Goal: Use online tool/utility: Utilize a website feature to perform a specific function

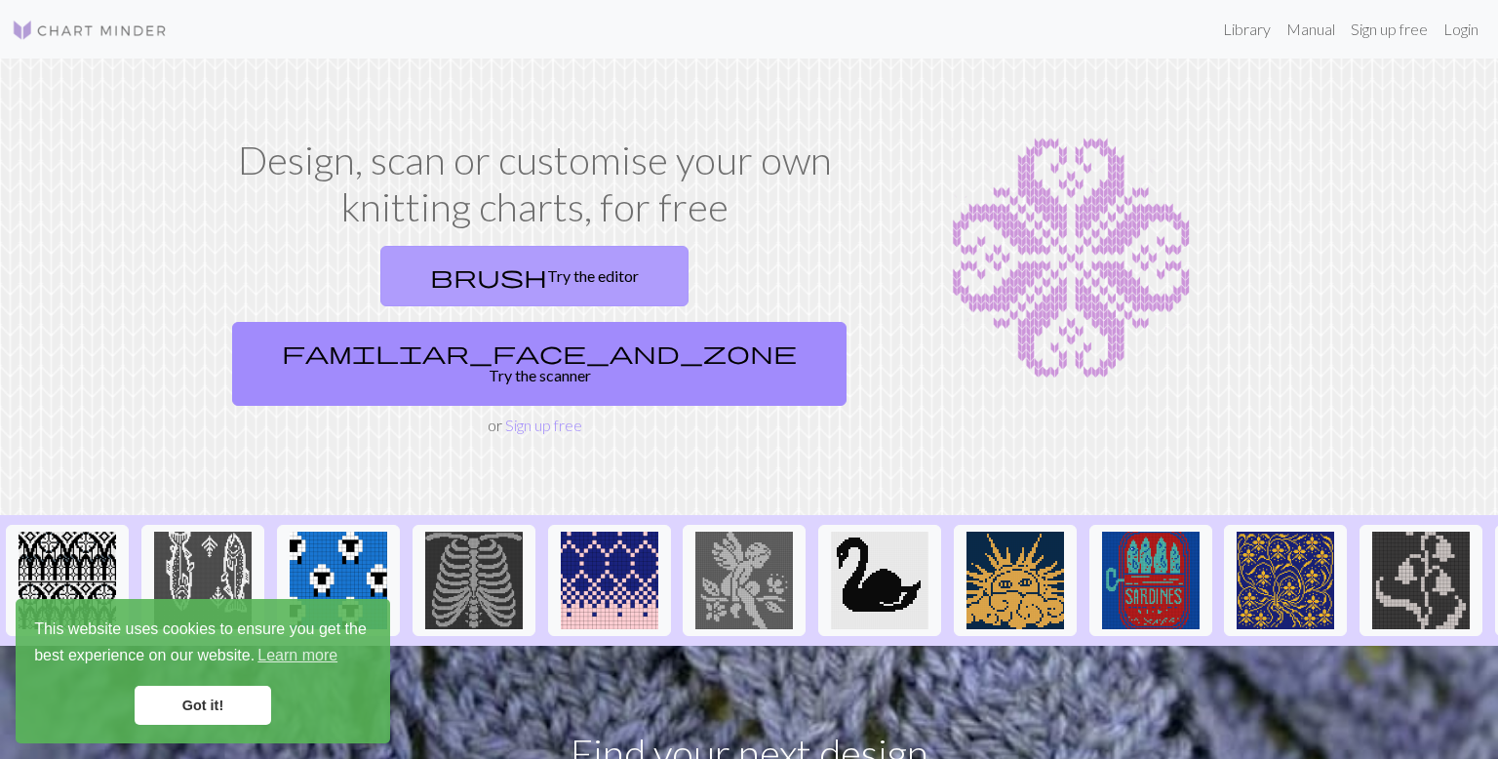
click at [412, 260] on link "brush Try the editor" at bounding box center [534, 276] width 308 height 60
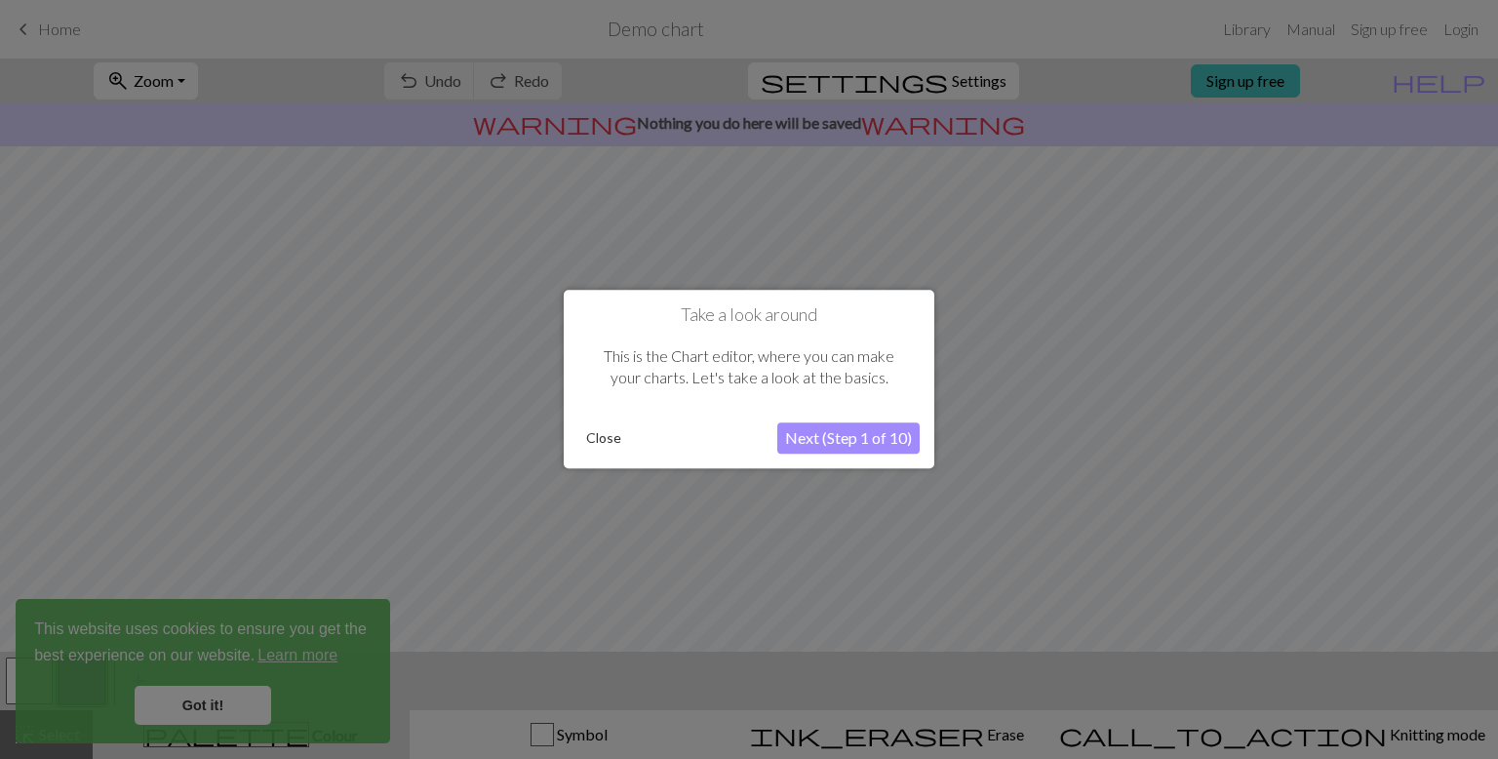
click at [612, 441] on button "Close" at bounding box center [603, 438] width 51 height 29
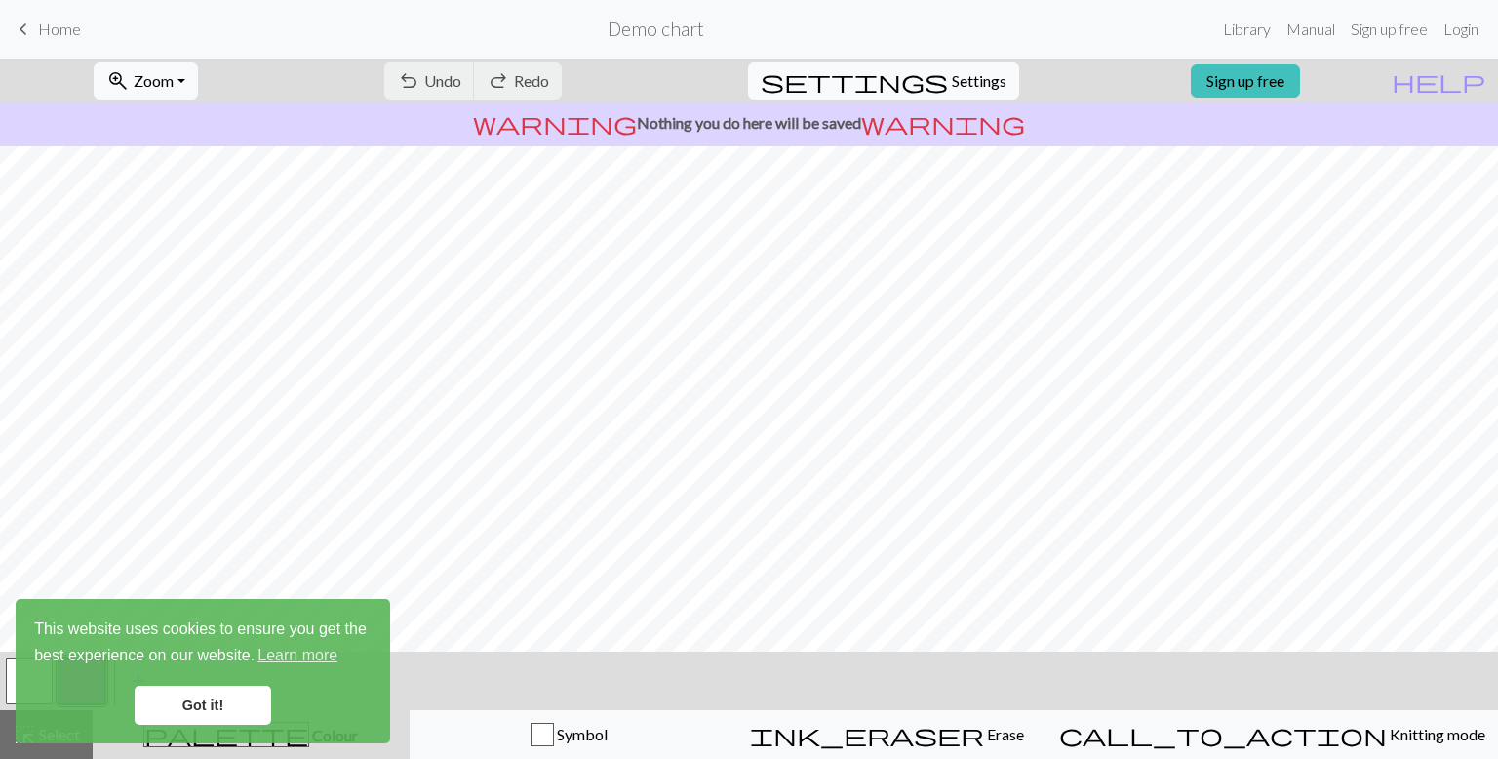
click at [952, 83] on span "Settings" at bounding box center [979, 80] width 55 height 23
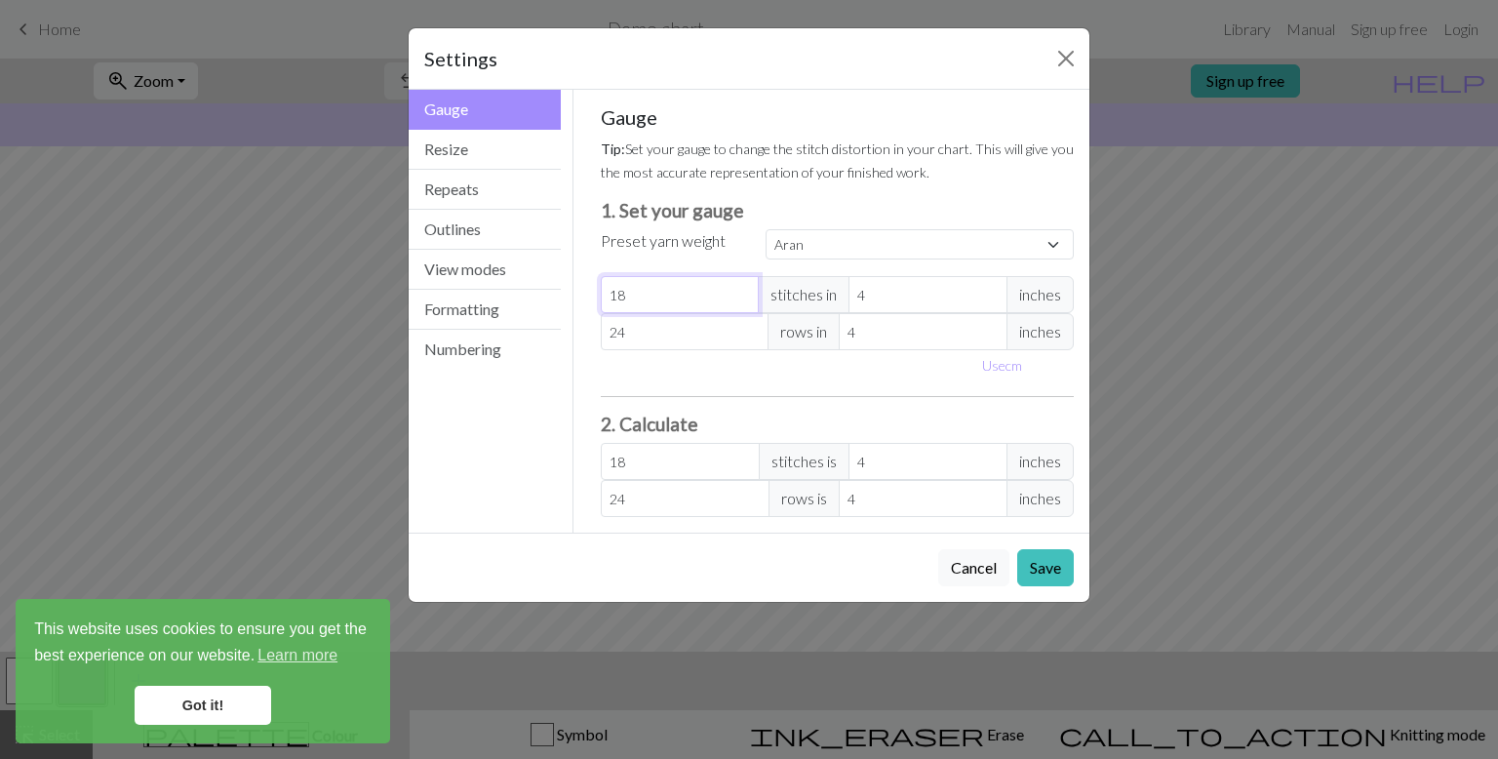
click at [730, 298] on input "18" at bounding box center [680, 294] width 159 height 37
drag, startPoint x: 730, startPoint y: 298, endPoint x: 588, endPoint y: 312, distance: 143.0
click at [588, 312] on div "Gauge Tip: Set your gauge to change the stitch distortion in your chart. This w…" at bounding box center [837, 311] width 505 height 443
select select "custom"
type input "5"
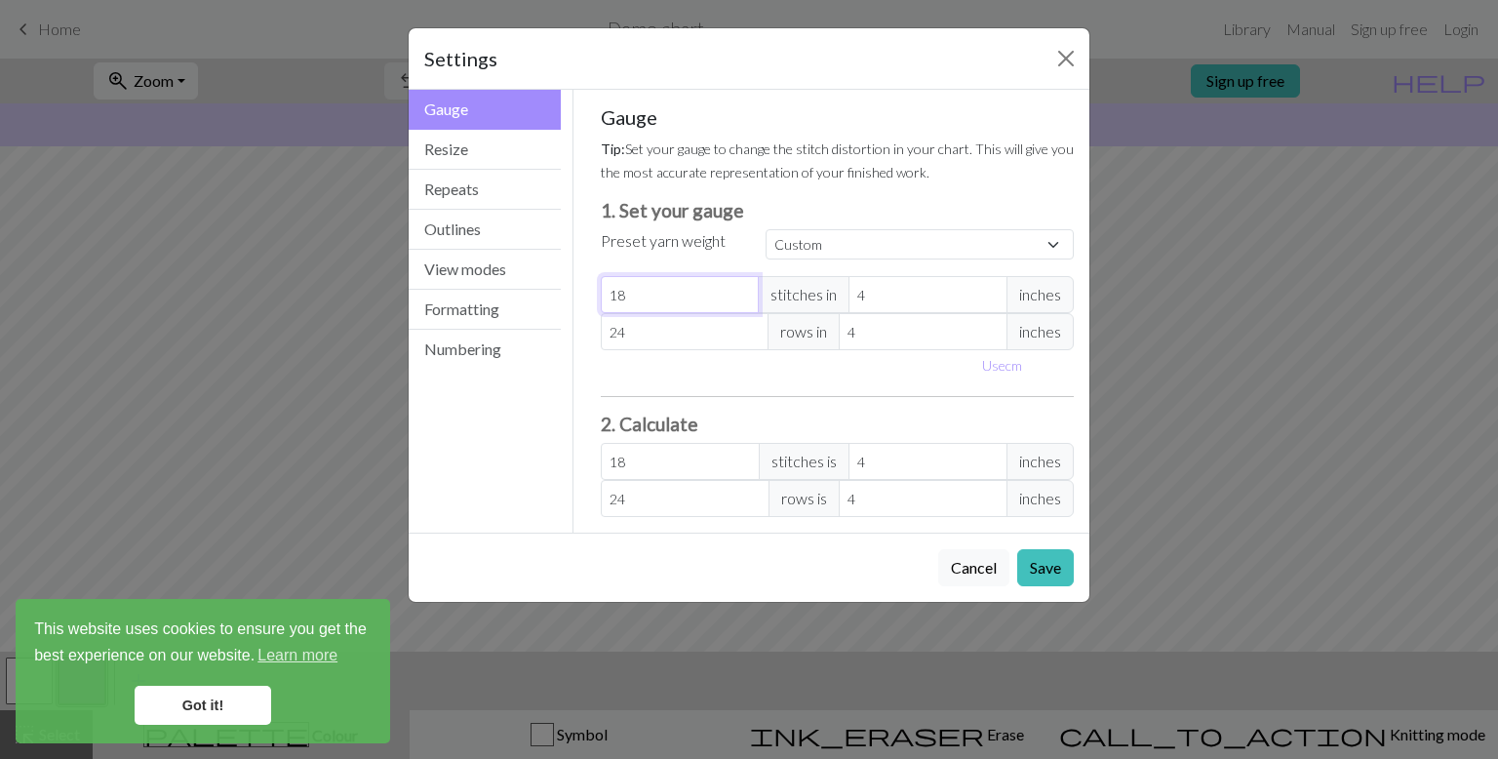
type input "5"
type input "50"
click at [900, 293] on input "4" at bounding box center [927, 294] width 159 height 37
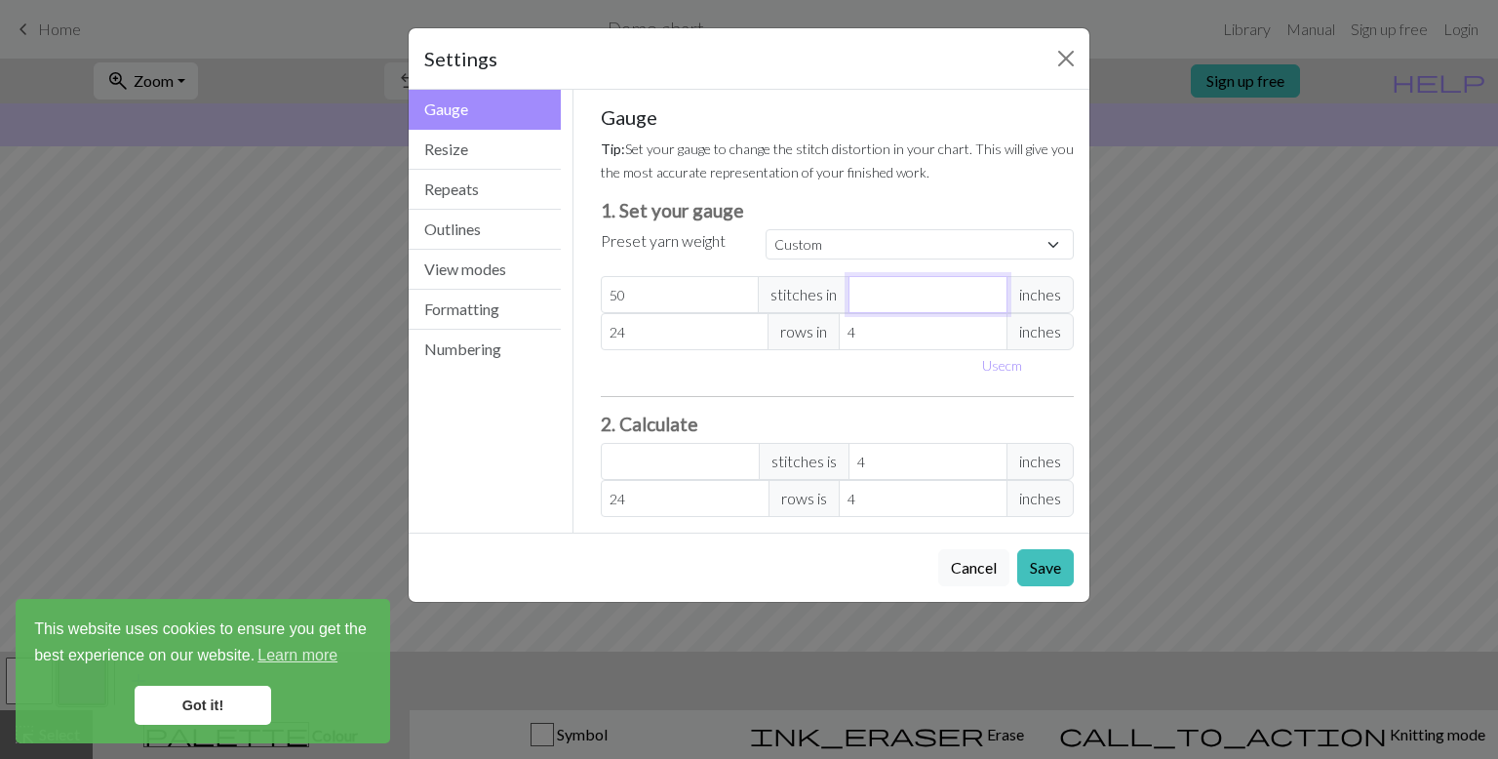
type input "2"
type input "100"
type input "29"
type input "6.9"
type input "2"
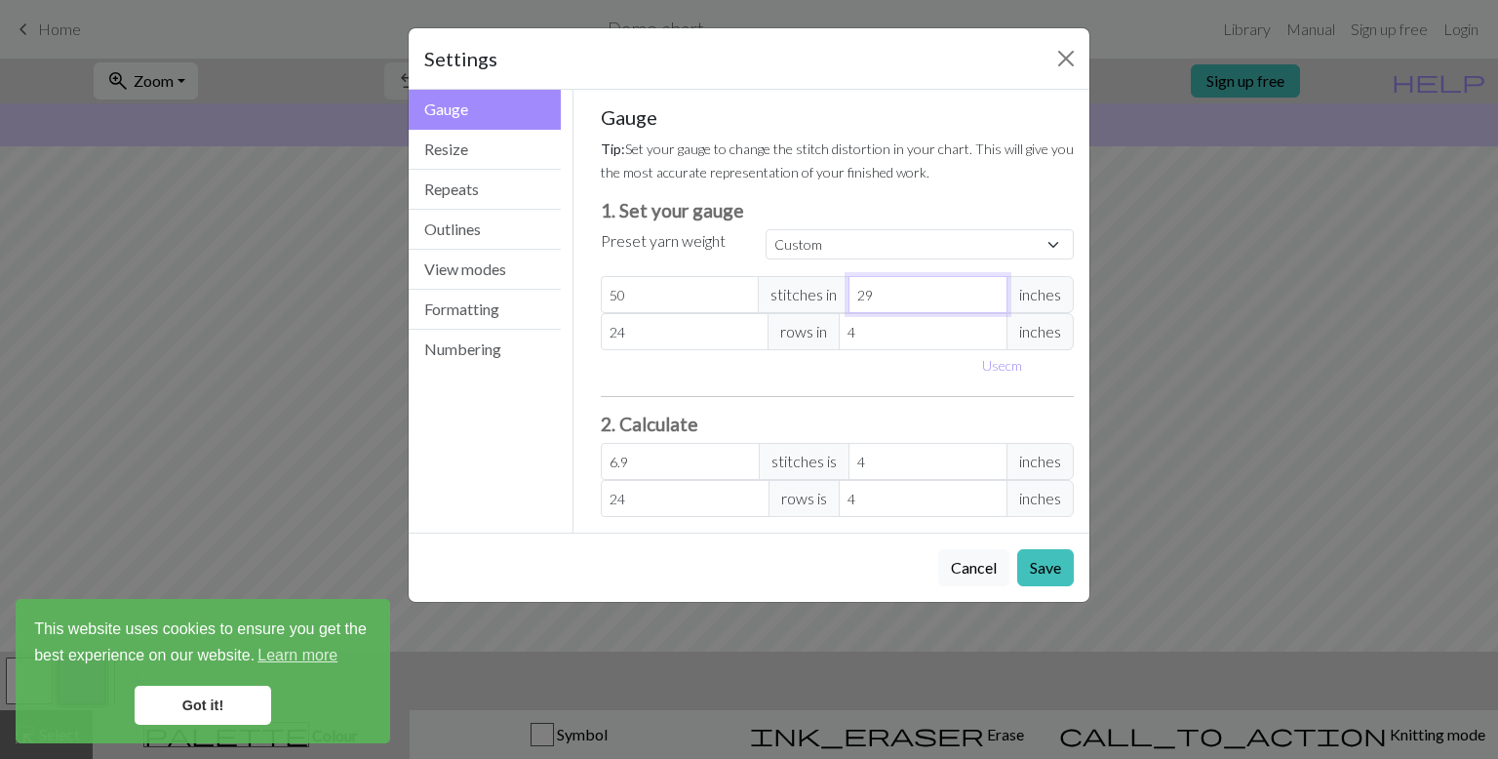
type input "100"
type input "29"
type input "6.9"
type input "2"
type input "100"
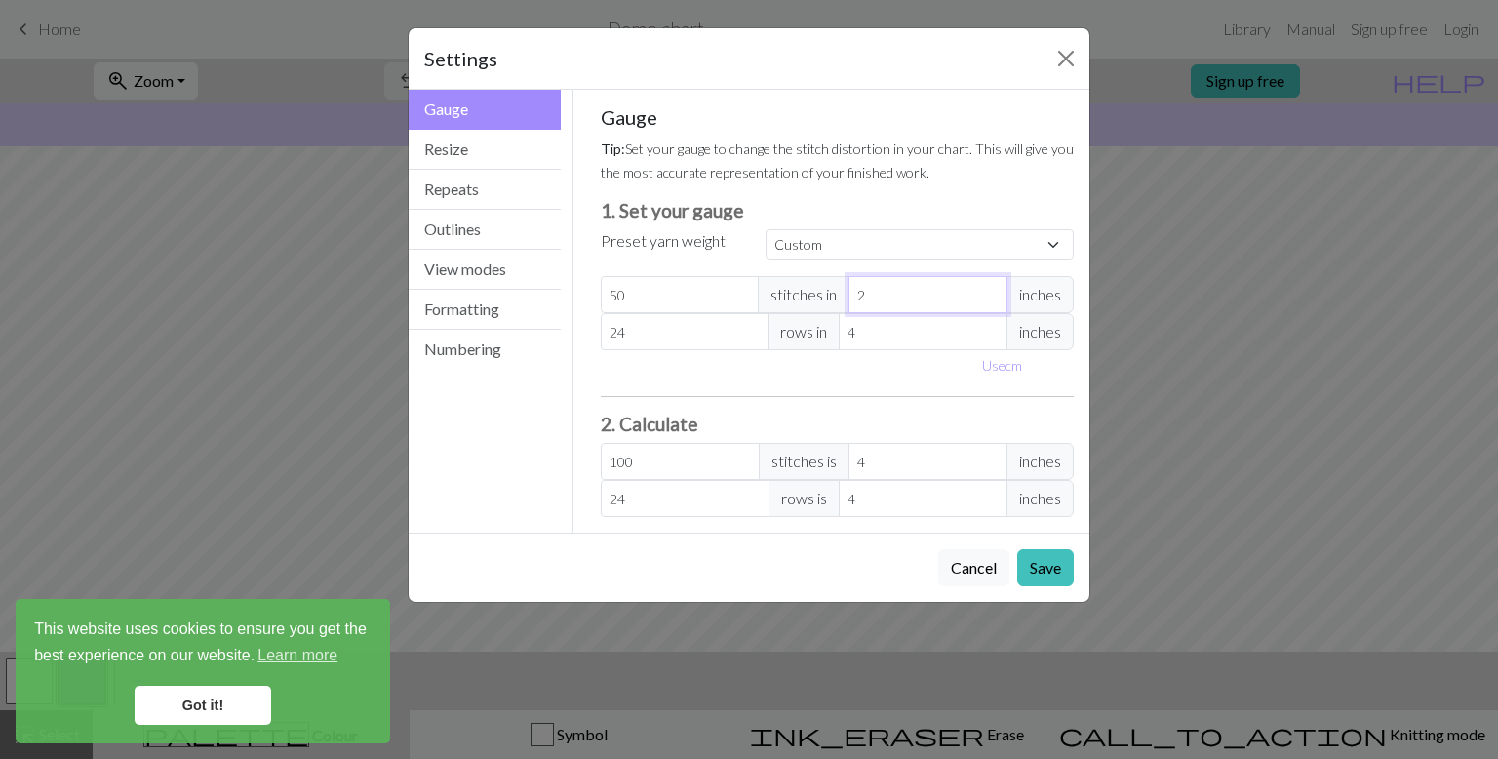
type input "20"
type input "10"
type input "20"
click at [704, 339] on input "24" at bounding box center [685, 331] width 169 height 37
type input "2"
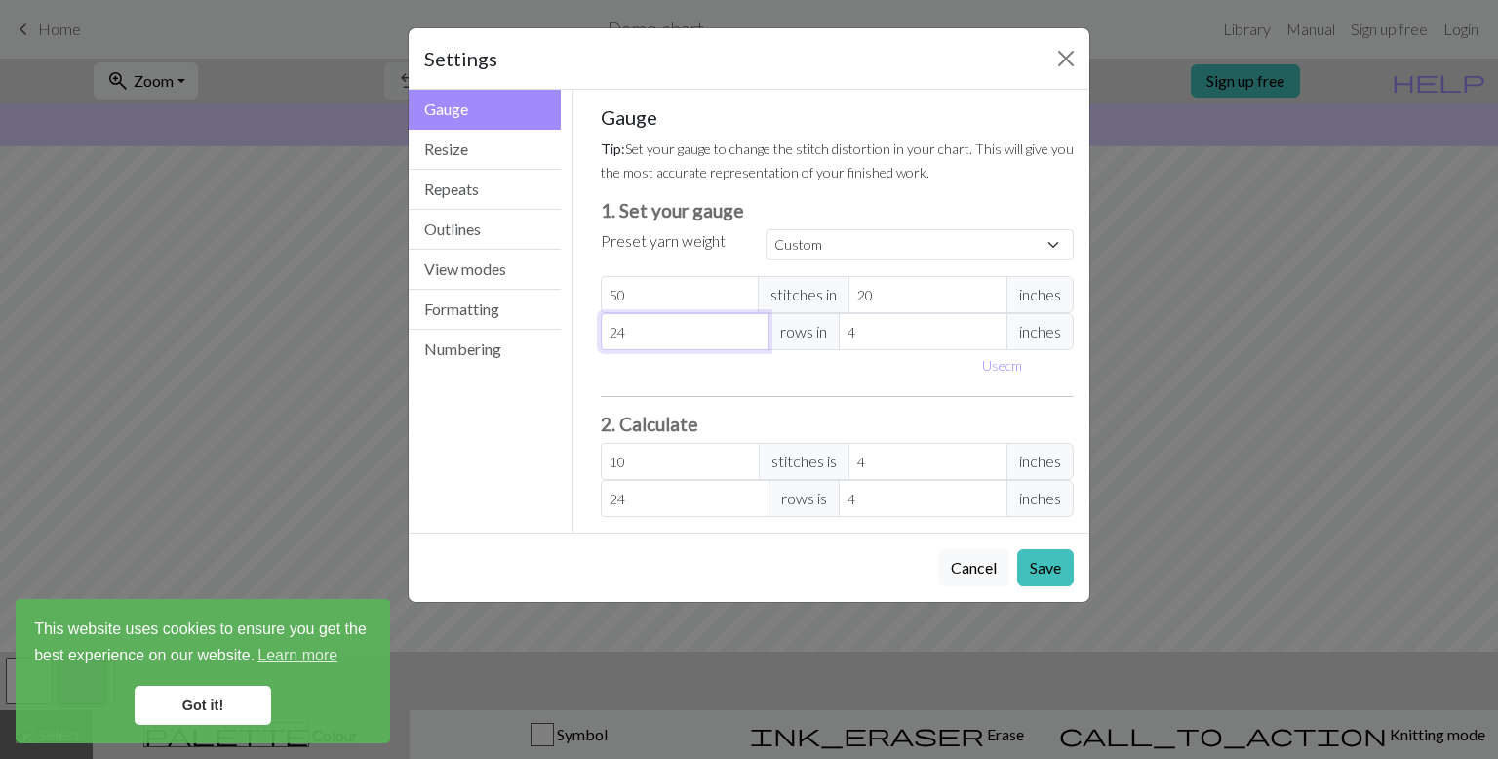
type input "2"
click at [673, 282] on input "50" at bounding box center [680, 294] width 159 height 37
type input "5"
type input "1"
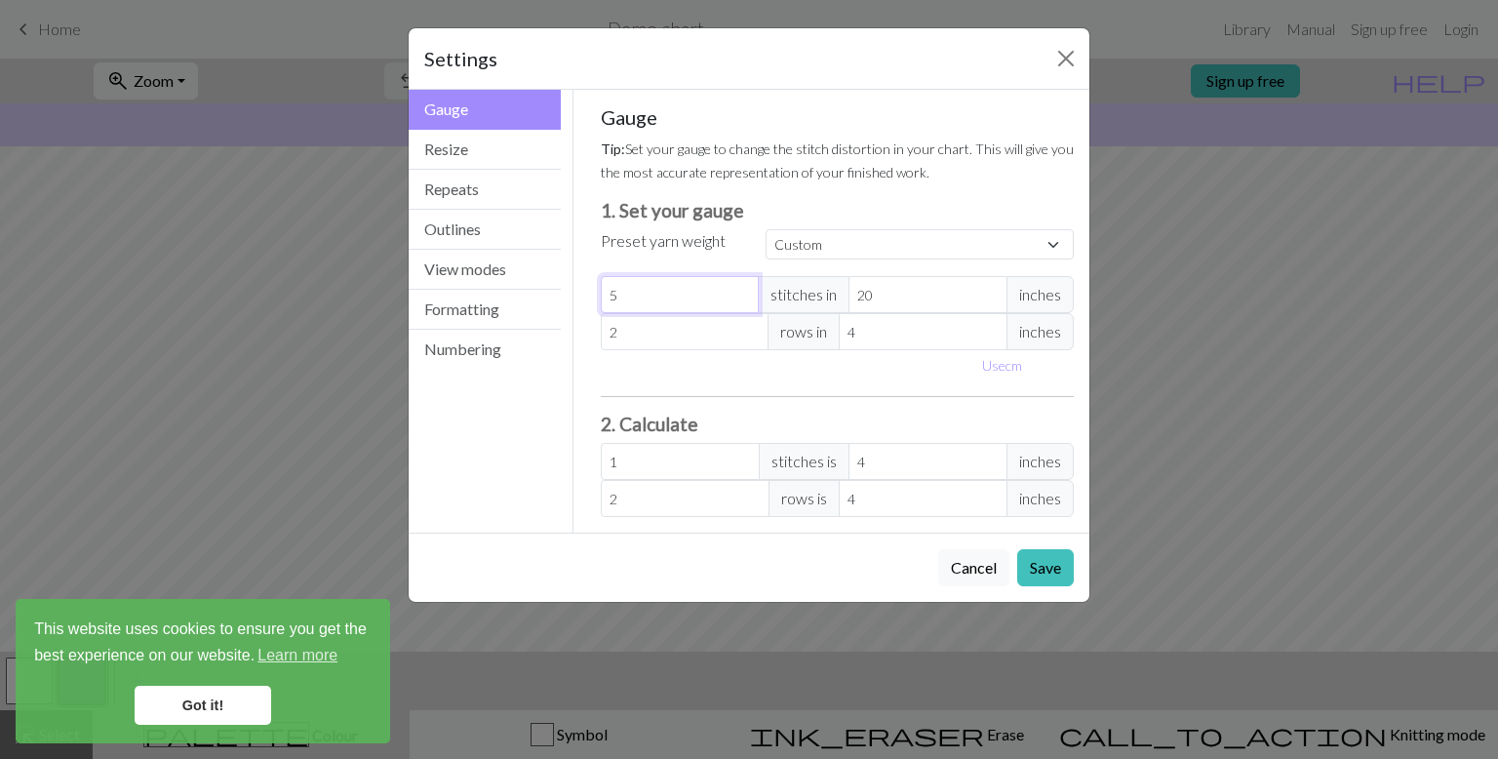
type input "0"
type input "1"
type input "0.2"
type input "10"
type input "2"
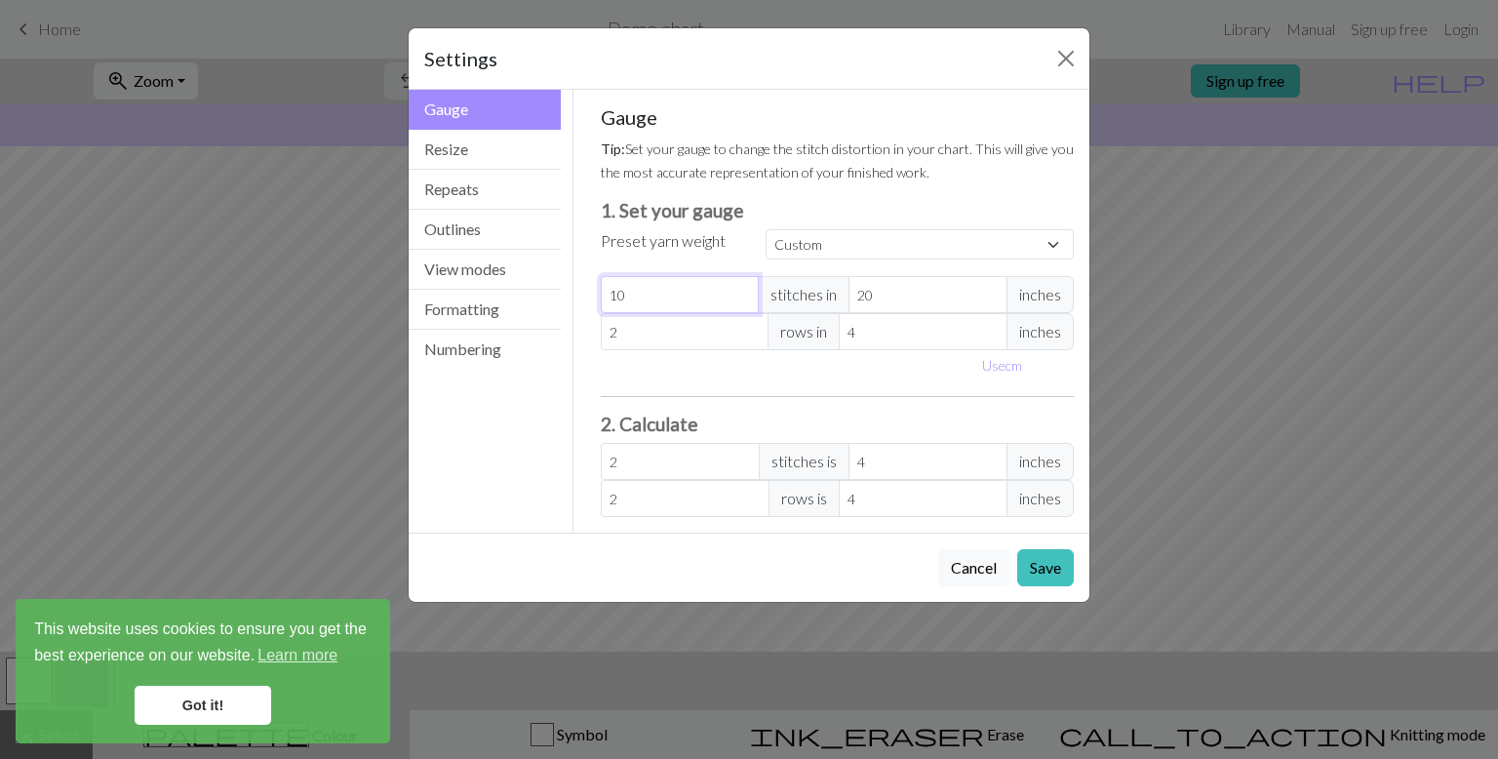
type input "100"
type input "20"
click at [696, 332] on input "2" at bounding box center [685, 331] width 169 height 37
click at [929, 306] on input "20" at bounding box center [927, 294] width 159 height 37
click at [734, 301] on input "100" at bounding box center [680, 294] width 159 height 37
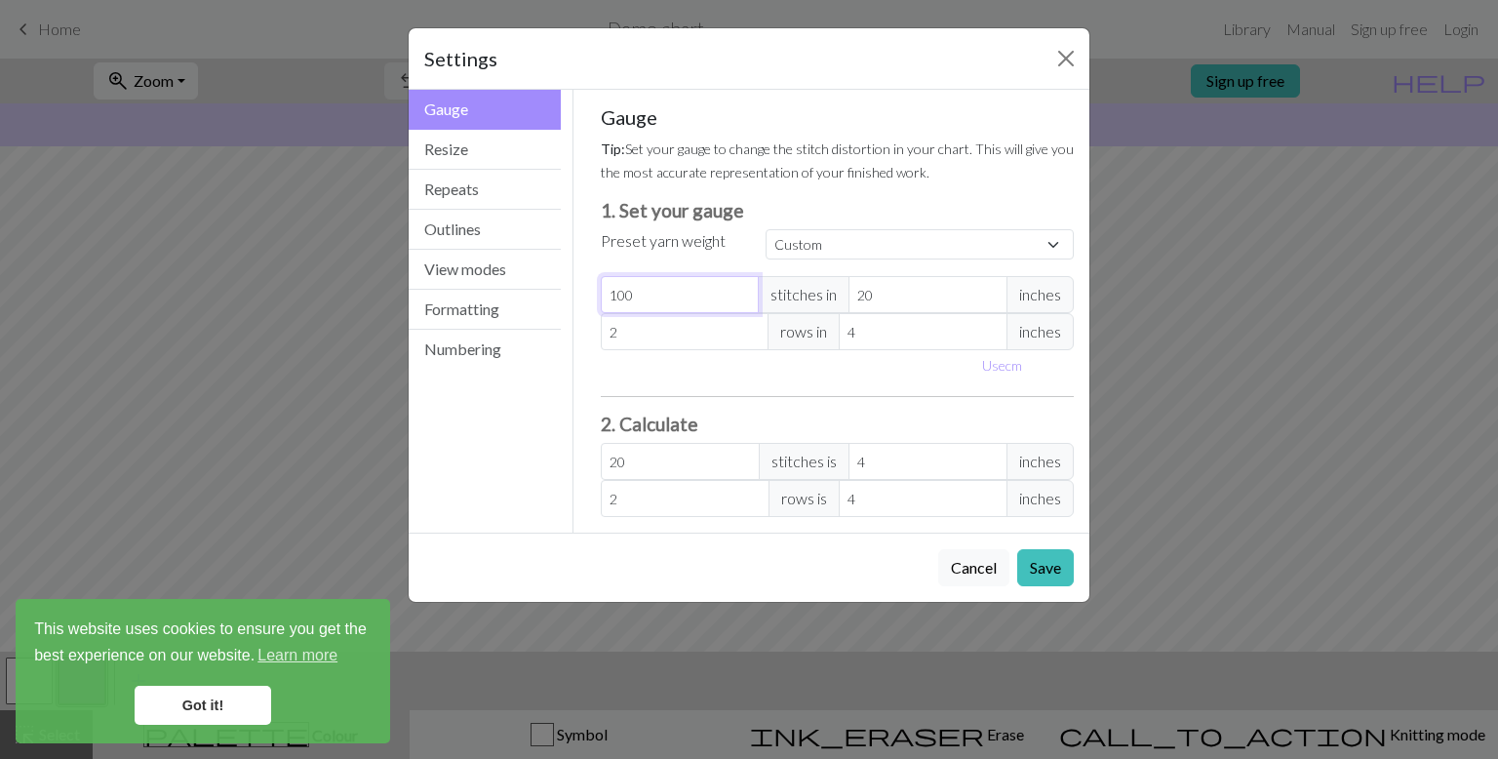
type input "10"
type input "2"
type input "1"
type input "0.2"
type input "0"
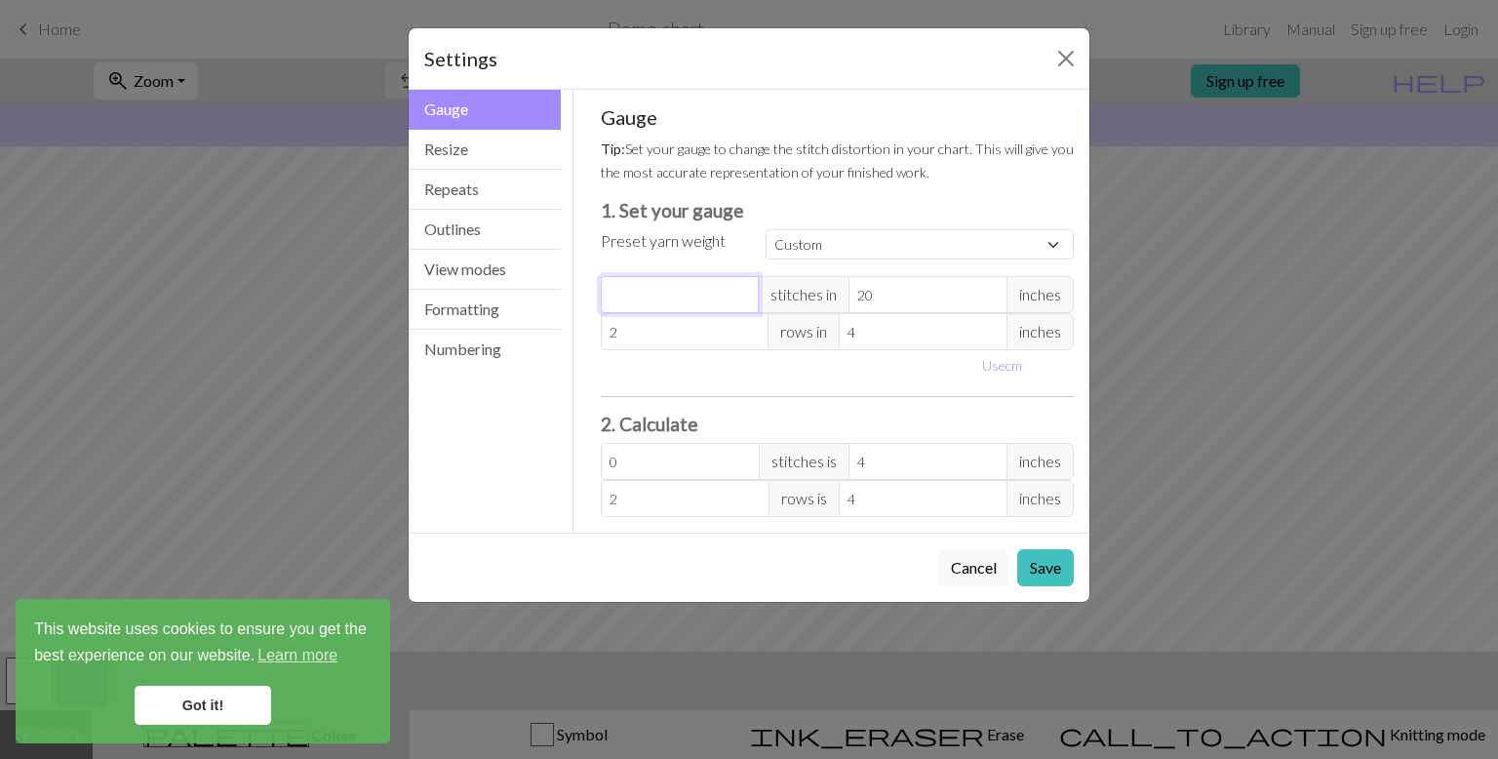
type input "9"
type input "1.8"
type input "90"
type input "18"
type input "9"
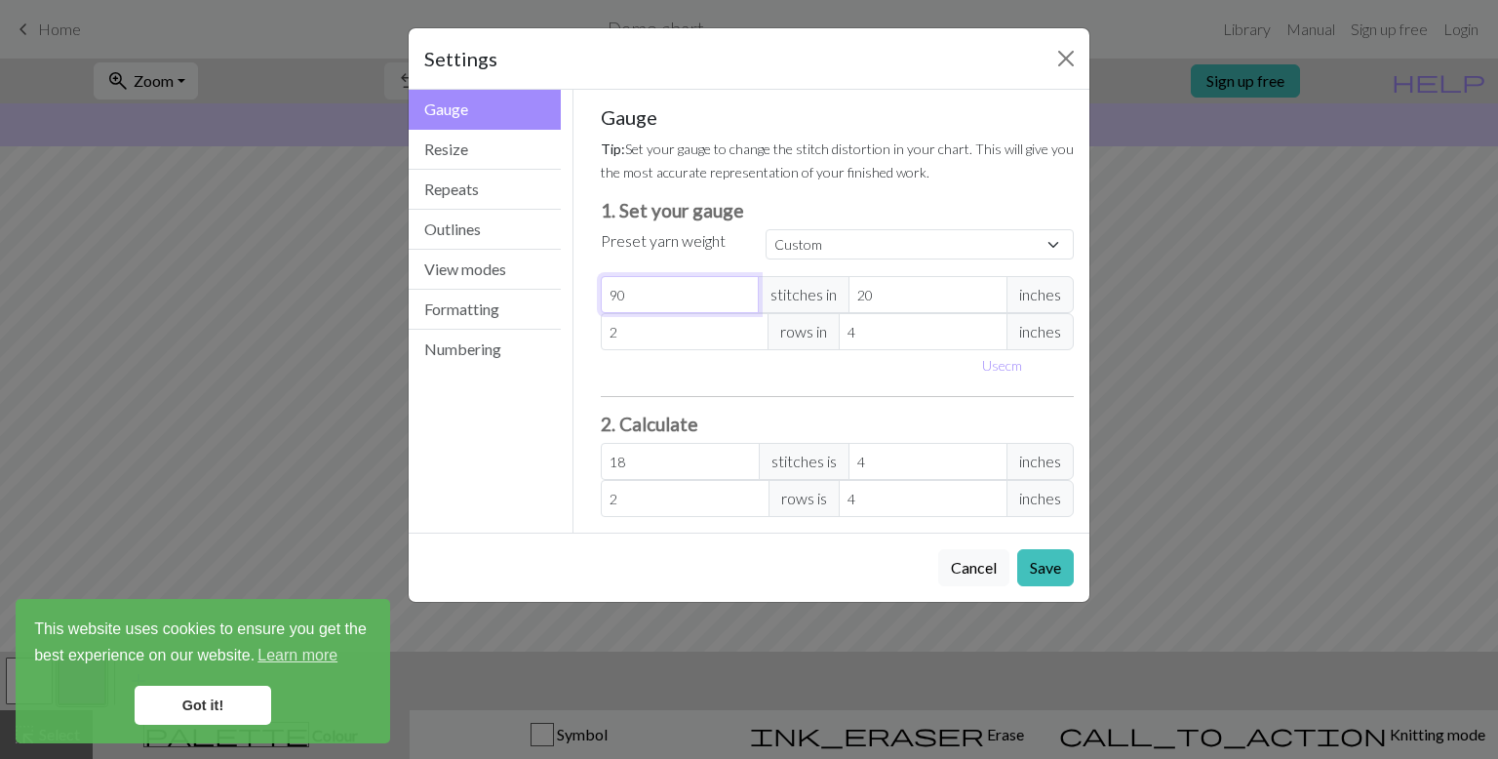
type input "1.8"
type input "0"
type input "1"
type input "0.2"
type input "10"
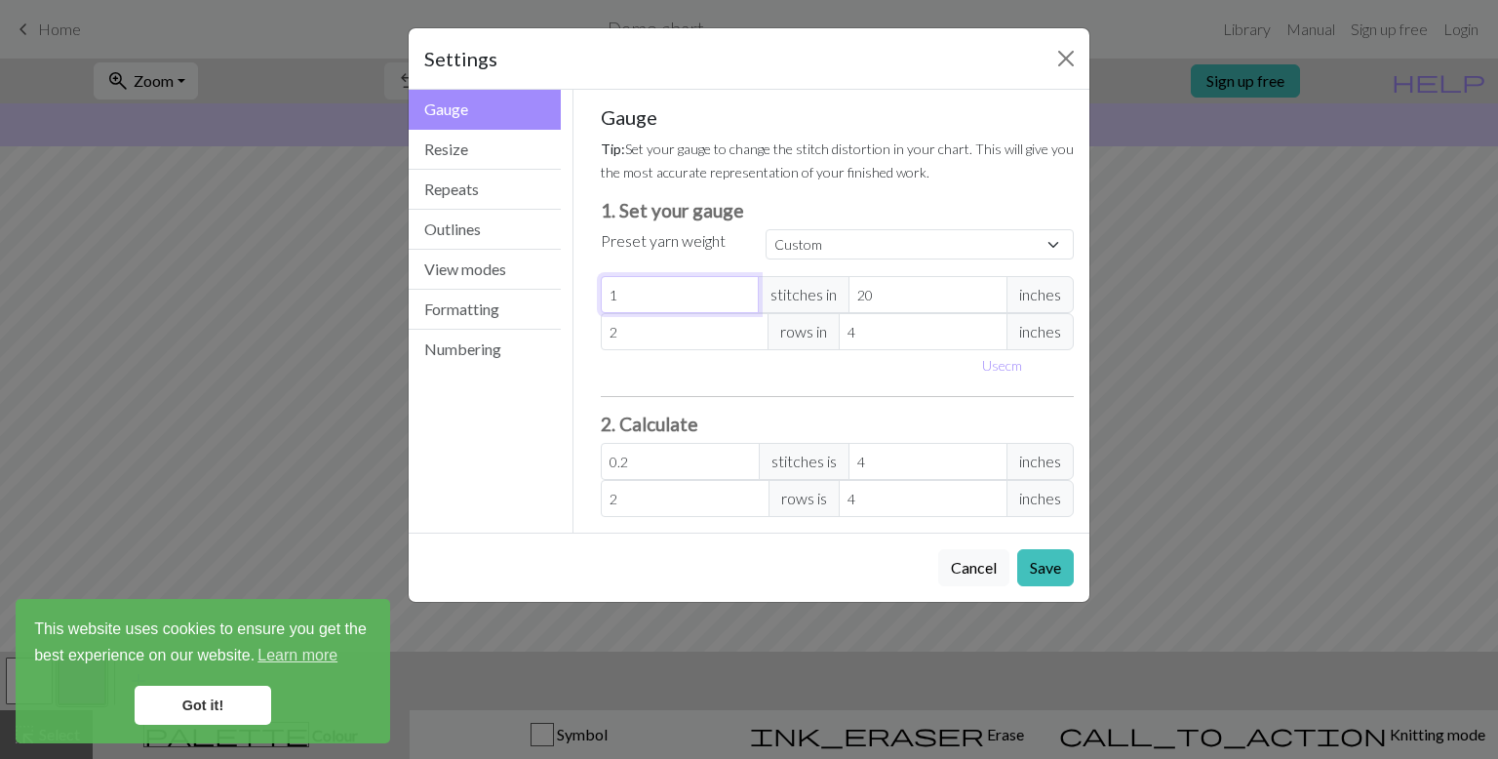
type input "2"
type input "100"
type input "20"
click at [696, 347] on input "2" at bounding box center [685, 331] width 169 height 37
type input "0"
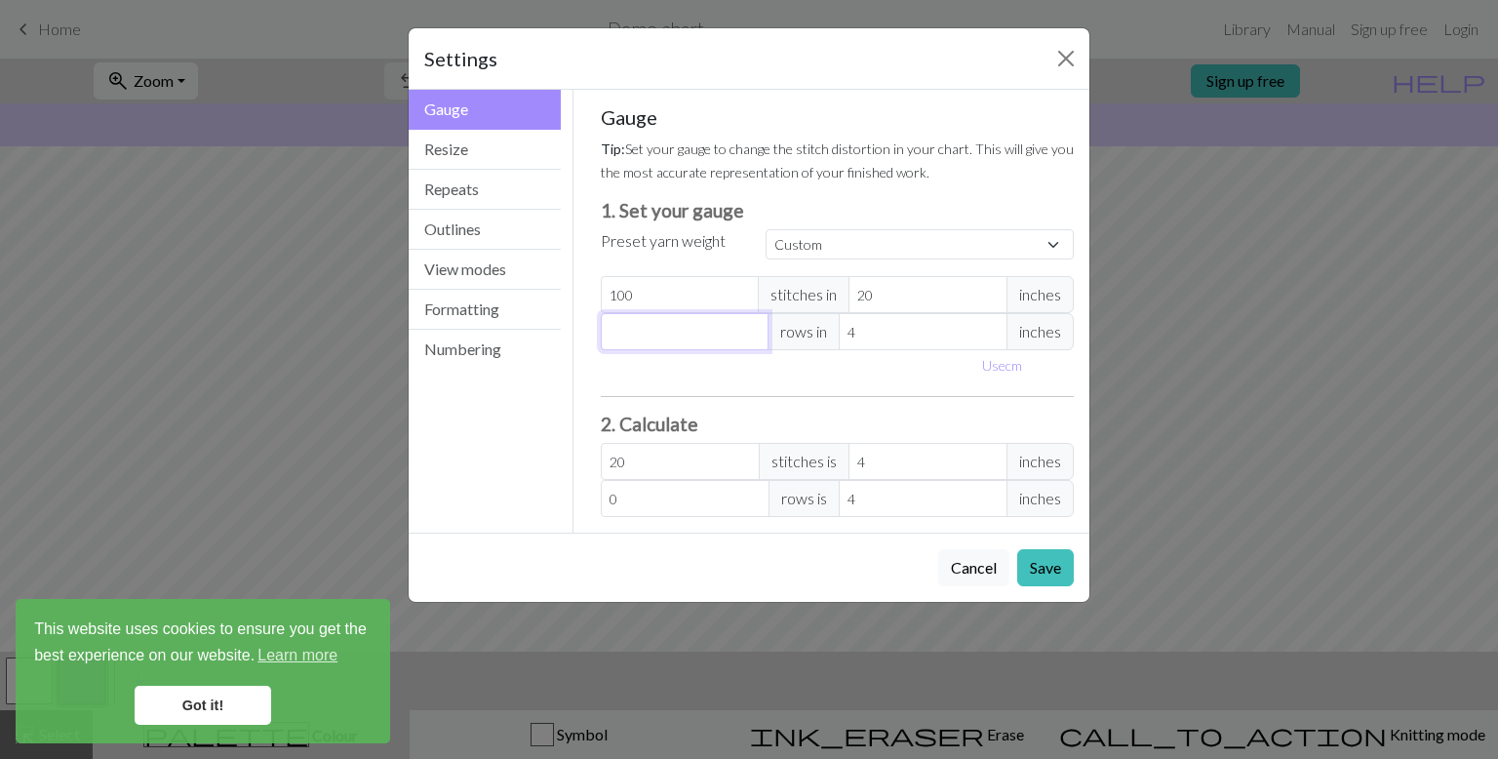
type input "1"
type input "19"
type input "196"
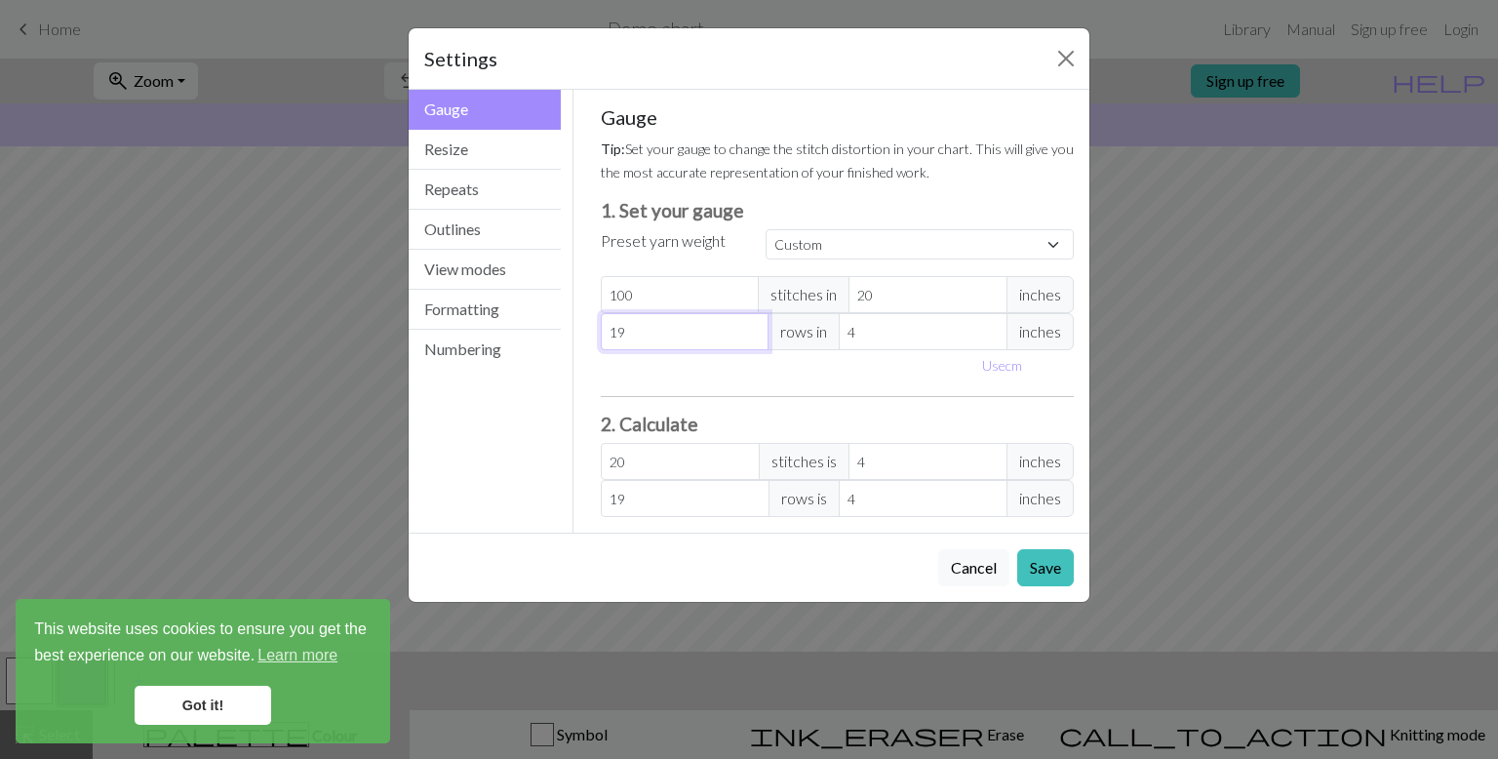
type input "196"
click at [922, 316] on input "4" at bounding box center [923, 331] width 169 height 37
type input "2"
type input "392"
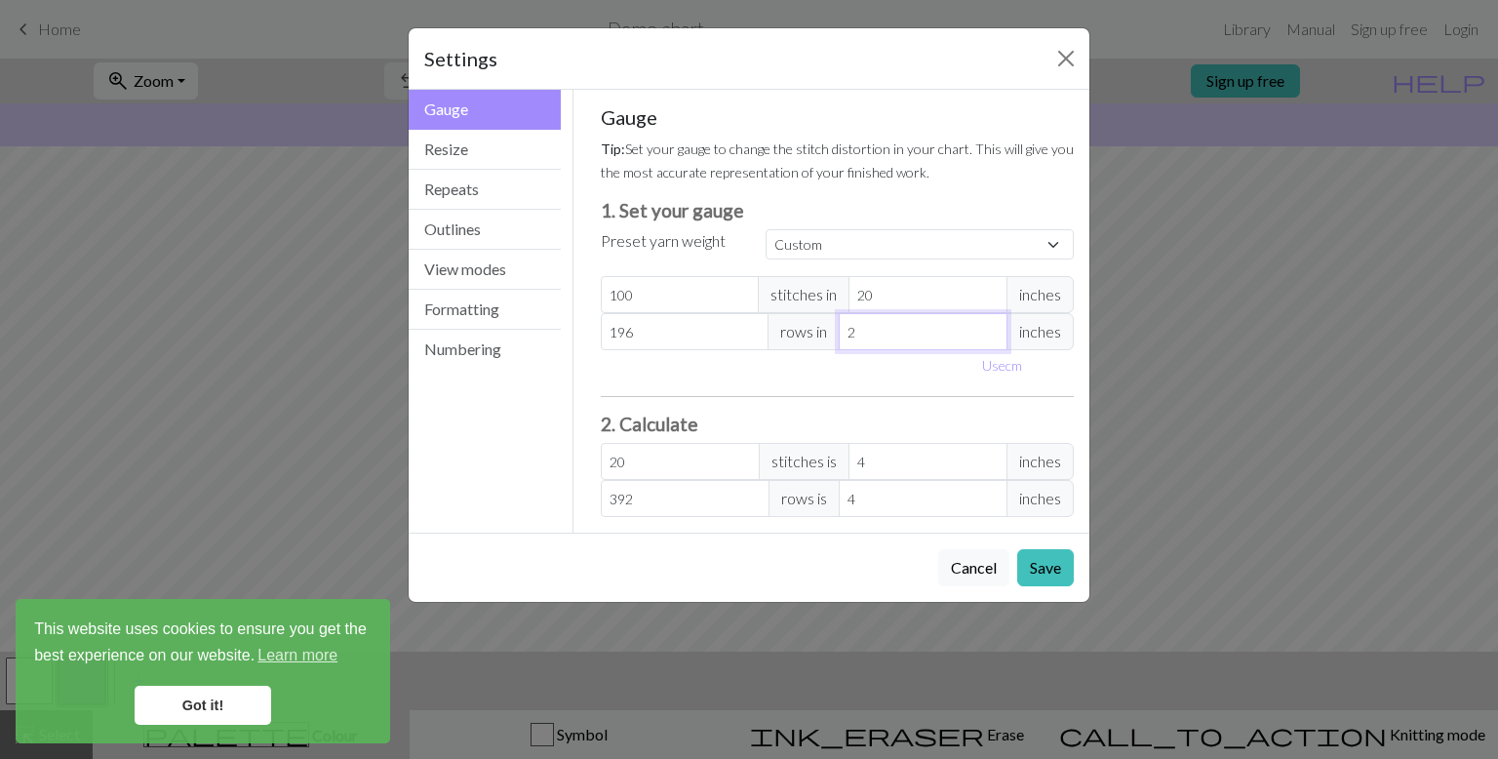
type input "28"
click at [727, 298] on input "100" at bounding box center [680, 294] width 159 height 37
drag, startPoint x: 683, startPoint y: 346, endPoint x: 529, endPoint y: 328, distance: 154.2
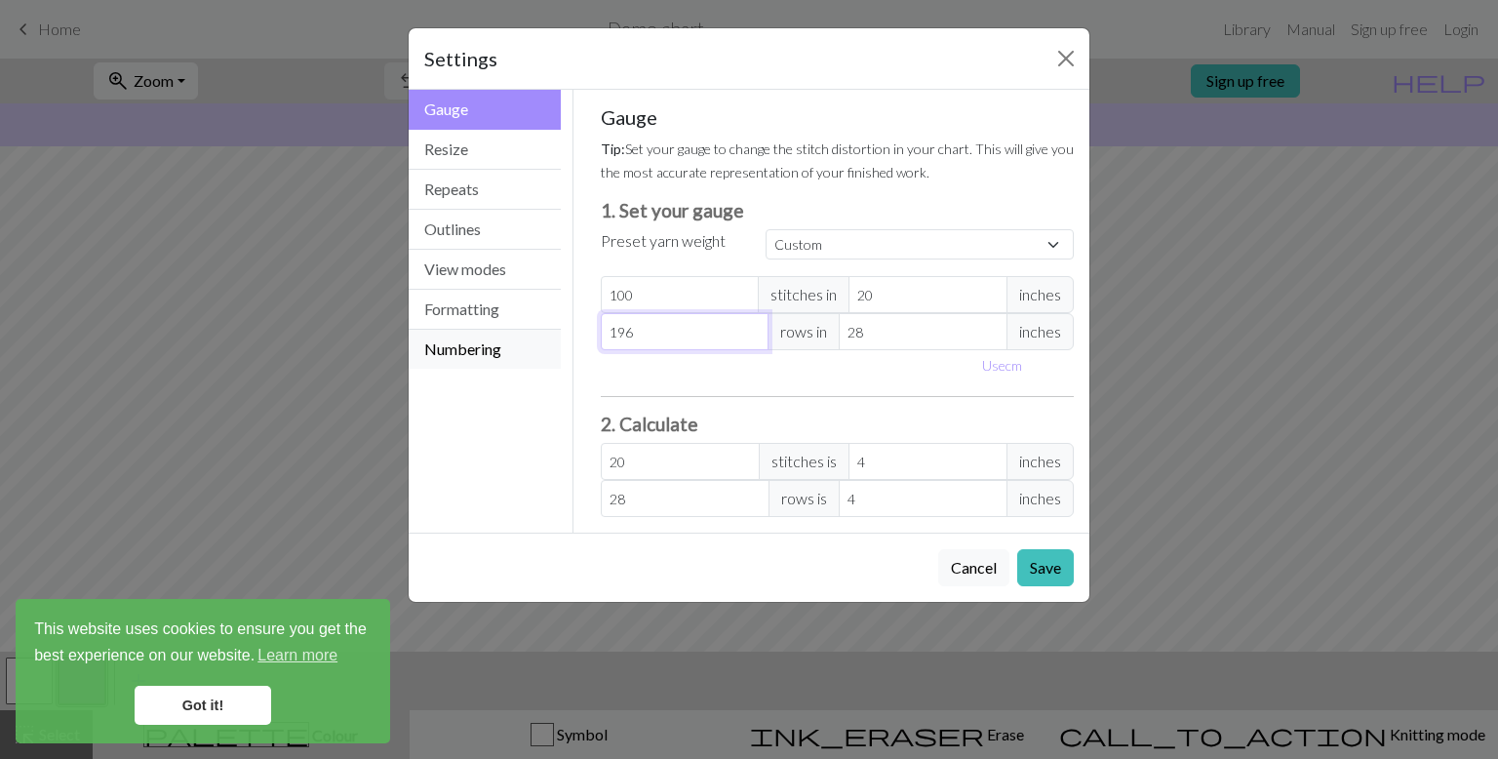
click at [529, 328] on div "Gauge Gauge Resize Repeats Outlines View modes Formatting Numbering Gauge Resiz…" at bounding box center [749, 311] width 704 height 443
type input "3"
type input "0.43"
type input "0"
type input "2"
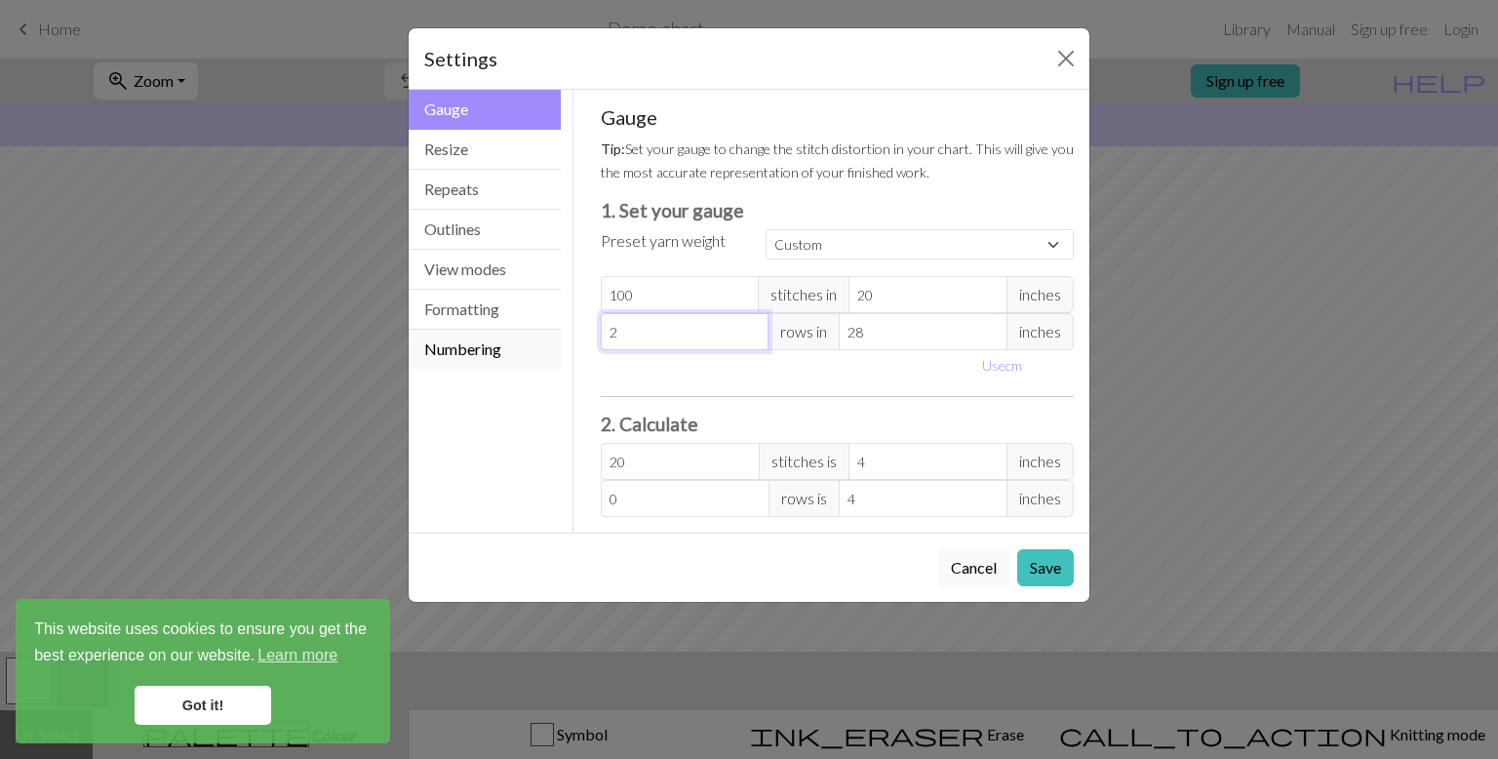
type input "0.29"
type input "21"
type input "3"
type input "215"
type input "30.71"
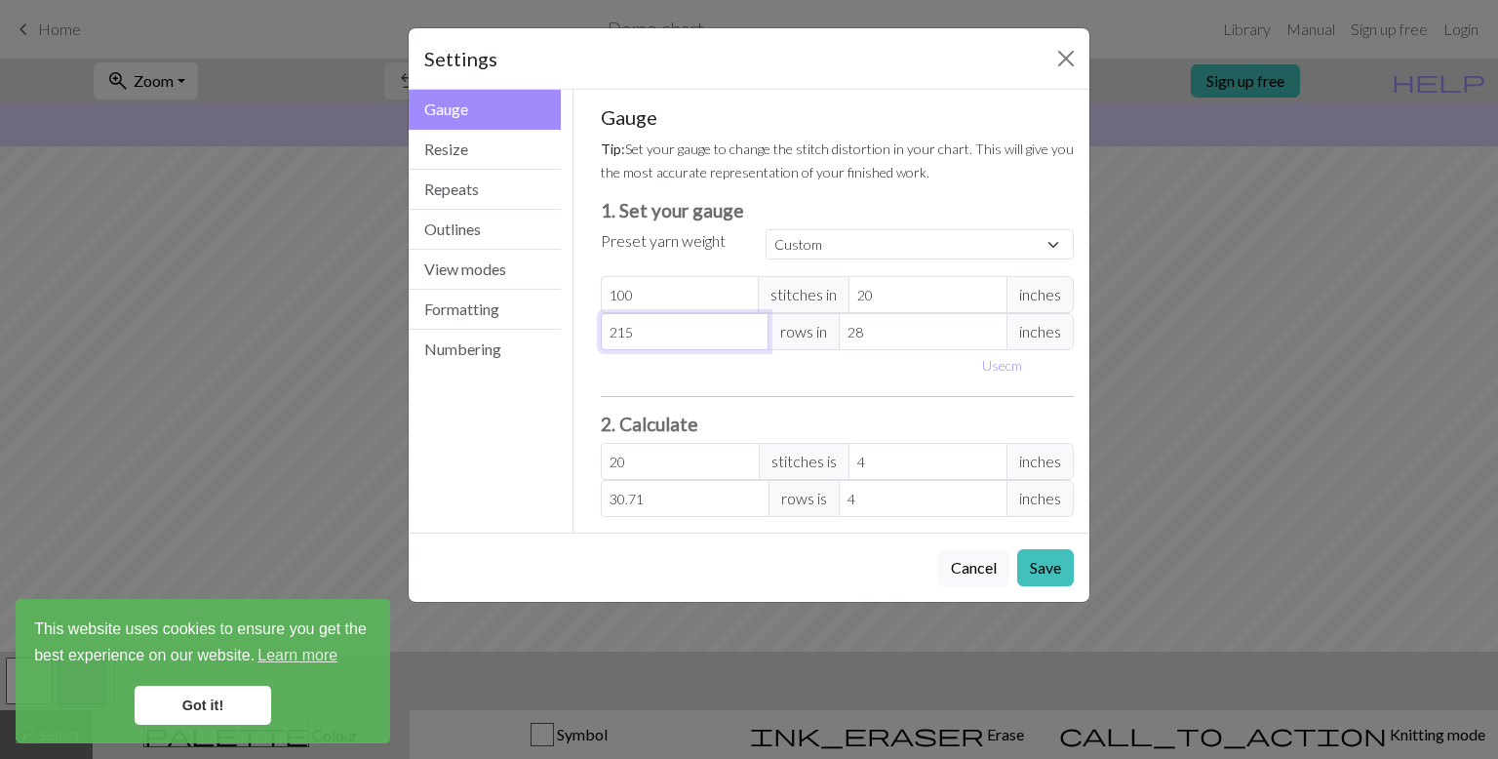
type input "215"
click at [854, 323] on input "28" at bounding box center [923, 331] width 169 height 37
type input "3"
type input "286.67"
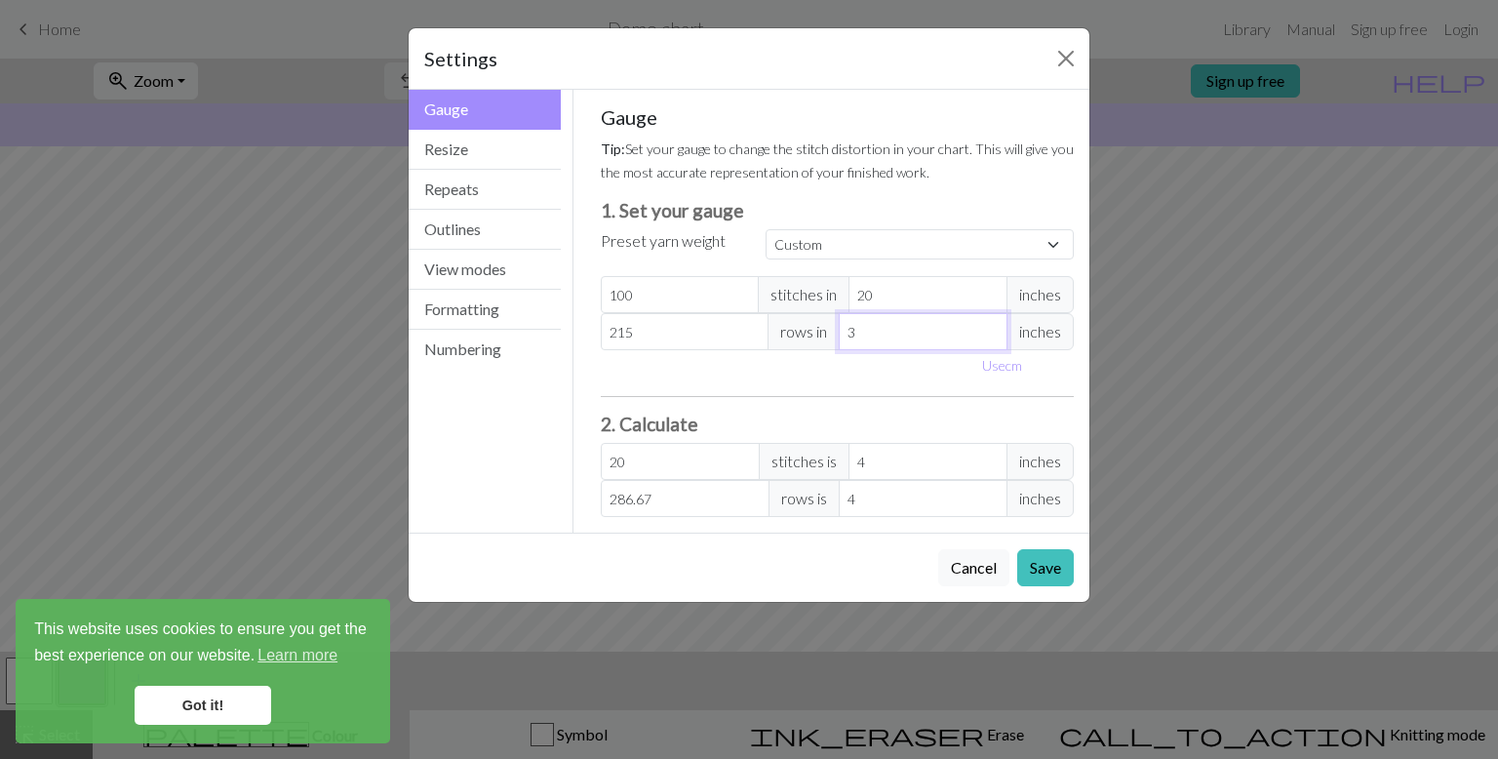
type input "31"
type input "27.74"
type input "31"
click at [642, 292] on input "100" at bounding box center [680, 294] width 159 height 37
drag, startPoint x: 715, startPoint y: 288, endPoint x: 514, endPoint y: 276, distance: 201.2
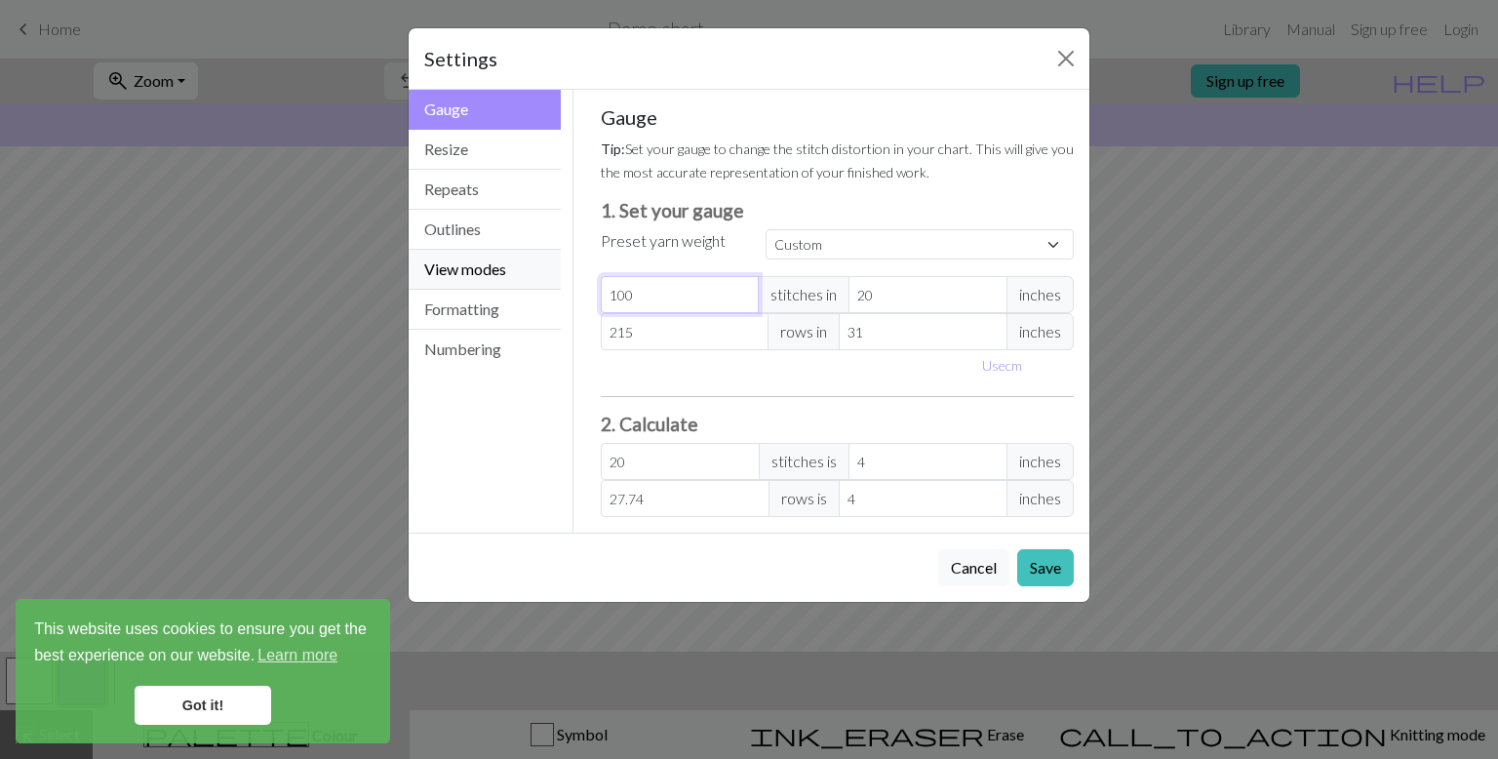
click at [514, 276] on div "Gauge Gauge Resize Repeats Outlines View modes Formatting Numbering Gauge Resiz…" at bounding box center [749, 311] width 704 height 443
type input "9"
type input "1.8"
type input "95"
type input "19"
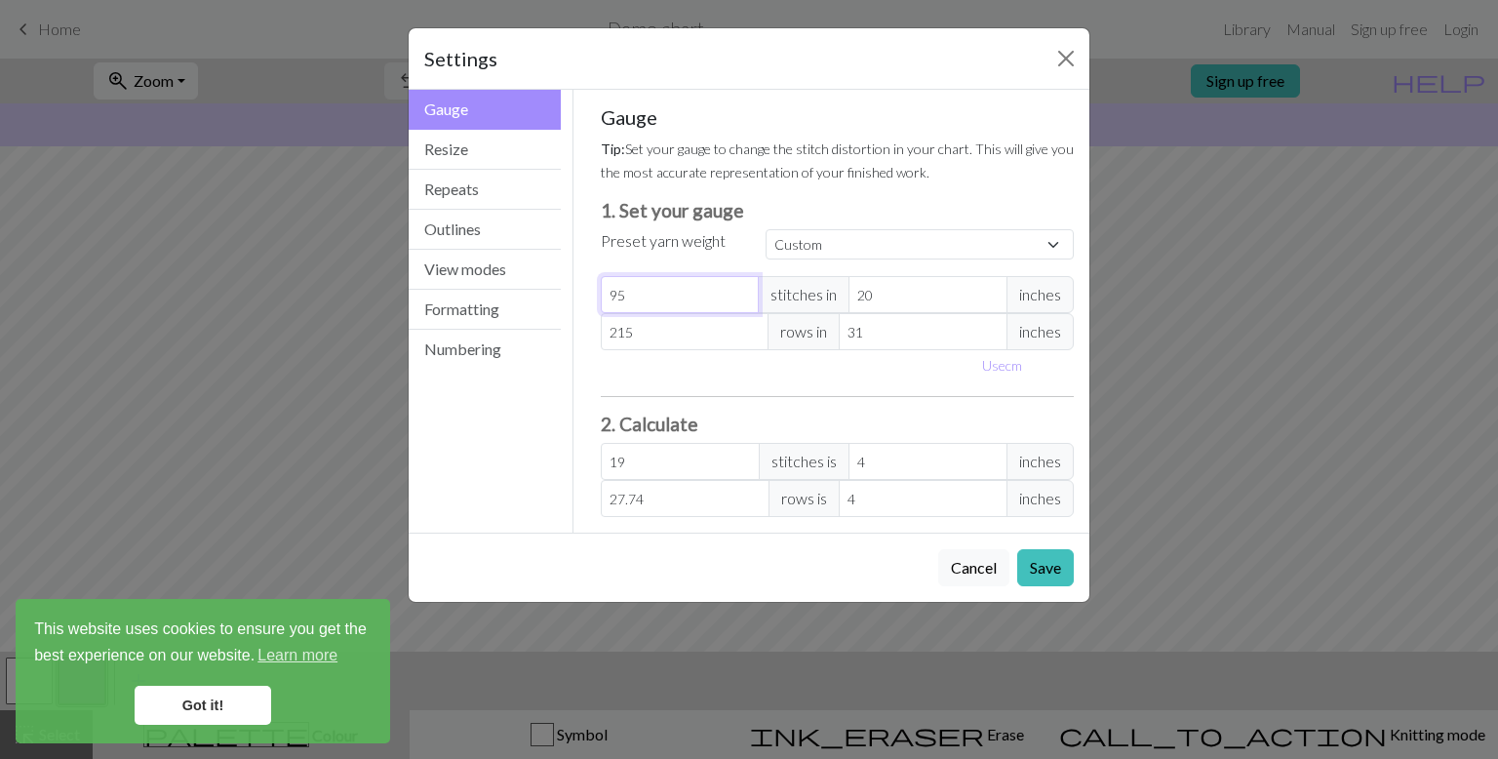
type input "95"
click at [864, 297] on input "20" at bounding box center [927, 294] width 159 height 37
type input "1"
type input "380"
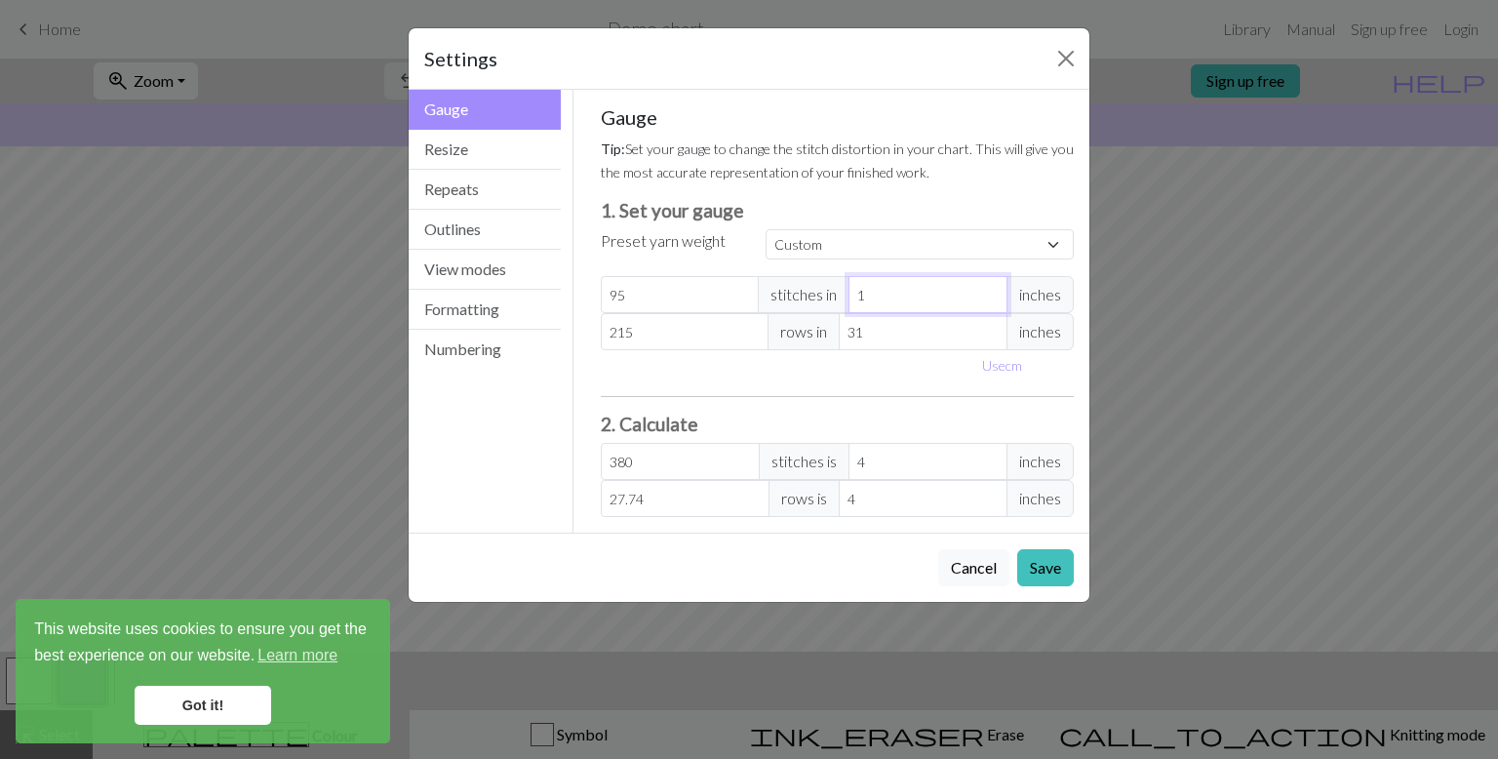
type input "19"
type input "20"
type input "1"
type input "380"
type input "18"
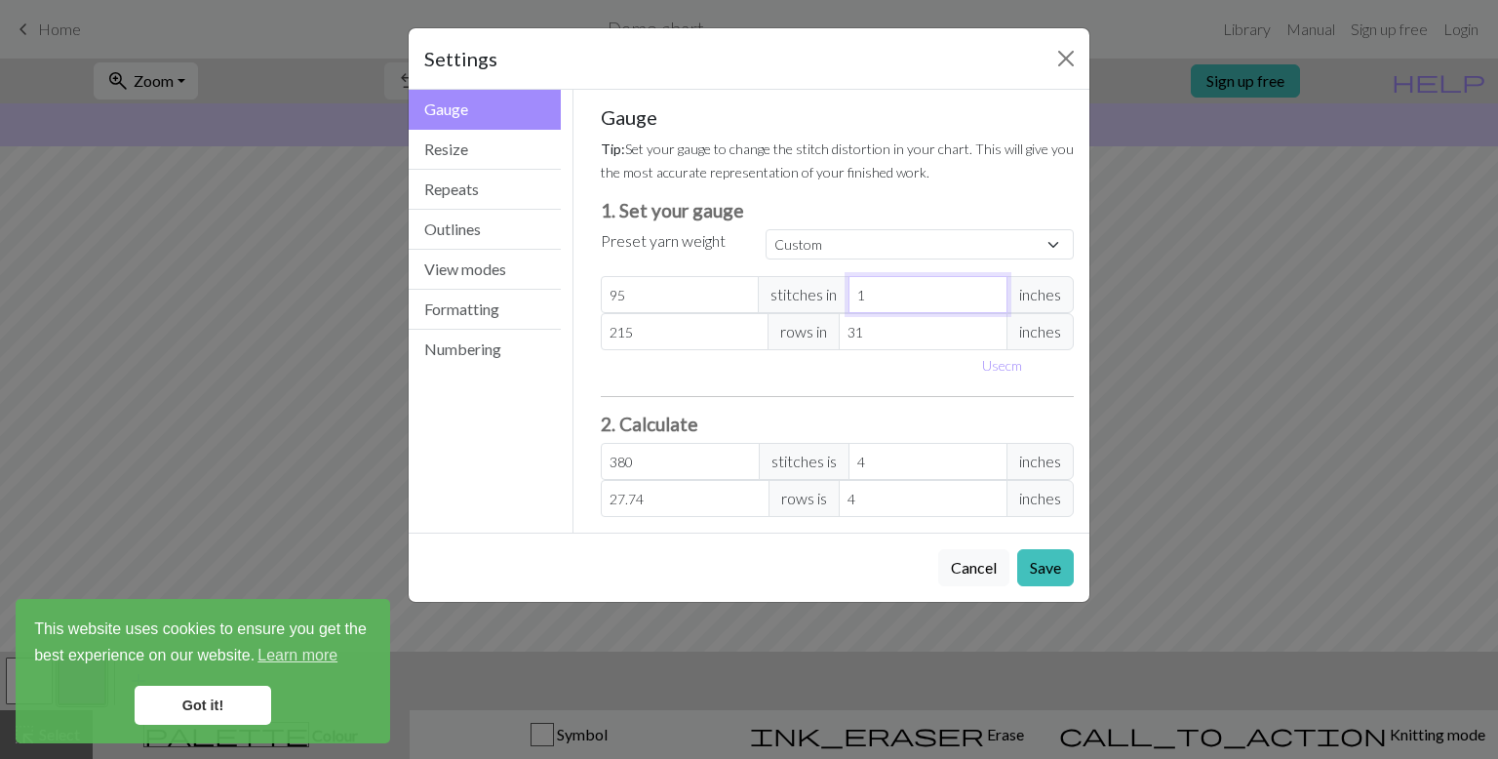
type input "21.11"
type input "18"
click at [699, 472] on input "21.11" at bounding box center [680, 461] width 159 height 37
click at [898, 232] on select "Custom Square Lace Light Fingering Fingering Sport Double knit Worsted Aran Bul…" at bounding box center [919, 244] width 308 height 30
select select "fingering"
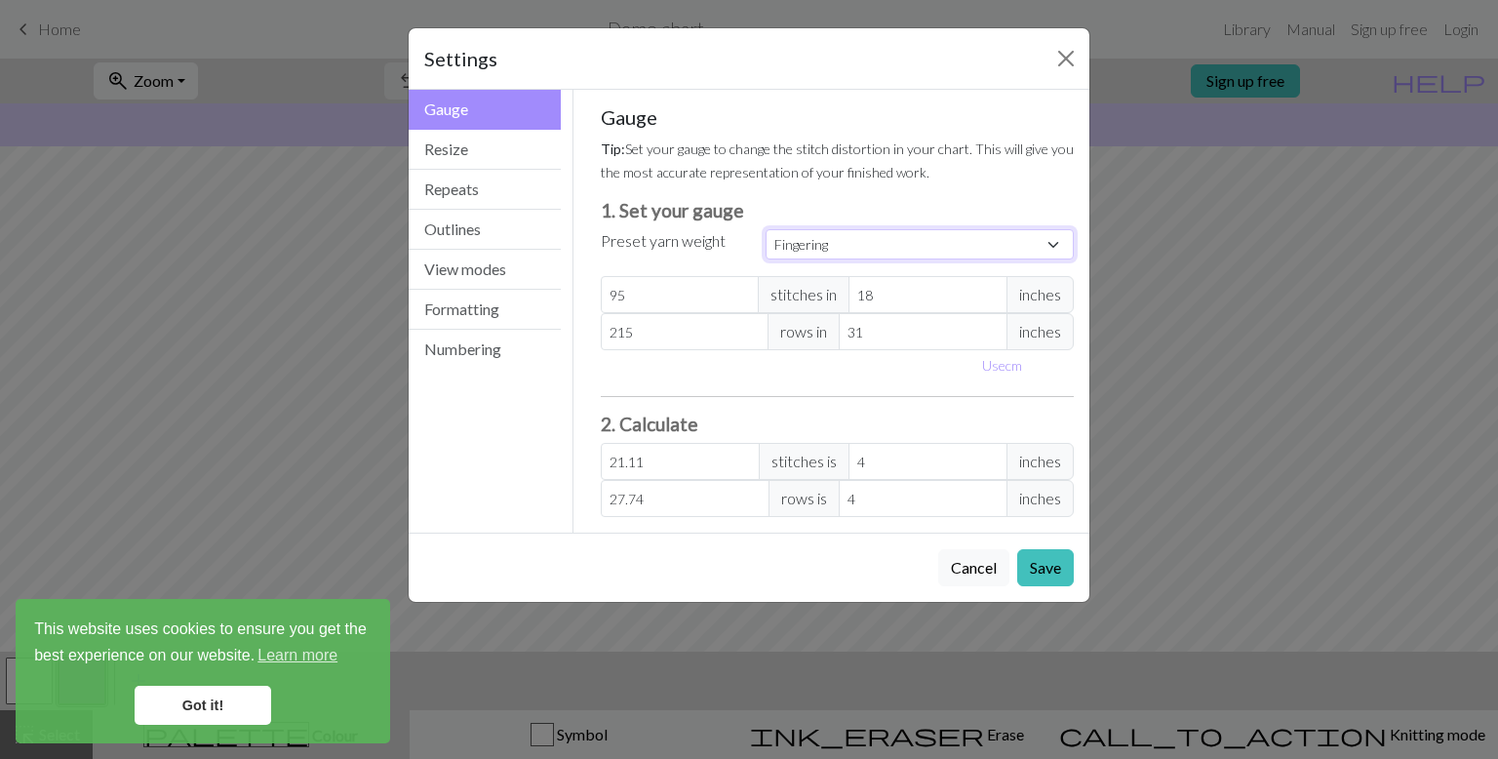
click at [765, 229] on select "Custom Square Lace Light Fingering Fingering Sport Double knit Worsted Aran Bul…" at bounding box center [919, 244] width 308 height 30
type input "28"
type input "4"
type input "36"
type input "4"
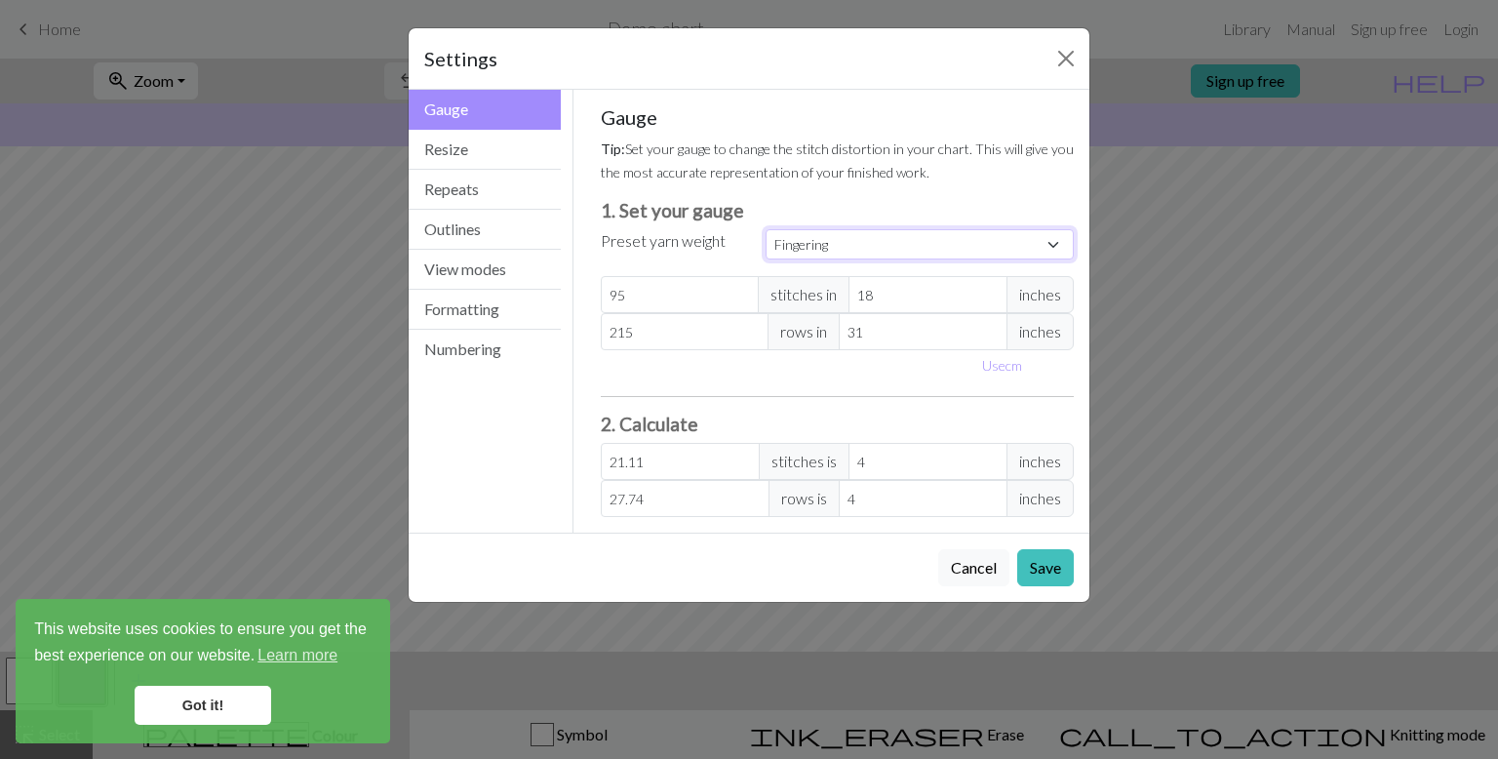
type input "28"
type input "36"
drag, startPoint x: 715, startPoint y: 300, endPoint x: 601, endPoint y: 303, distance: 114.1
click at [601, 303] on input "28" at bounding box center [680, 294] width 159 height 37
click at [667, 293] on input "28" at bounding box center [680, 294] width 159 height 37
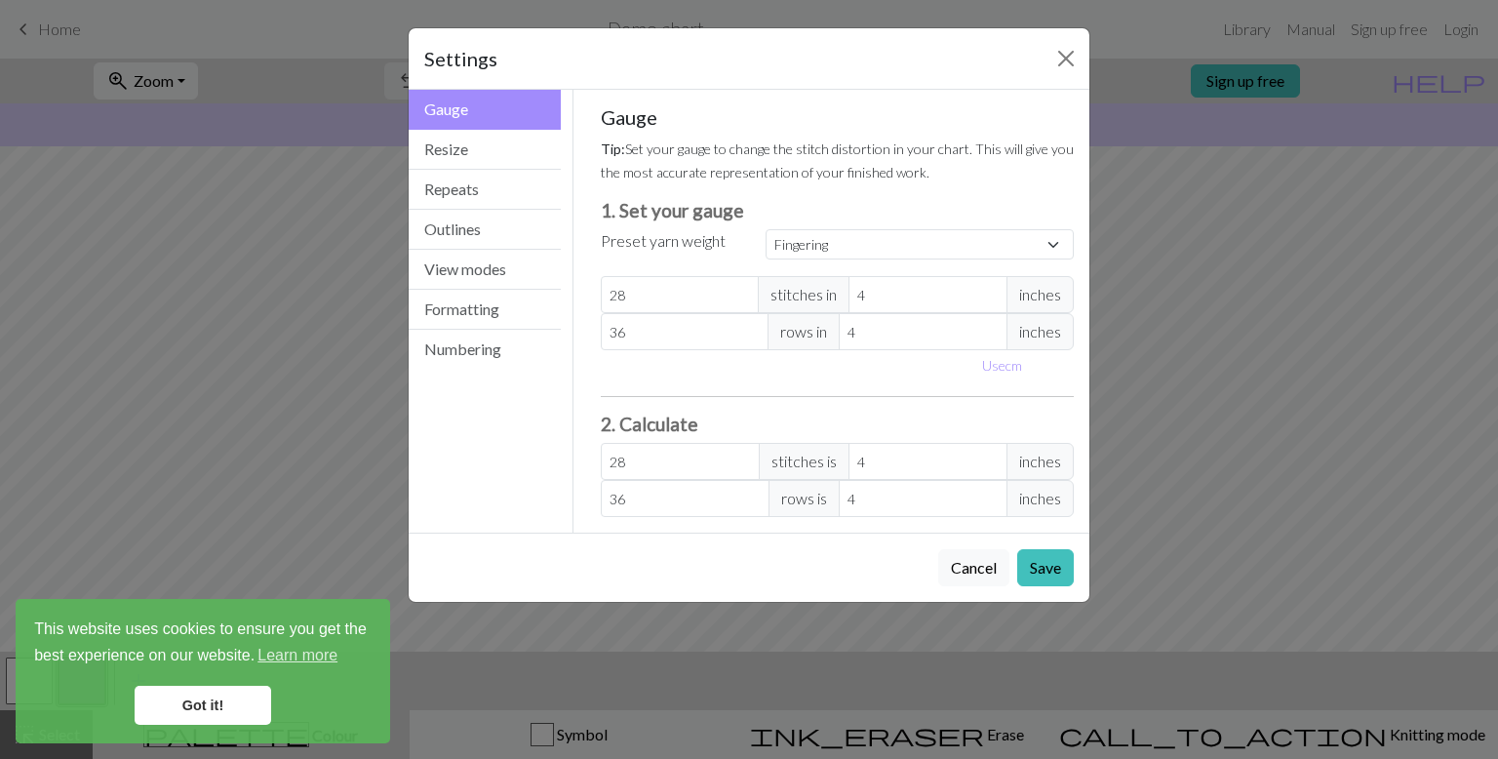
click at [637, 389] on div "Gauge Tip: Set your gauge to change the stitch distortion in your chart. This w…" at bounding box center [838, 310] width 474 height 411
click at [670, 388] on div "Gauge Tip: Set your gauge to change the stitch distortion in your chart. This w…" at bounding box center [838, 310] width 474 height 411
click at [476, 157] on button "Resize" at bounding box center [485, 150] width 152 height 40
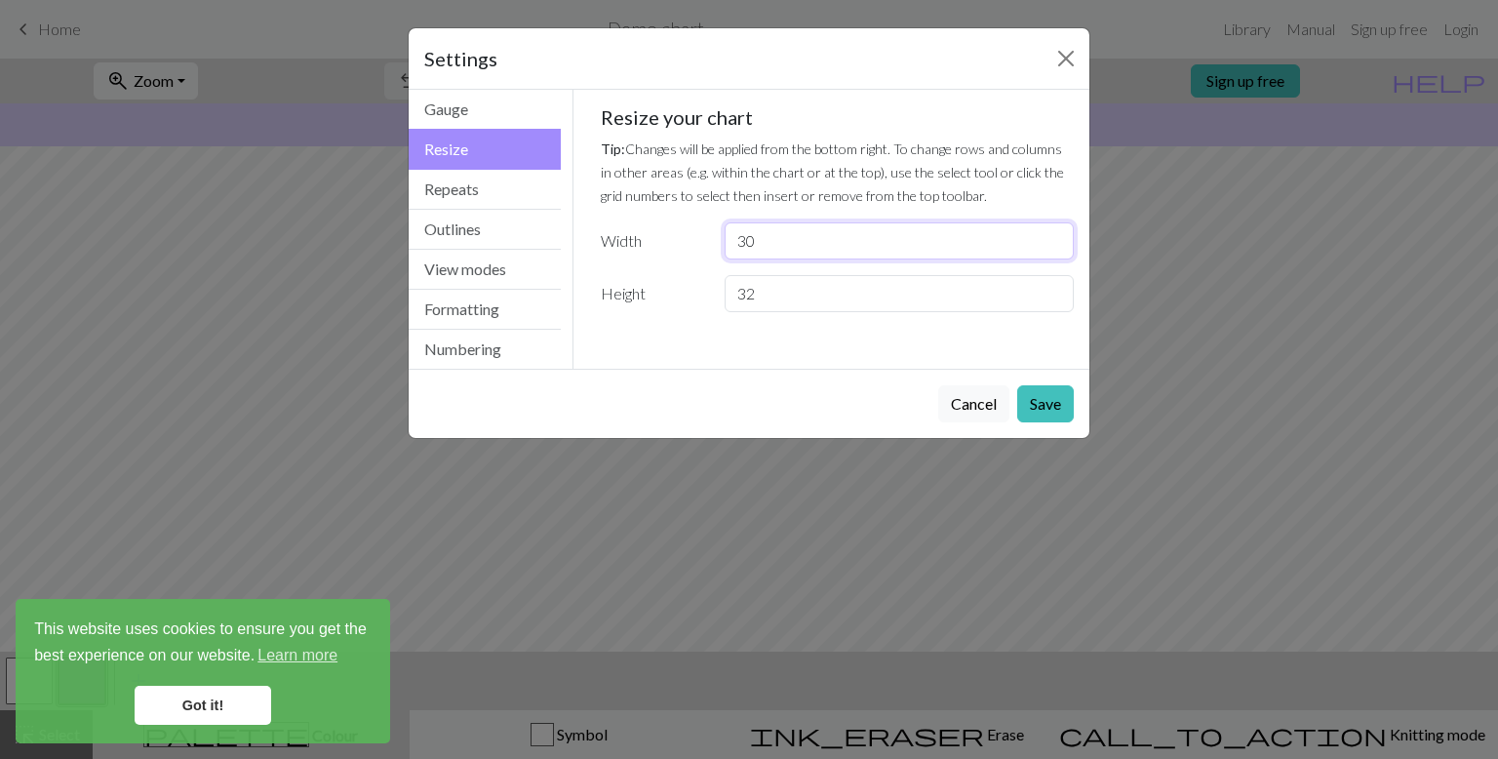
drag, startPoint x: 800, startPoint y: 238, endPoint x: 680, endPoint y: 247, distance: 121.2
click at [680, 247] on div "Width 30" at bounding box center [837, 240] width 497 height 37
type input "19"
drag, startPoint x: 776, startPoint y: 292, endPoint x: 665, endPoint y: 282, distance: 111.6
click at [665, 282] on div "Height 32" at bounding box center [837, 293] width 497 height 37
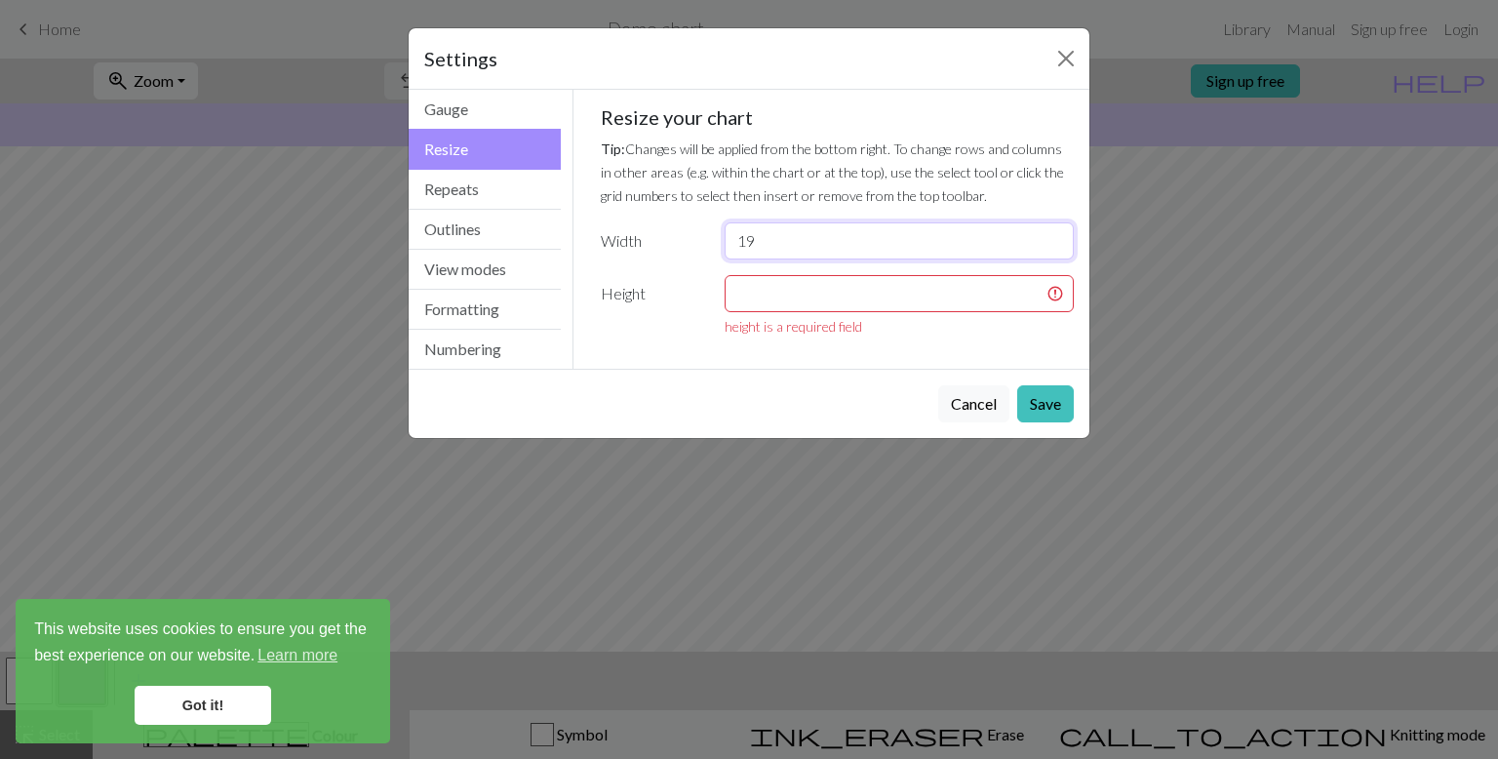
drag, startPoint x: 806, startPoint y: 228, endPoint x: 725, endPoint y: 226, distance: 80.9
click at [725, 226] on input "19" at bounding box center [898, 240] width 349 height 37
type input "20"
click at [757, 307] on input "number" at bounding box center [898, 293] width 349 height 37
type input "215"
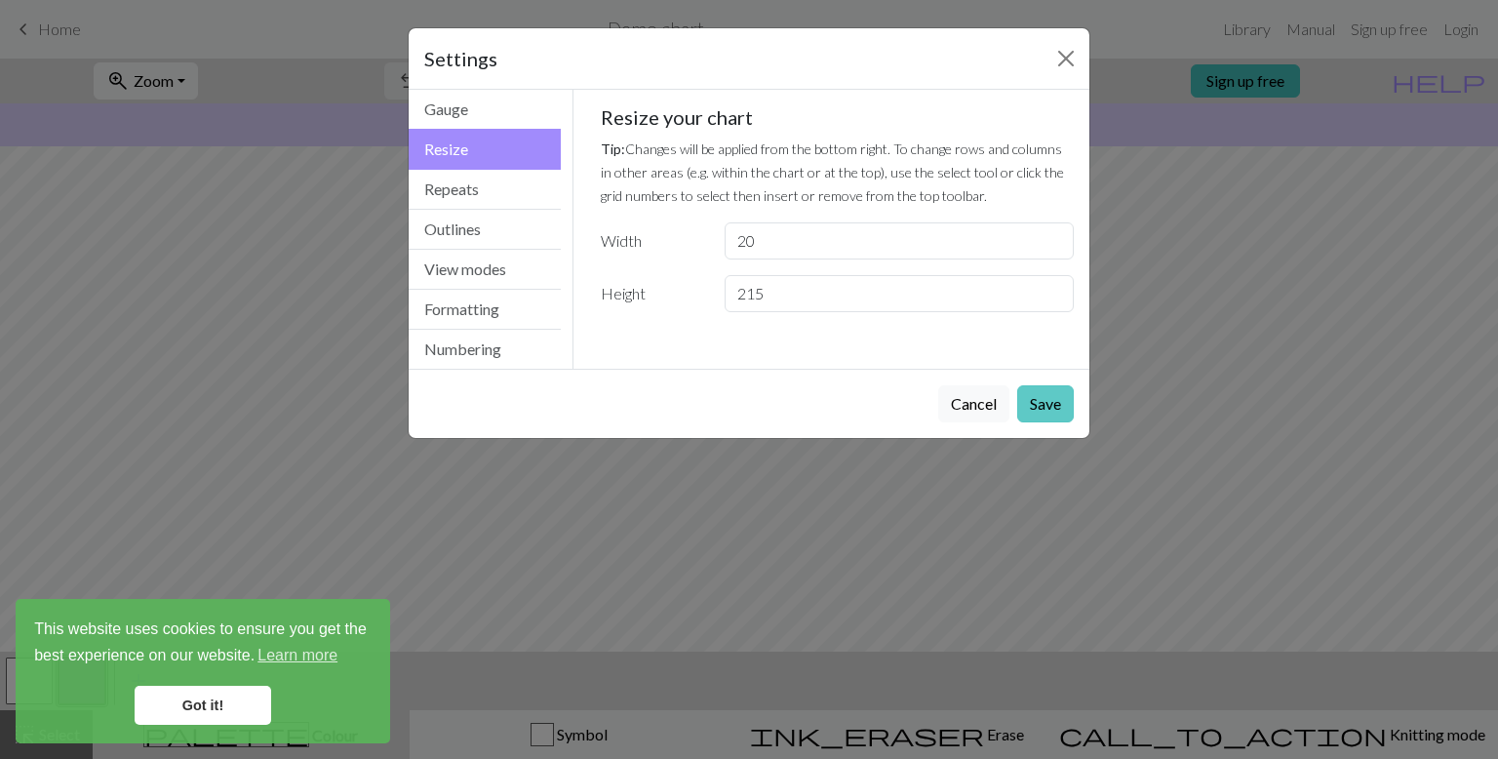
click at [1017, 412] on button "Save" at bounding box center [1045, 403] width 57 height 37
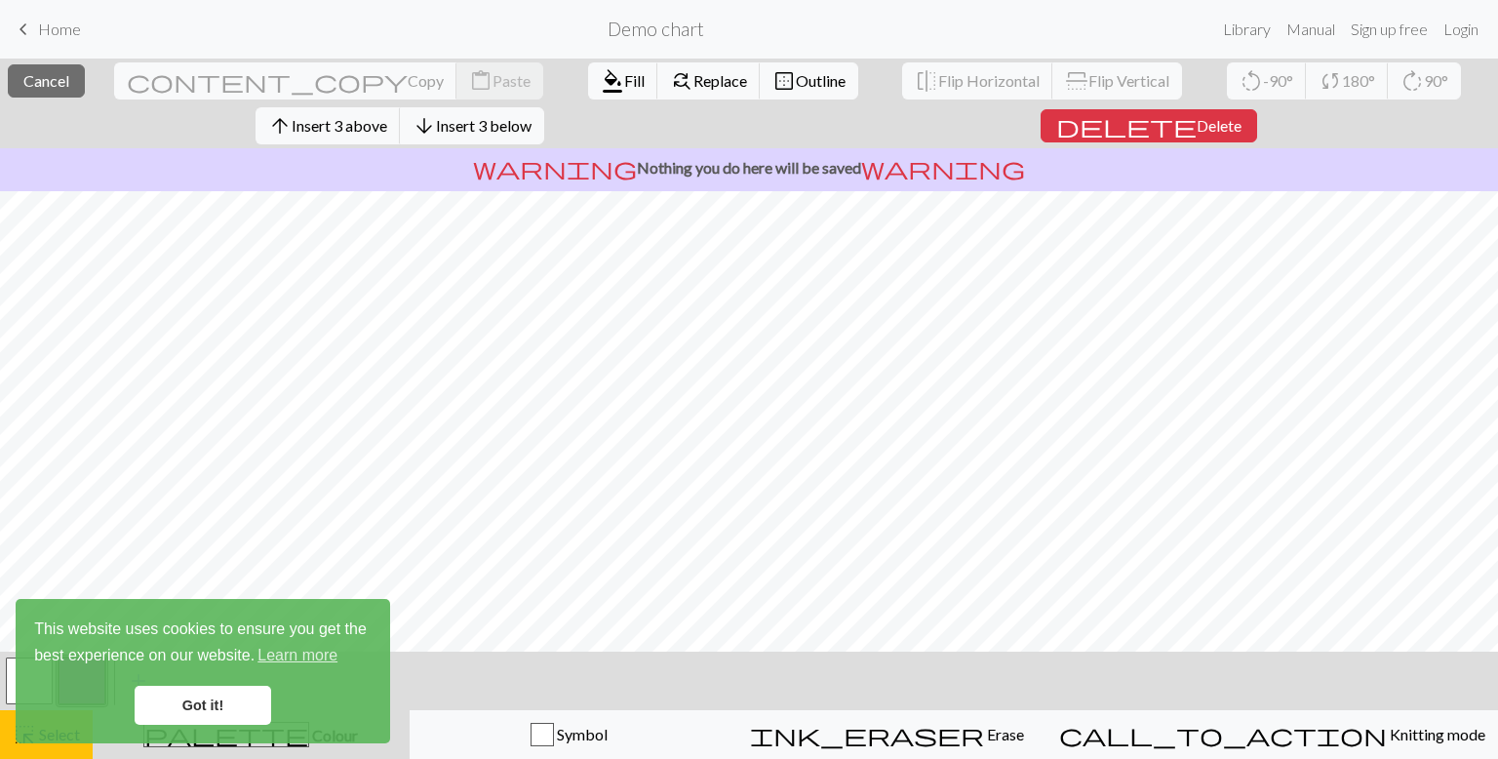
click at [187, 682] on div "This website uses cookies to ensure you get the best experience on our website.…" at bounding box center [203, 671] width 374 height 144
click at [242, 707] on link "Got it!" at bounding box center [203, 704] width 137 height 39
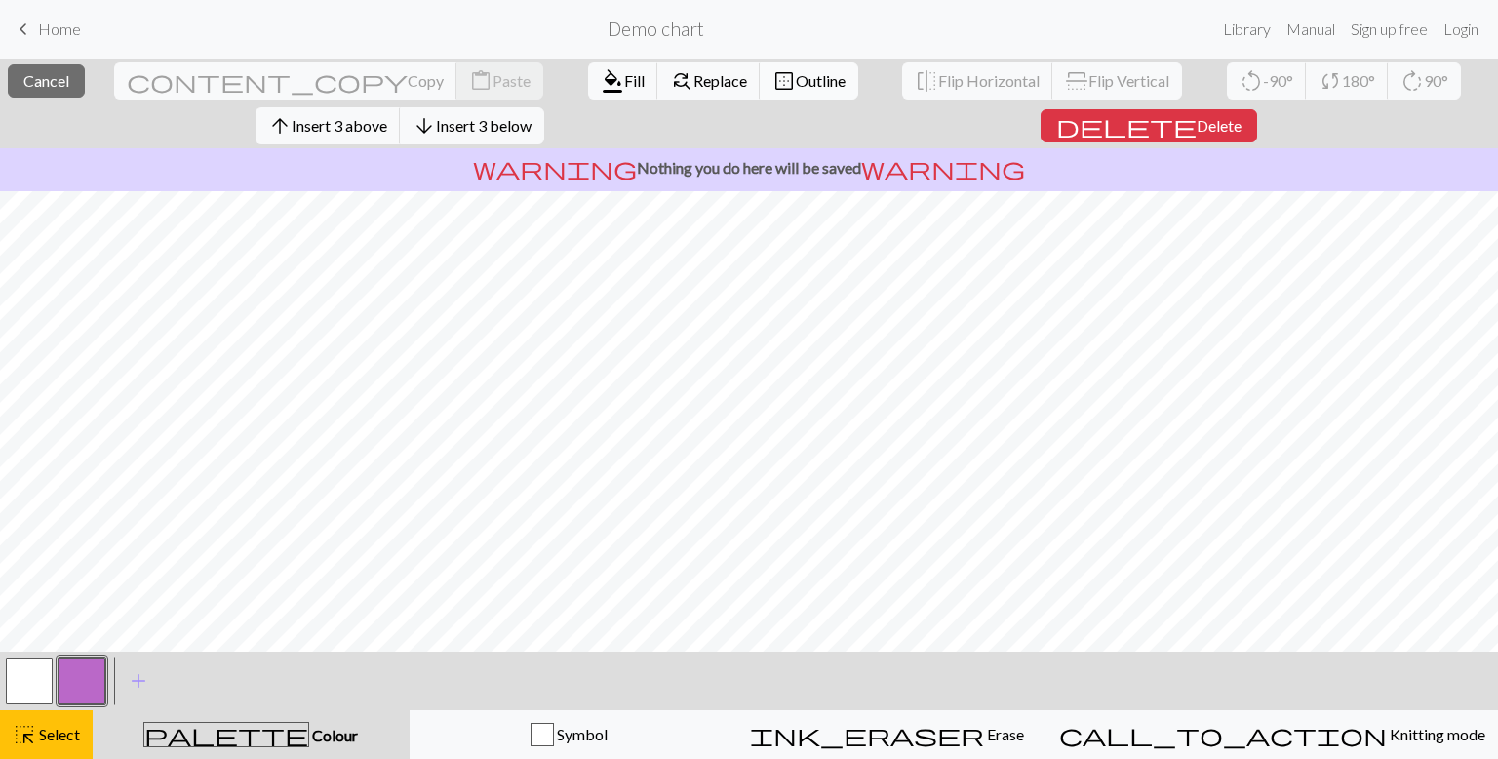
click at [760, 92] on button "border_outer Outline" at bounding box center [809, 80] width 98 height 37
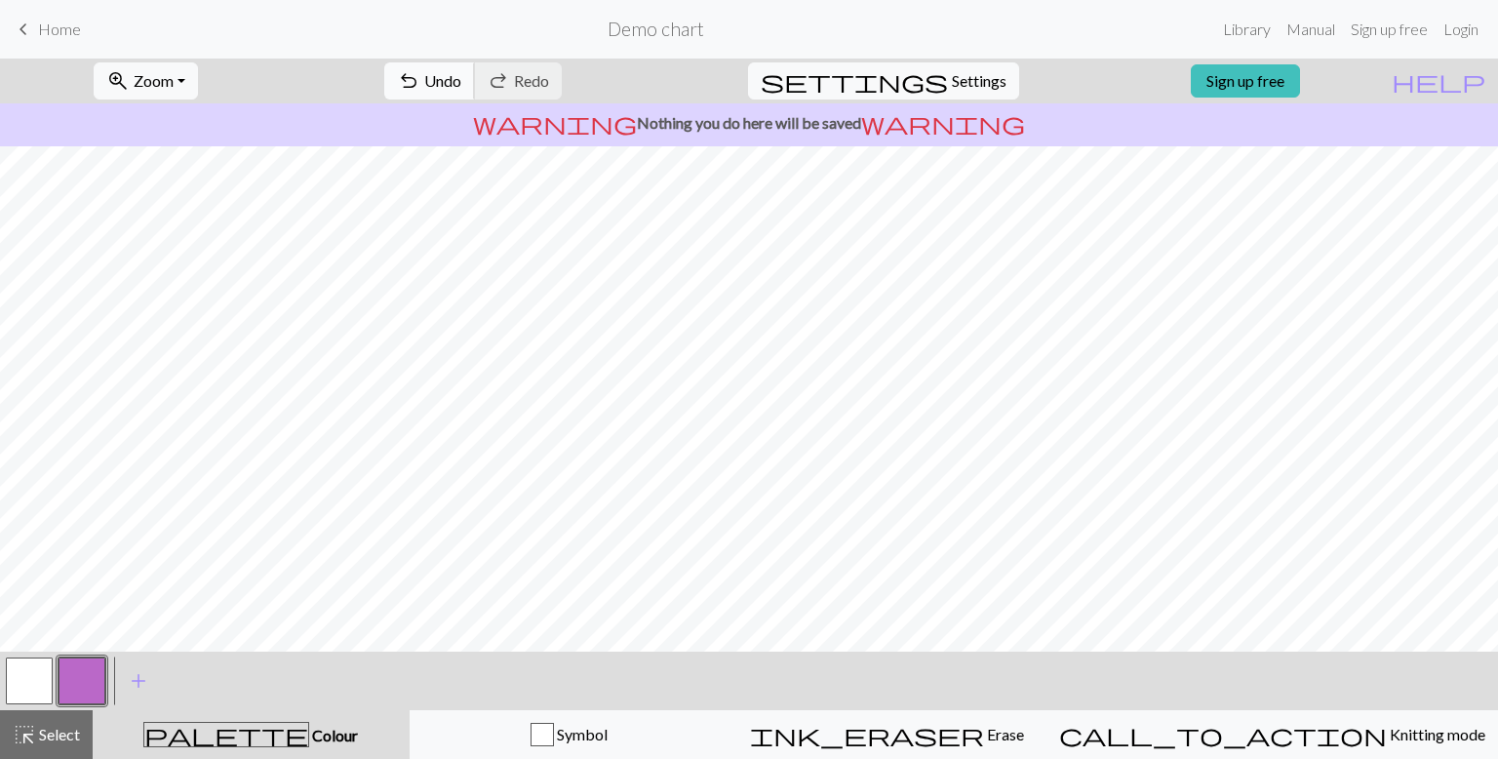
click at [461, 83] on span "Undo" at bounding box center [442, 80] width 37 height 19
click at [549, 88] on span "Redo" at bounding box center [531, 80] width 35 height 19
click at [72, 679] on button "button" at bounding box center [82, 680] width 47 height 47
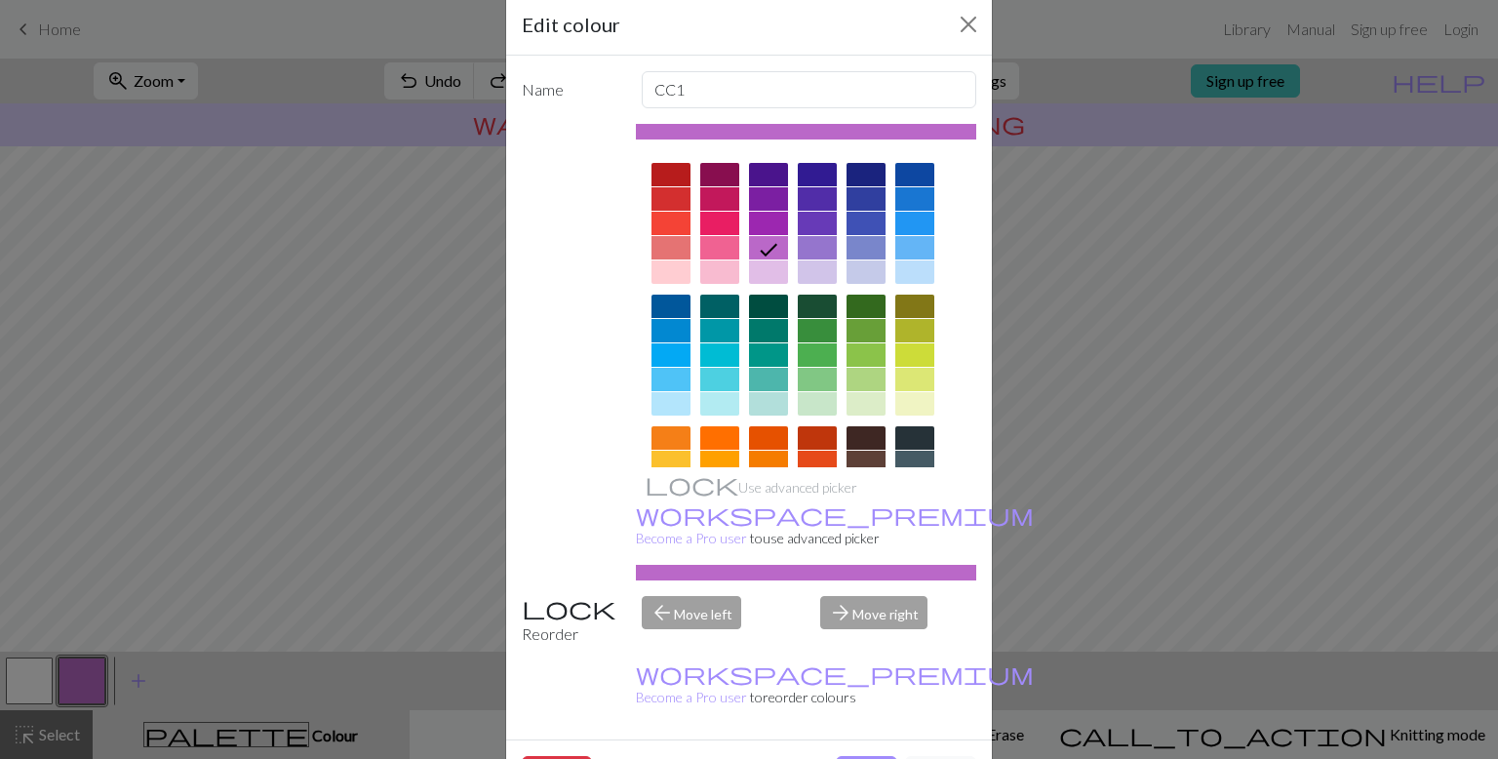
scroll to position [39, 0]
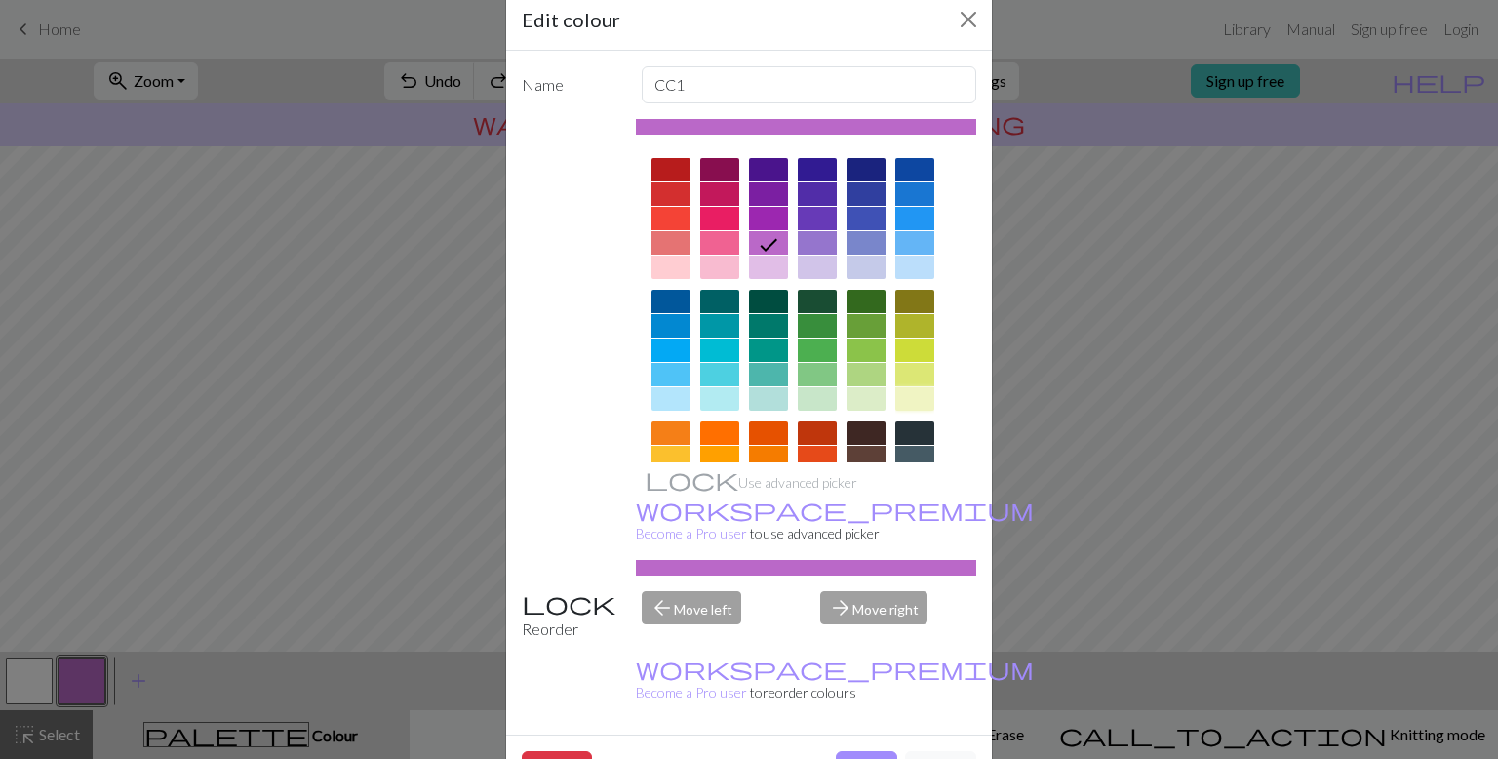
drag, startPoint x: 931, startPoint y: 404, endPoint x: 935, endPoint y: 446, distance: 42.1
click at [935, 446] on div at bounding box center [806, 416] width 341 height 548
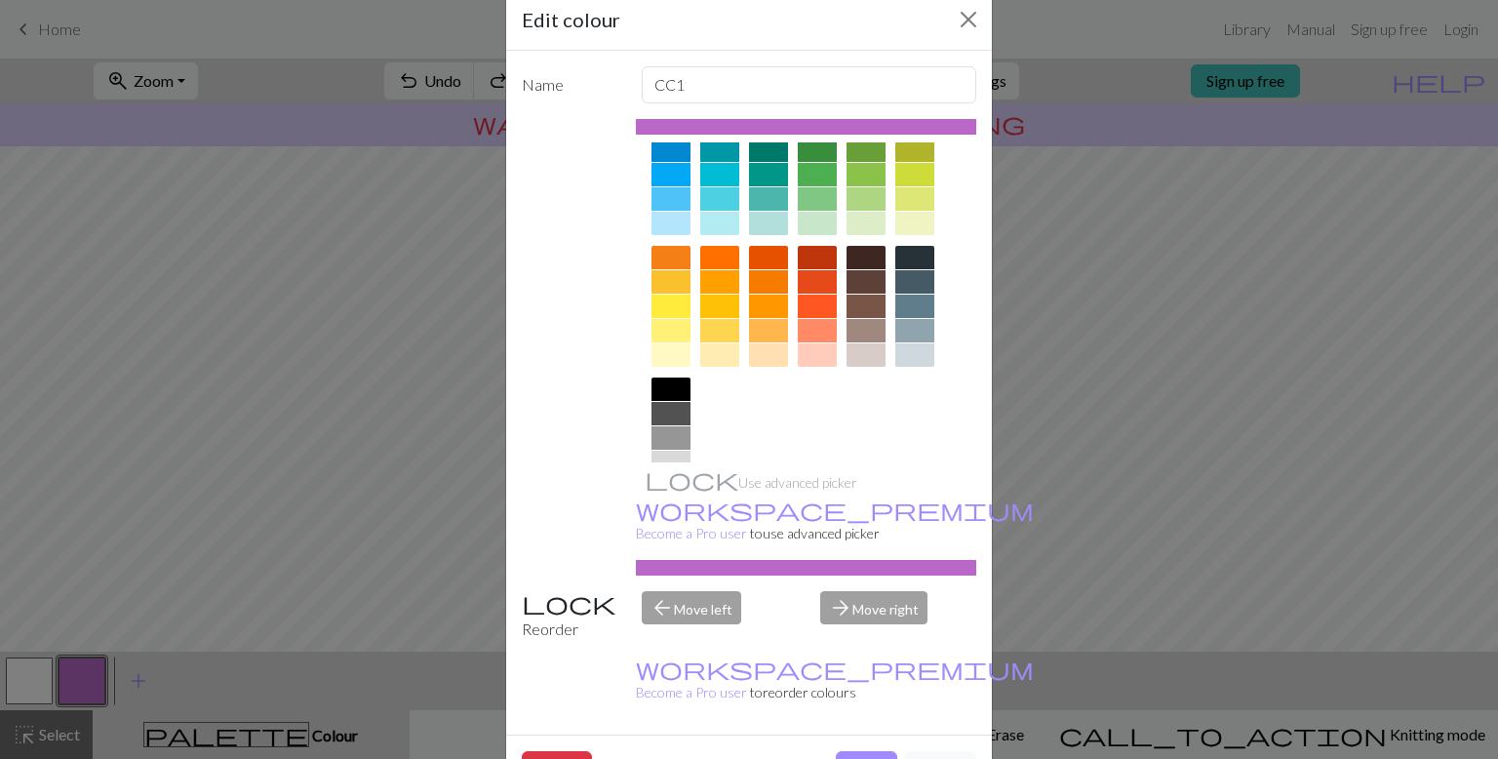
scroll to position [235, 0]
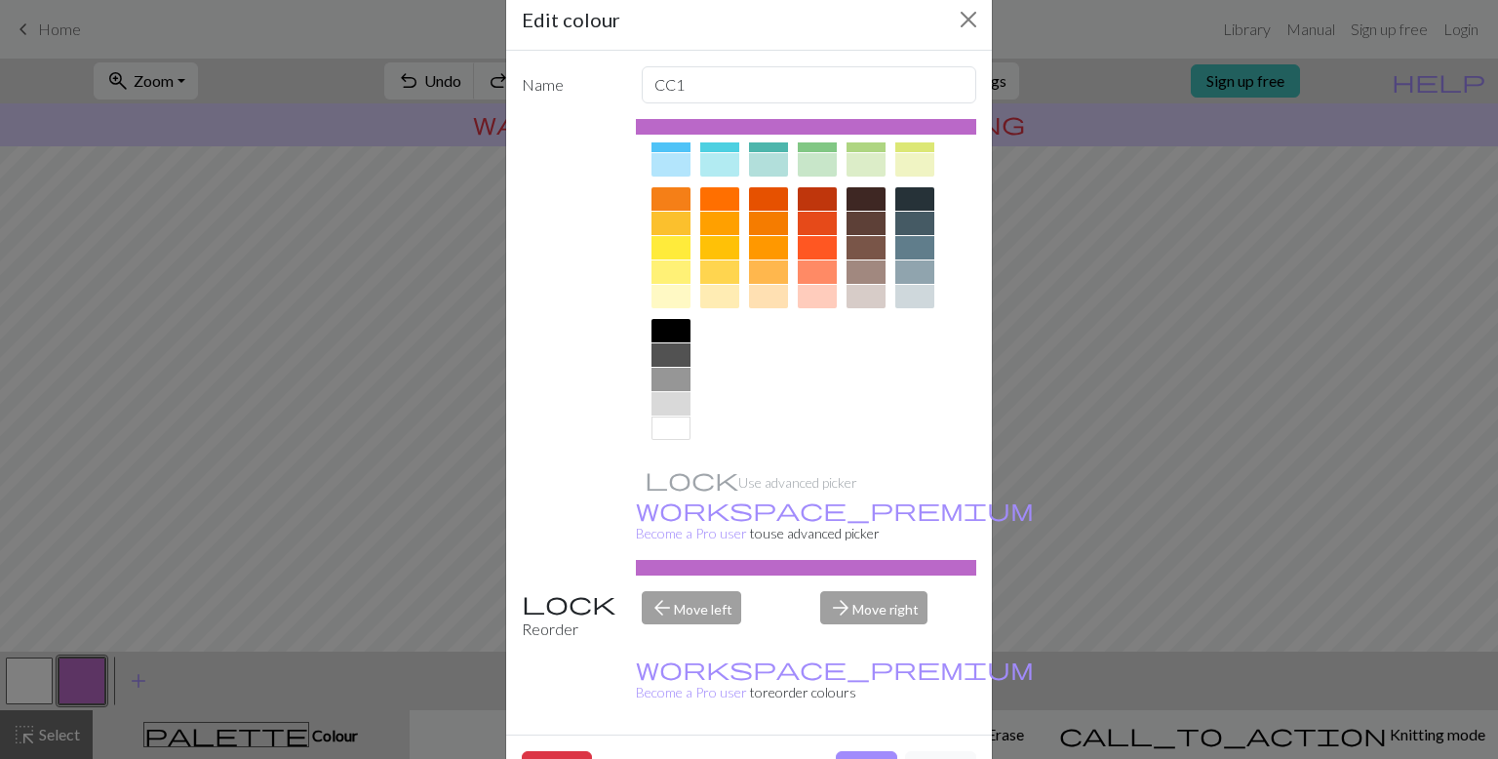
click at [677, 429] on div at bounding box center [670, 427] width 39 height 23
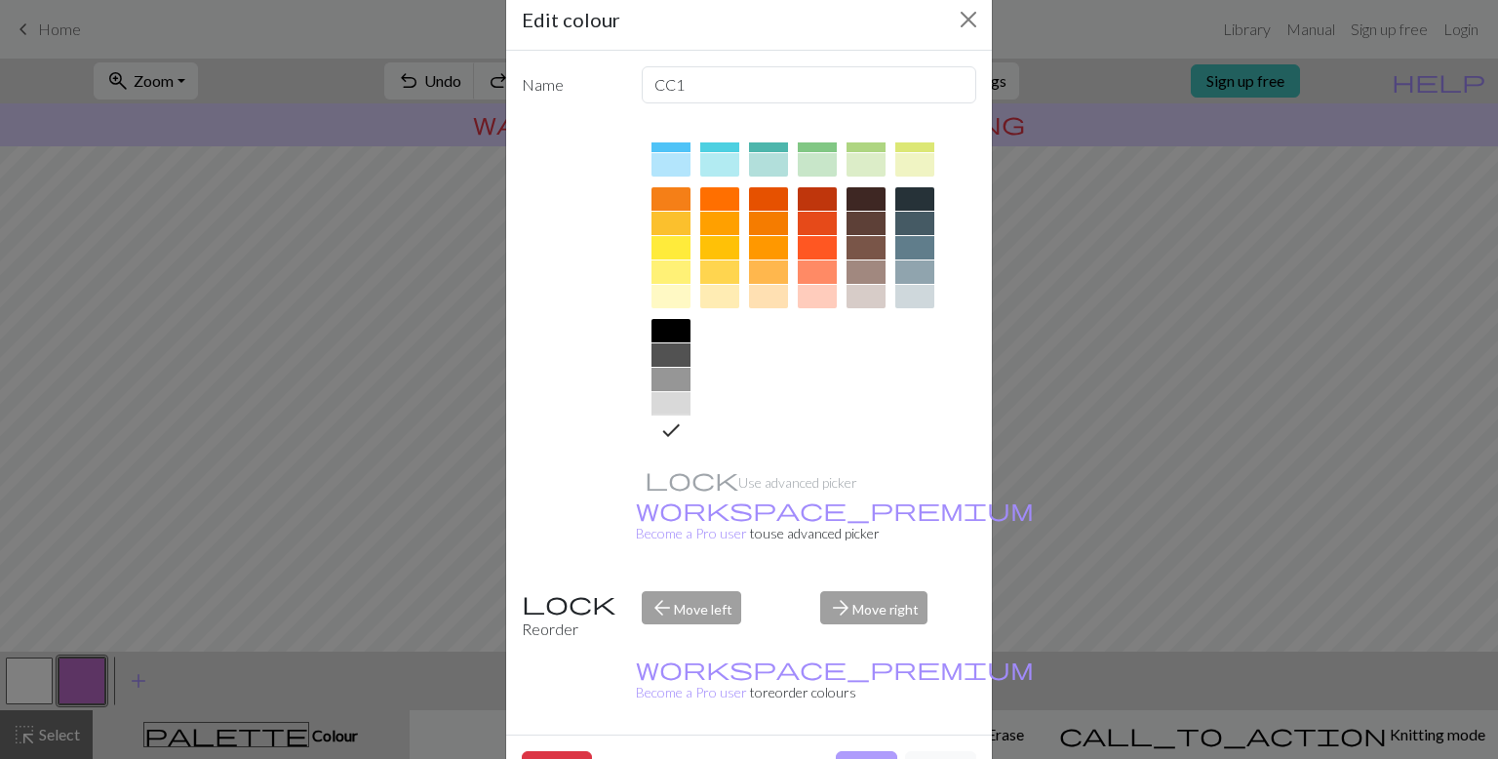
click at [885, 751] on button "Done" at bounding box center [866, 769] width 61 height 37
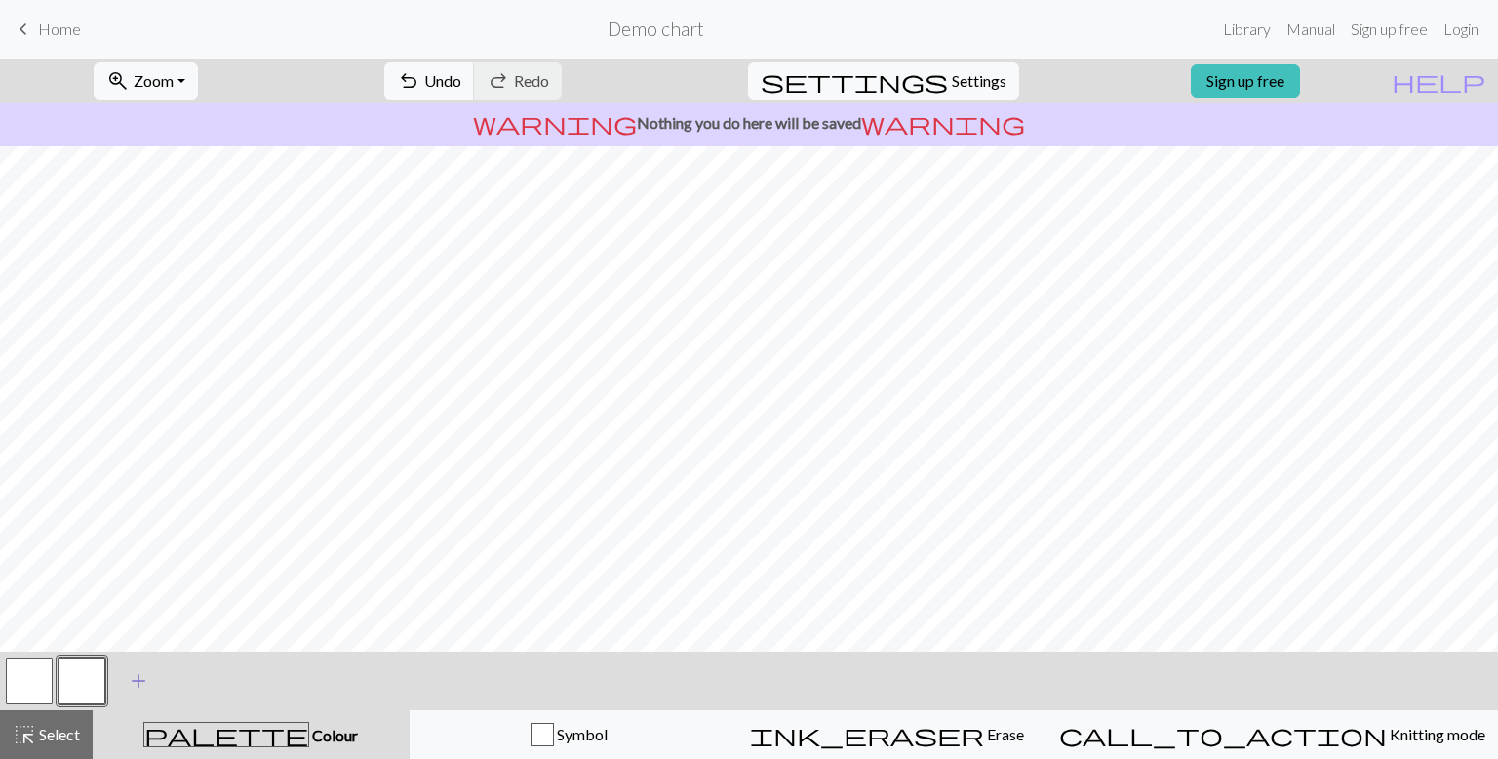
click at [137, 680] on span "add" at bounding box center [138, 680] width 23 height 27
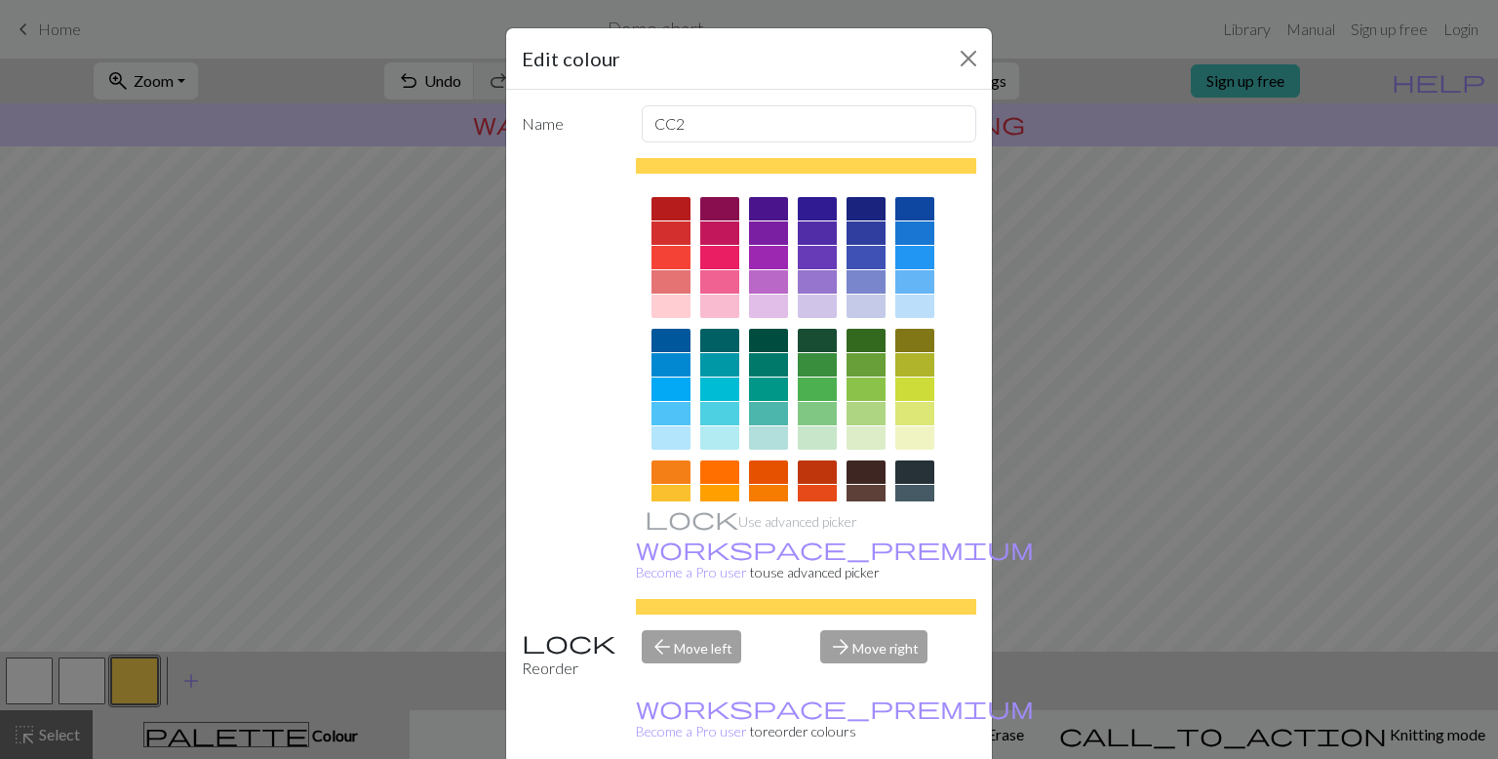
click at [919, 287] on div at bounding box center [914, 281] width 39 height 23
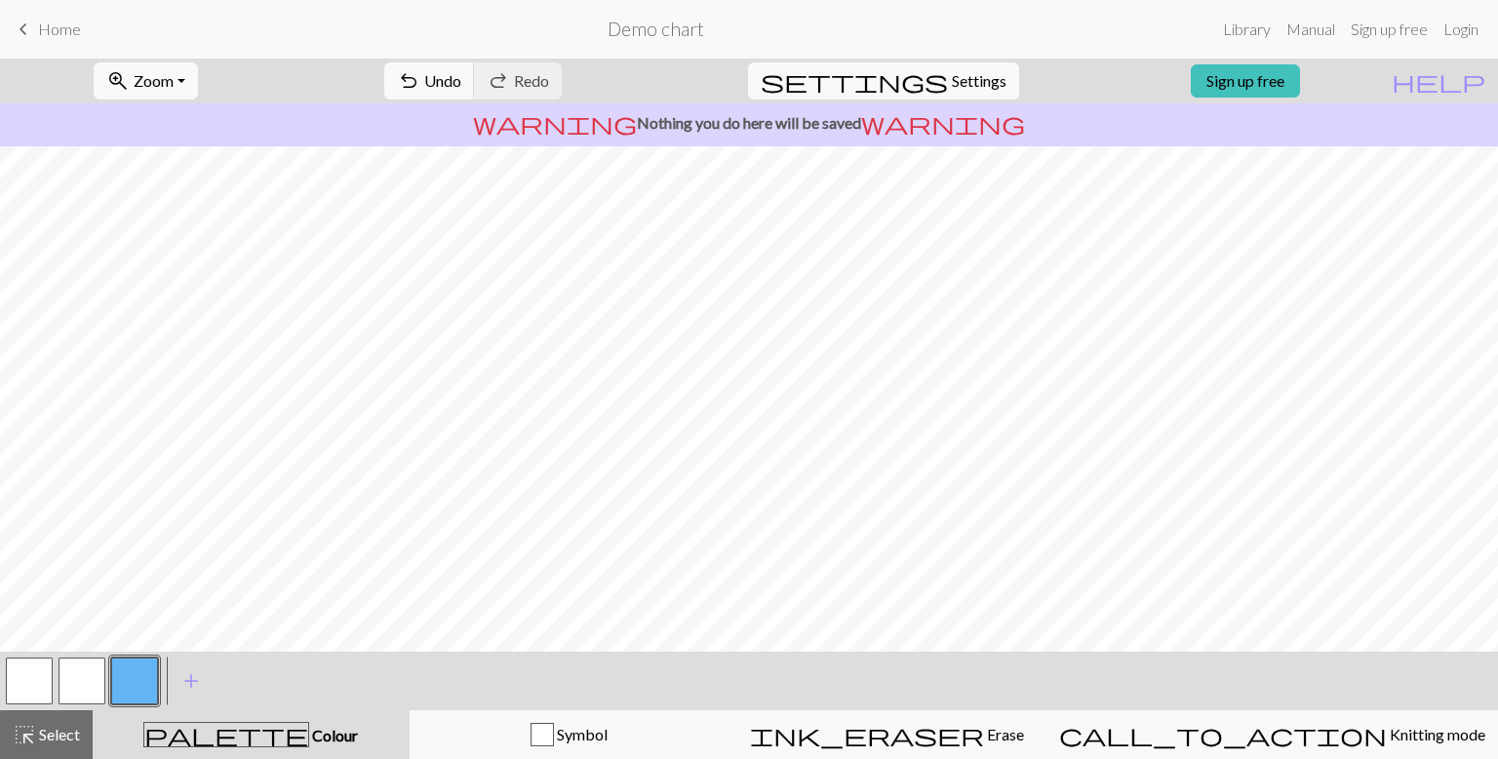
click at [307, 716] on button "palette Colour Colour" at bounding box center [251, 734] width 317 height 49
click at [307, 729] on div "palette Colour Colour" at bounding box center [250, 734] width 293 height 25
click at [260, 722] on div "palette Colour Colour" at bounding box center [250, 734] width 293 height 25
click at [187, 683] on span "add" at bounding box center [190, 680] width 23 height 27
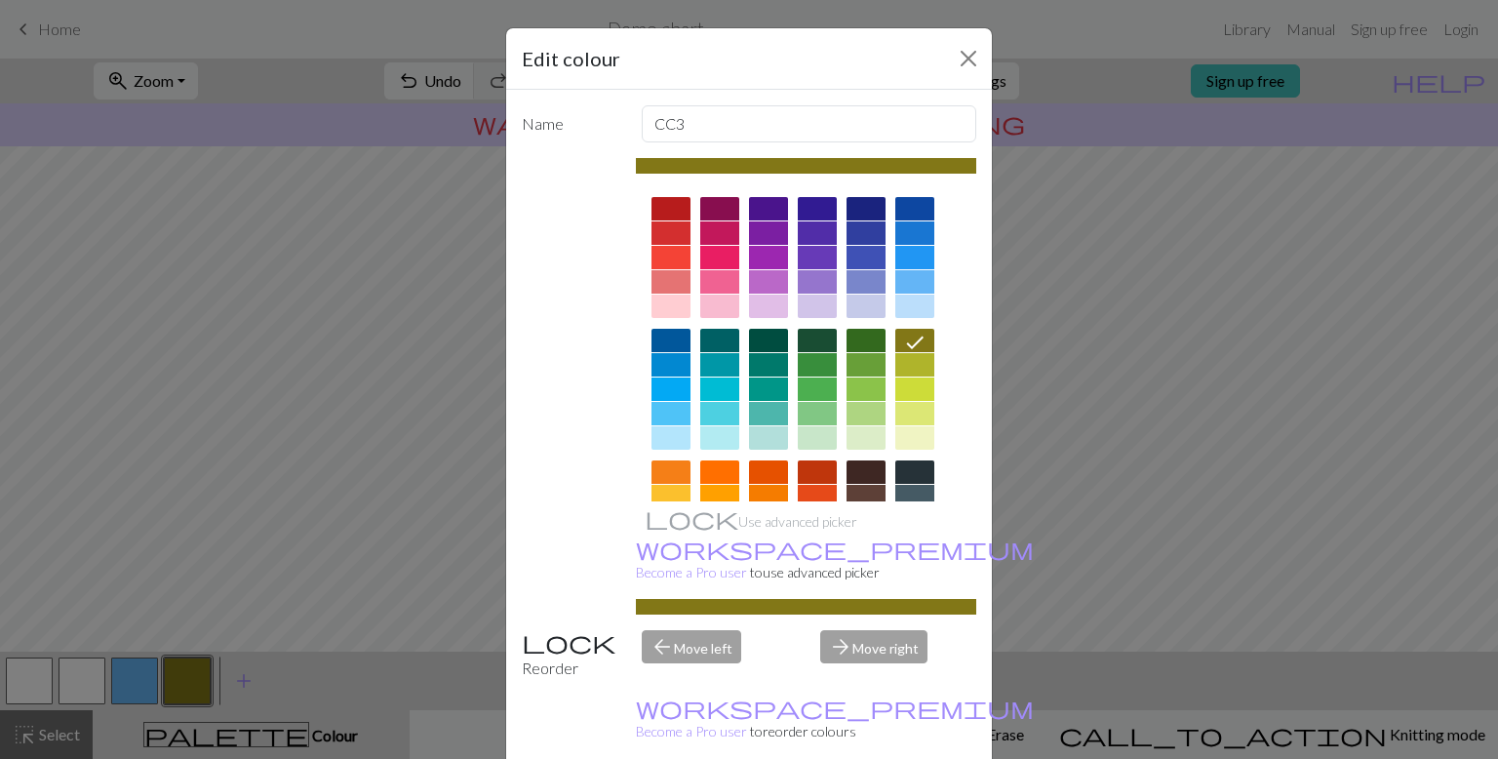
click at [870, 213] on div at bounding box center [865, 208] width 39 height 23
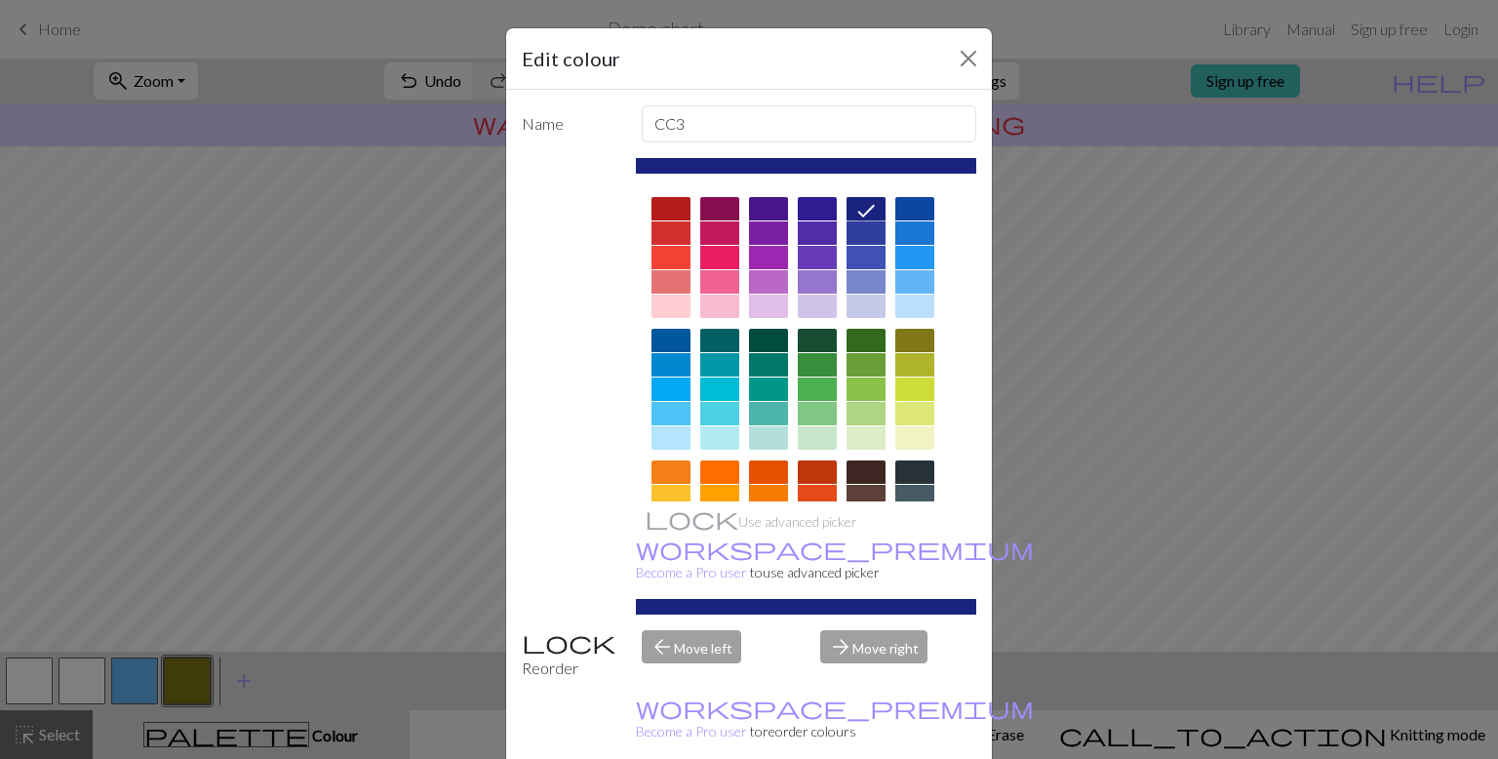
click at [938, 204] on div at bounding box center [806, 455] width 341 height 548
click at [926, 208] on div at bounding box center [914, 208] width 39 height 23
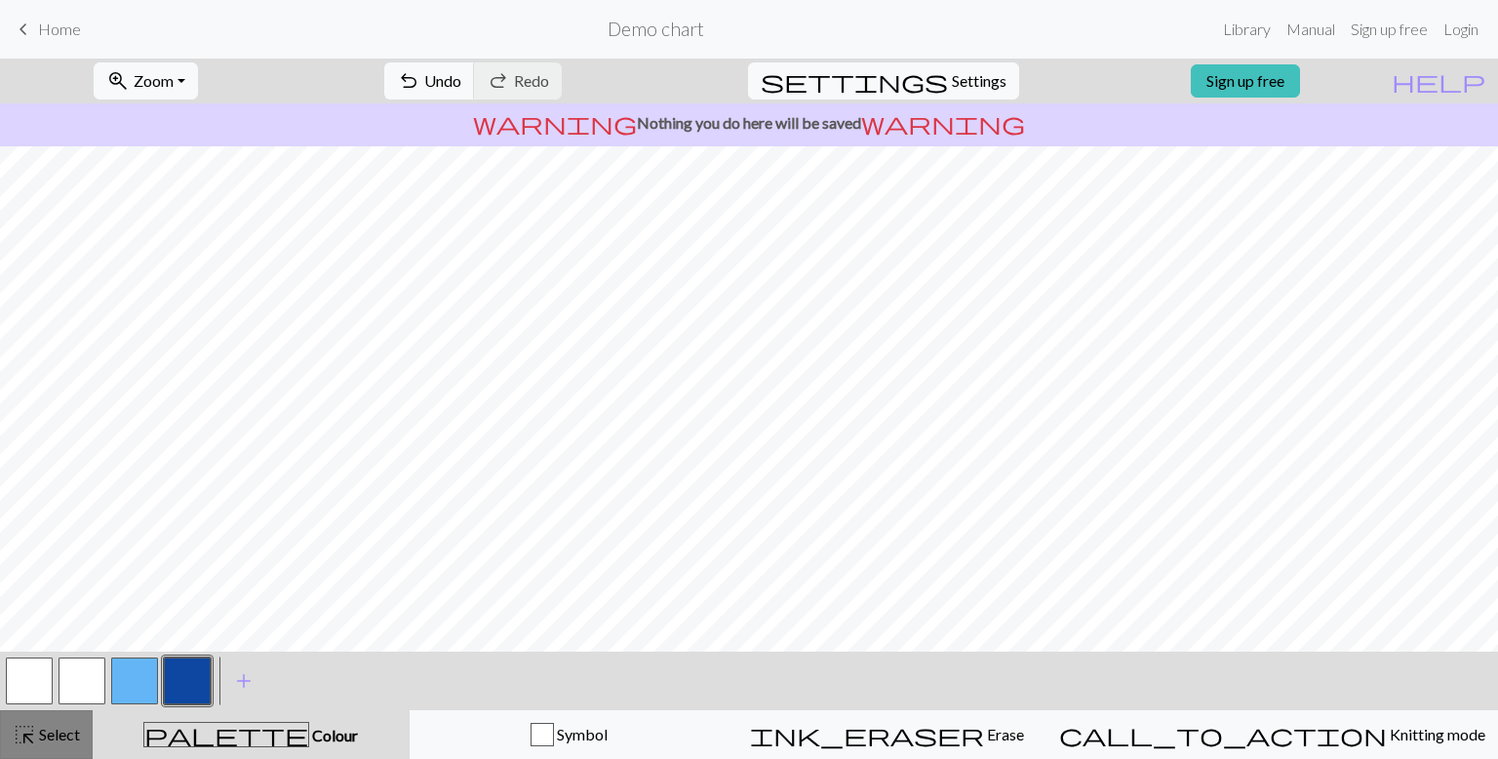
click at [51, 730] on span "Select" at bounding box center [58, 733] width 44 height 19
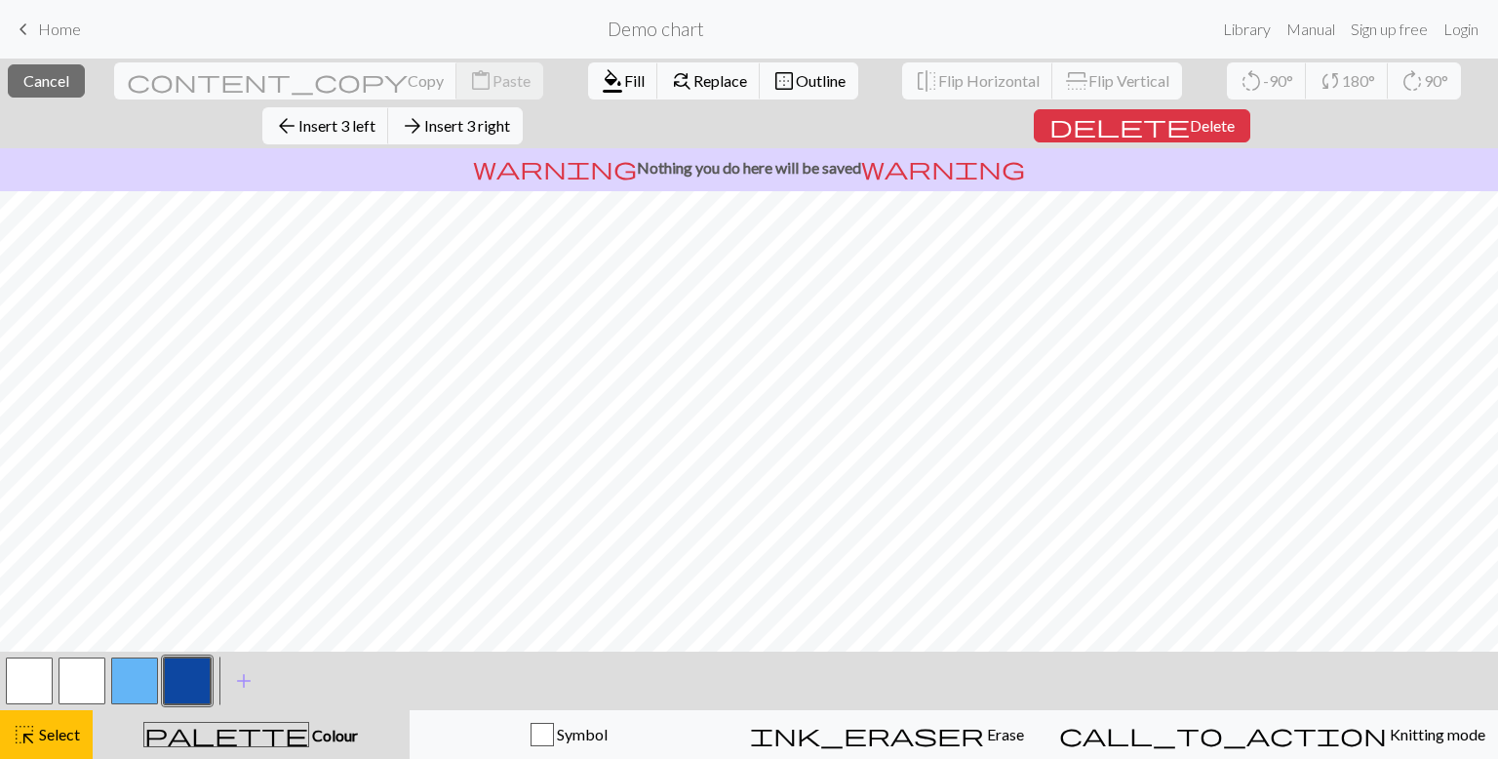
click at [193, 680] on button "button" at bounding box center [187, 680] width 47 height 47
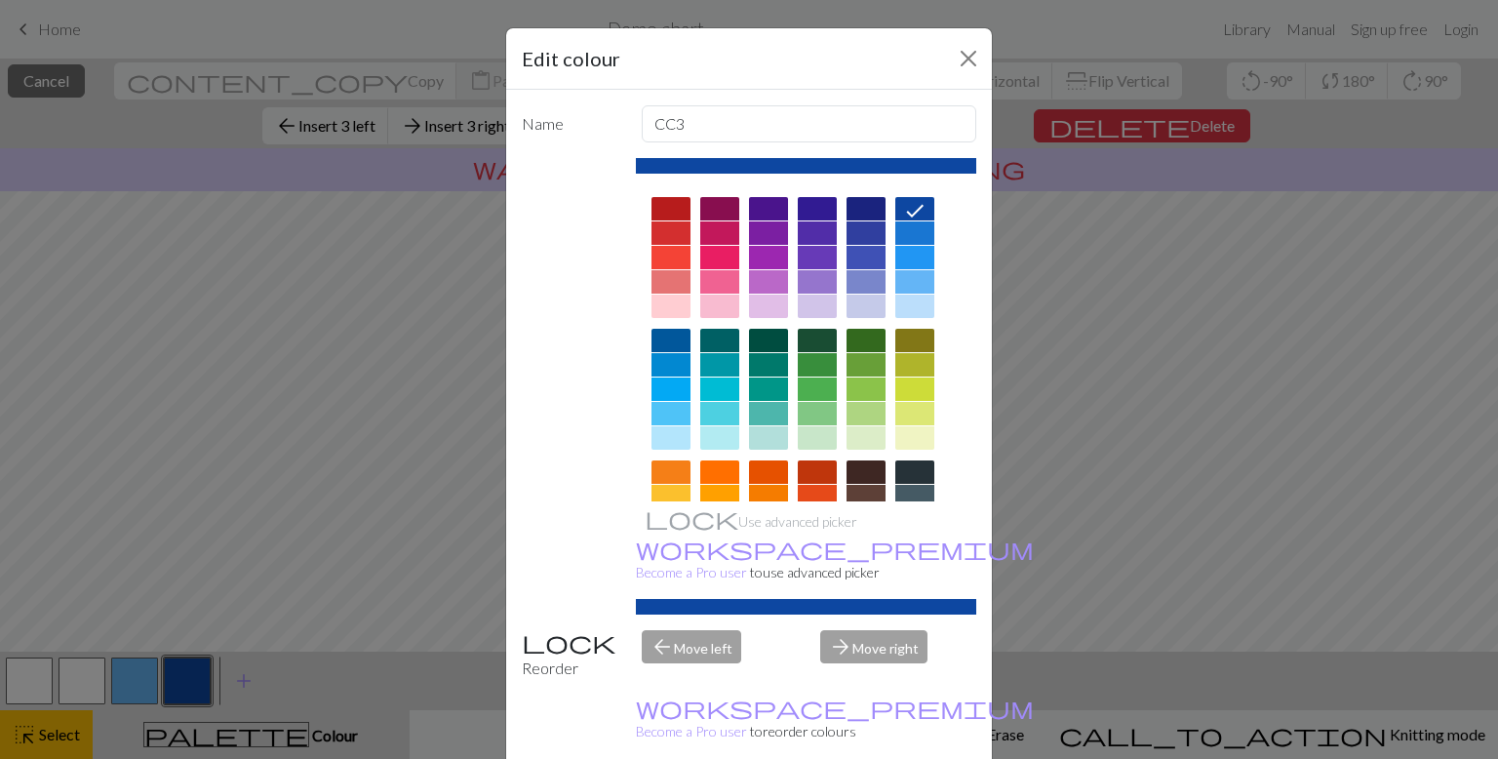
click at [193, 680] on div "Edit colour Name CC3 Use advanced picker workspace_premium Become a Pro user to…" at bounding box center [749, 379] width 1498 height 759
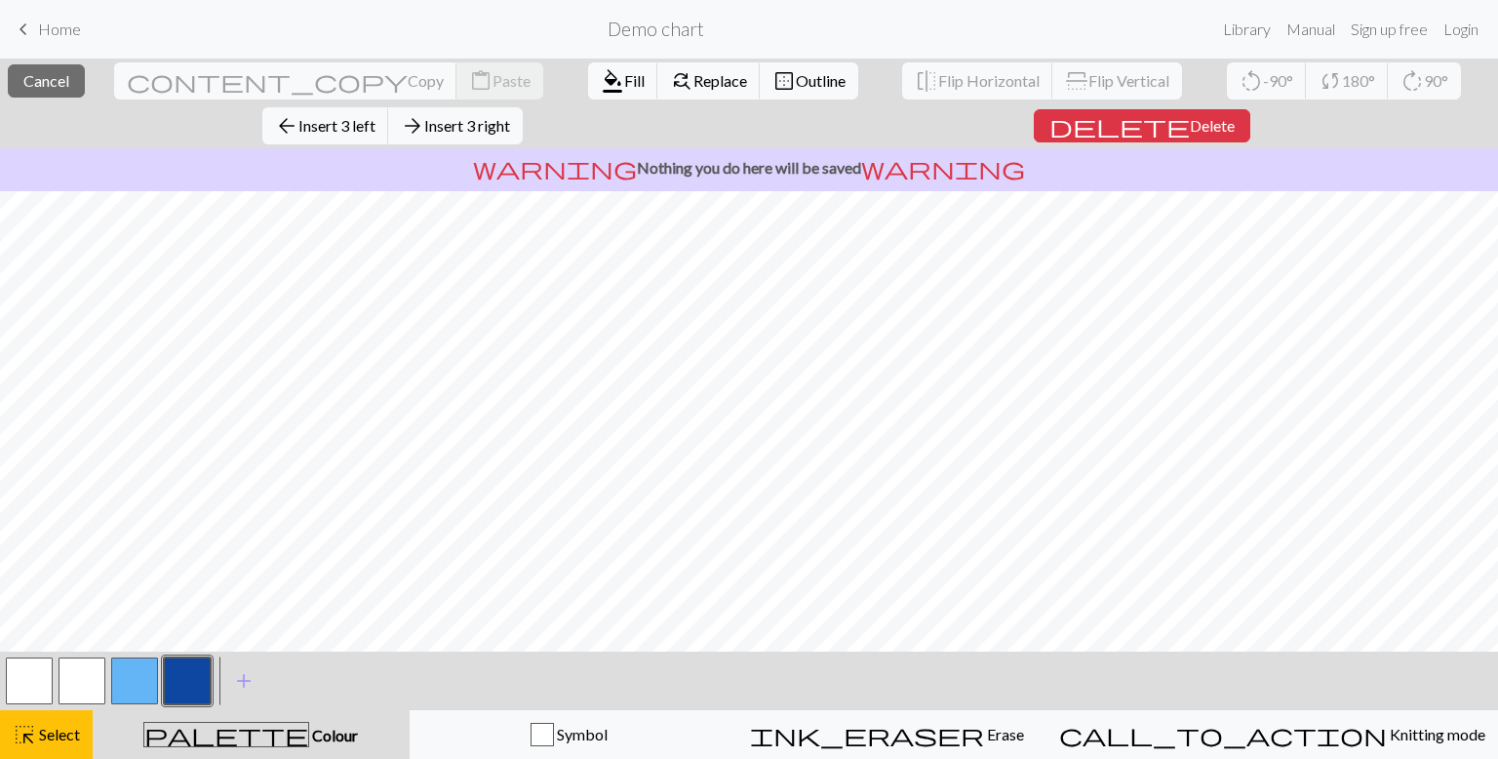
click at [193, 680] on button "button" at bounding box center [187, 680] width 47 height 47
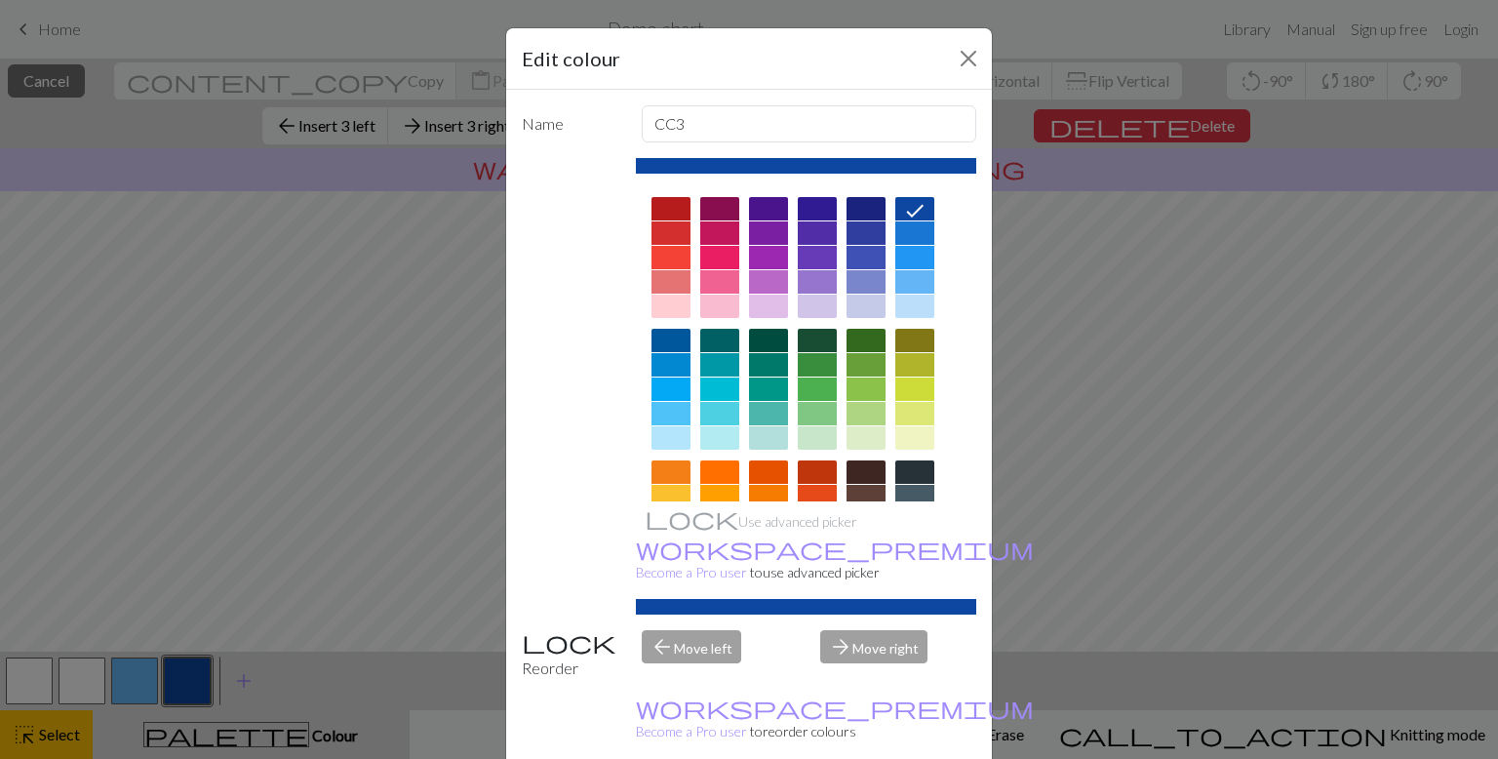
click at [193, 680] on div "Edit colour Name CC3 Use advanced picker workspace_premium Become a Pro user to…" at bounding box center [749, 379] width 1498 height 759
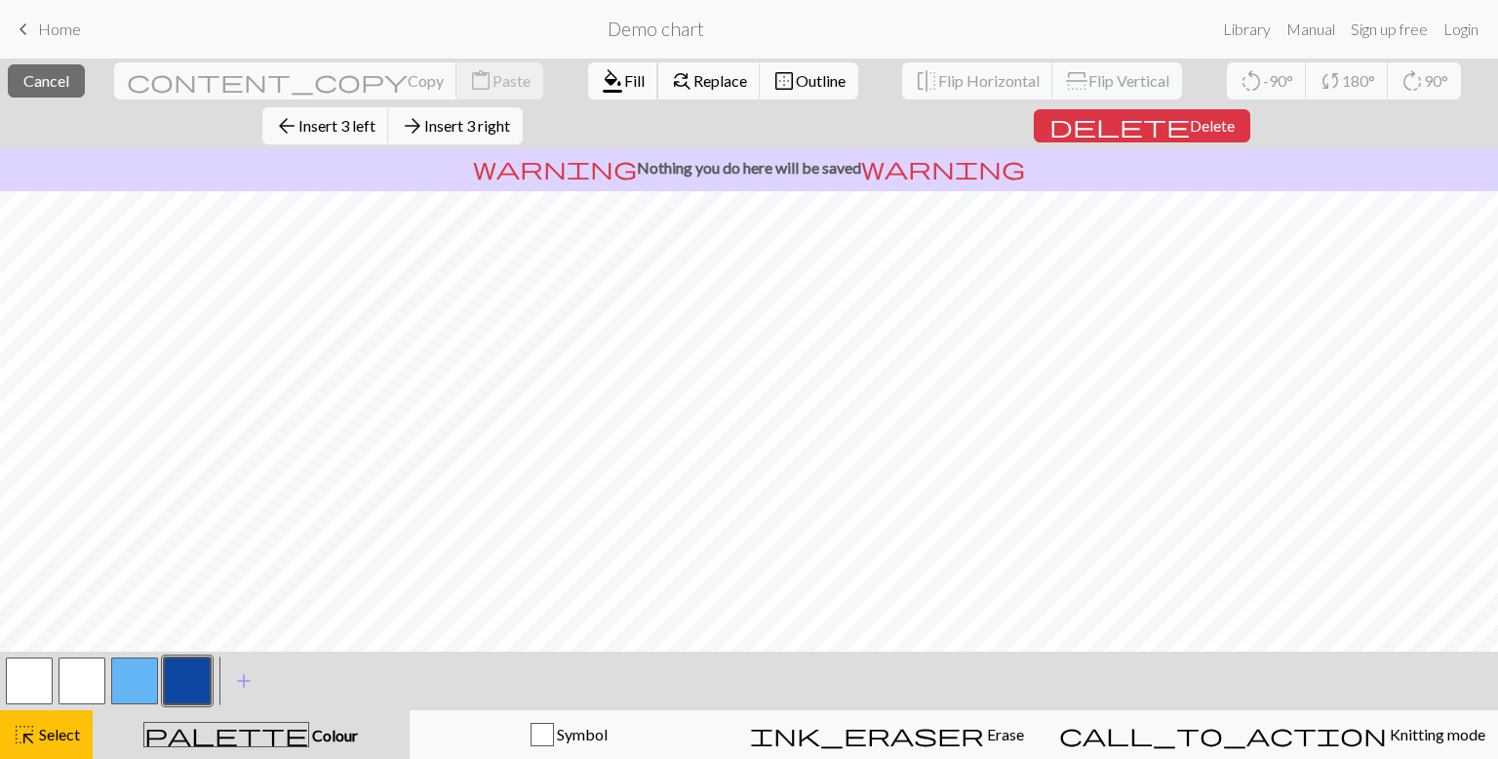
click at [624, 81] on span "Fill" at bounding box center [634, 80] width 20 height 19
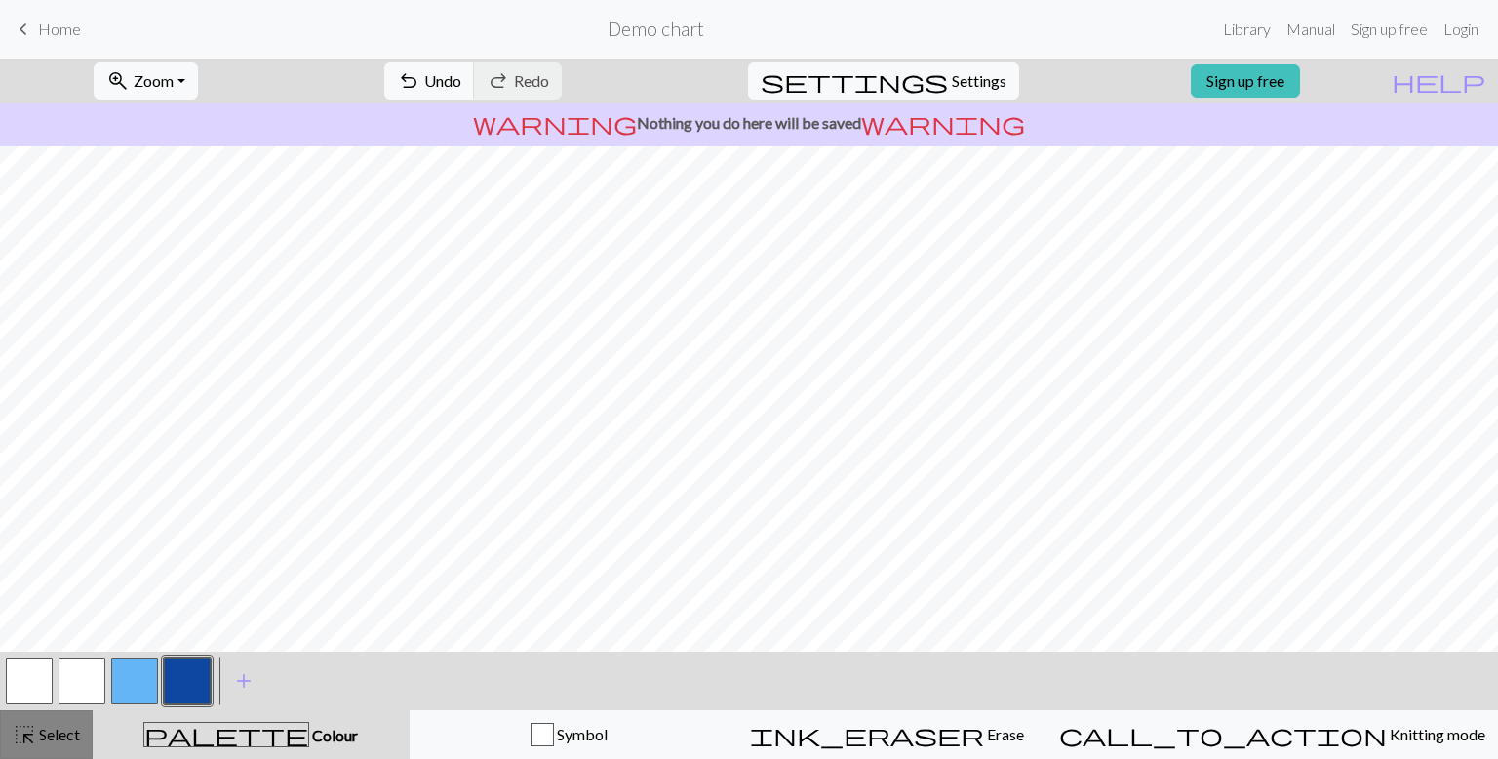
click at [73, 728] on span "Select" at bounding box center [58, 733] width 44 height 19
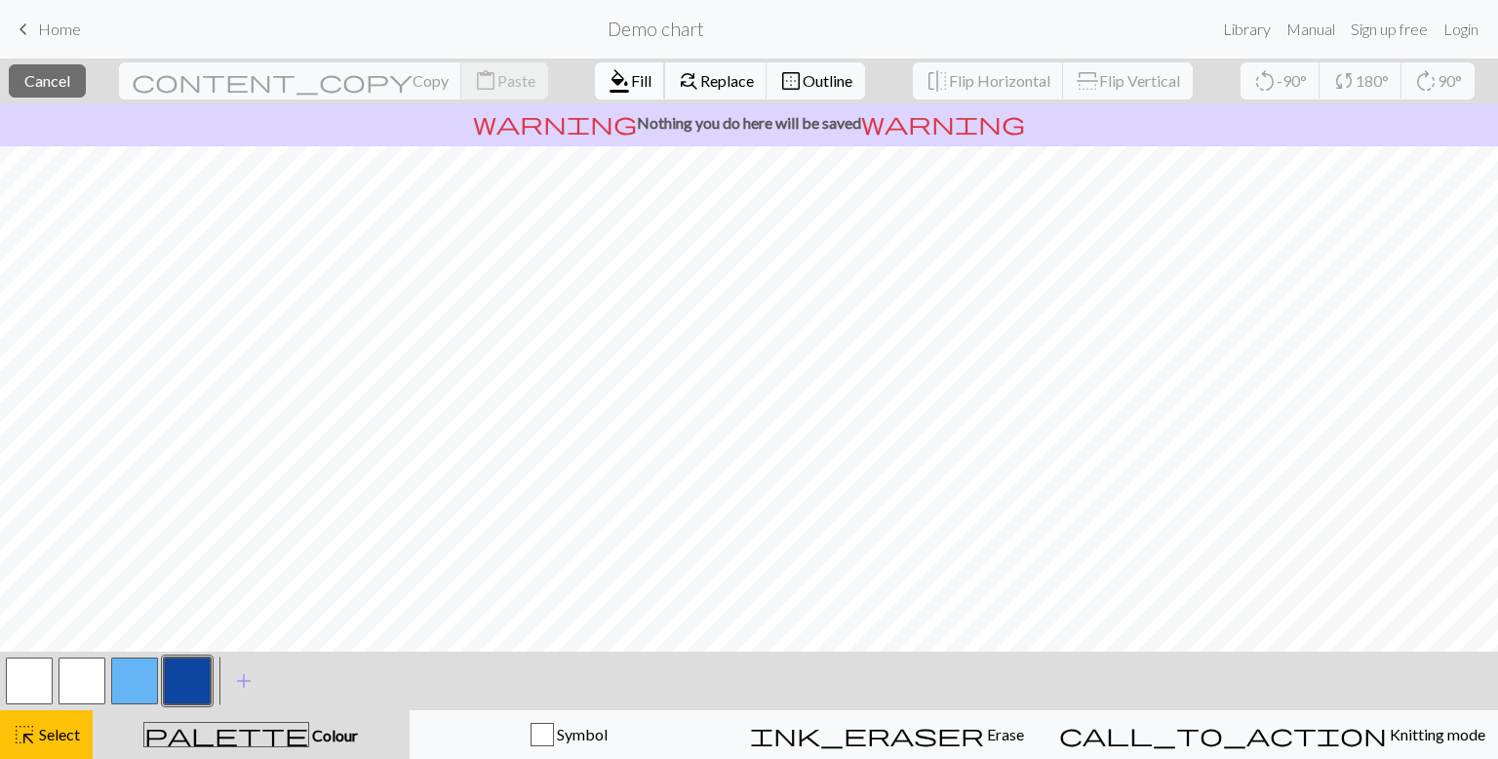
click at [595, 75] on button "format_color_fill Fill" at bounding box center [630, 80] width 70 height 37
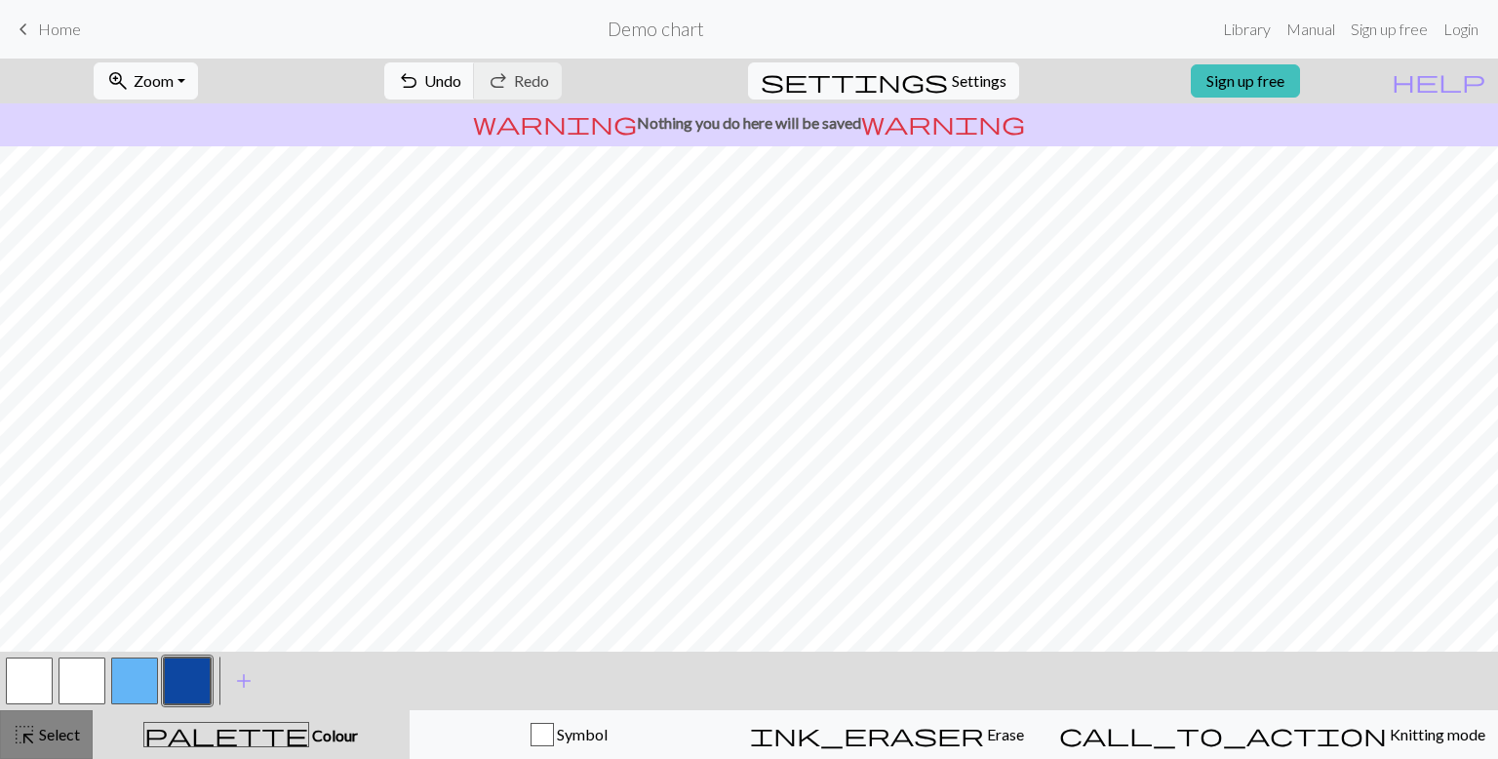
click at [56, 735] on span "Select" at bounding box center [58, 733] width 44 height 19
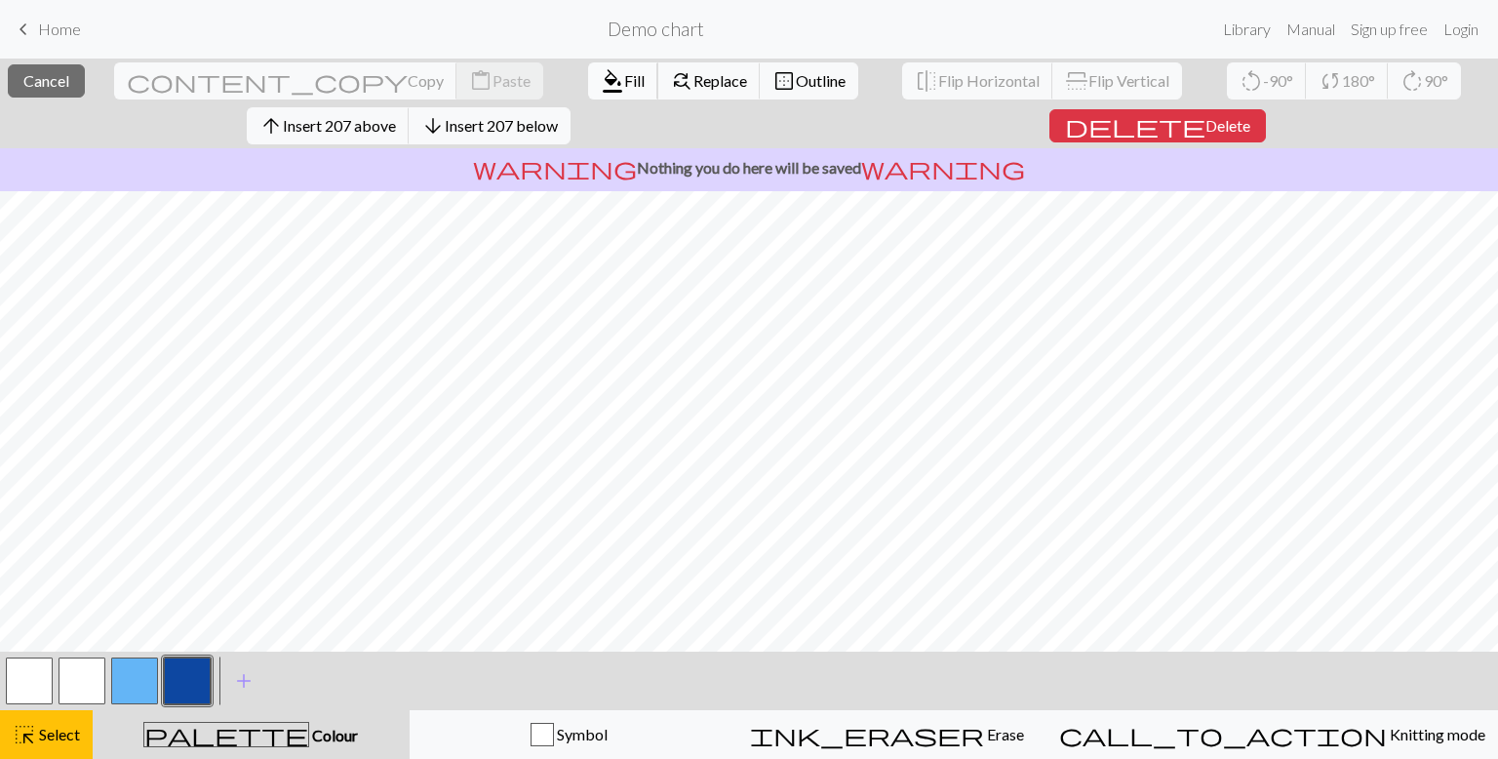
click at [601, 81] on span "format_color_fill" at bounding box center [612, 80] width 23 height 27
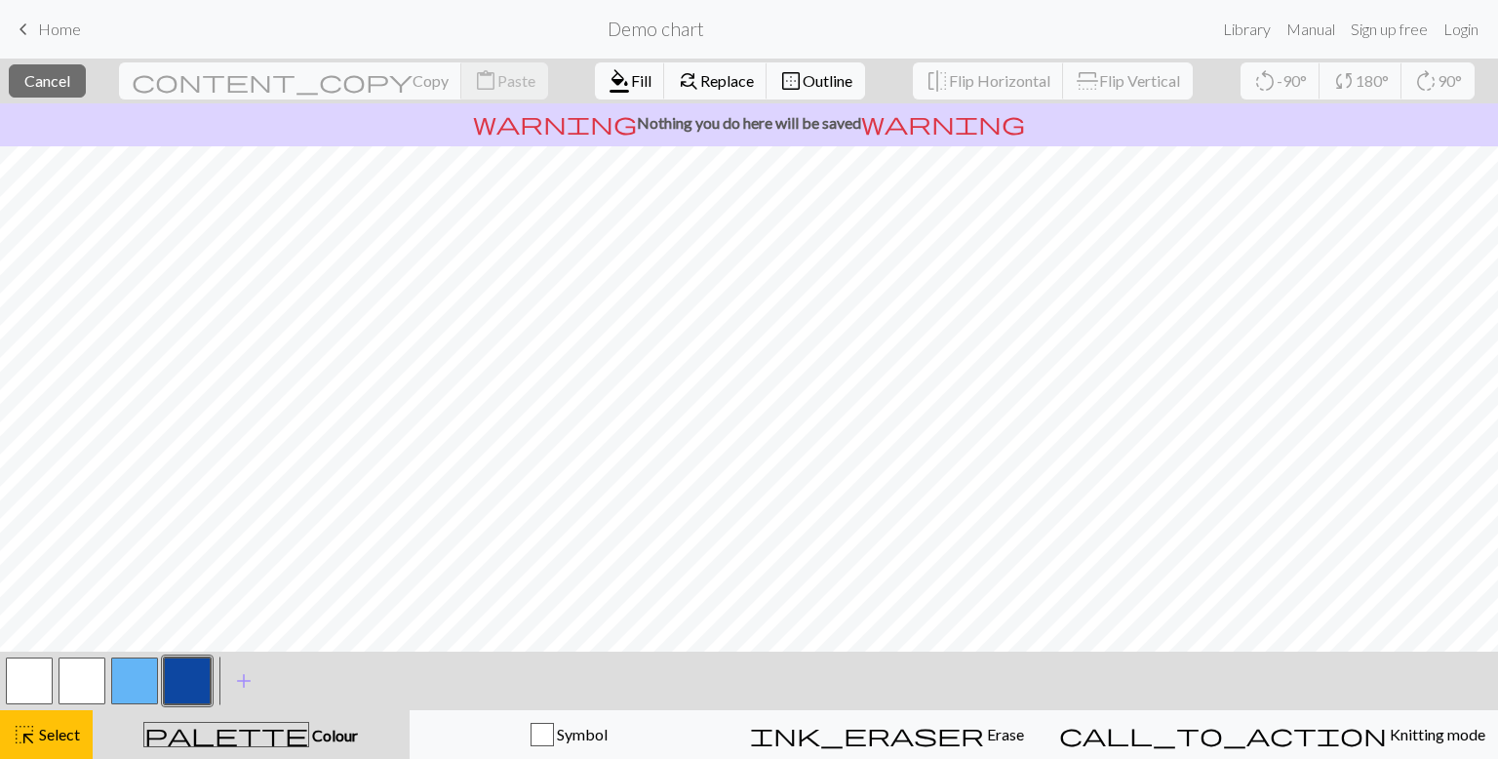
click at [306, 747] on button "palette Colour Colour" at bounding box center [251, 734] width 317 height 49
click at [233, 750] on button "palette Colour Colour" at bounding box center [251, 734] width 317 height 49
click at [197, 673] on button "button" at bounding box center [187, 680] width 47 height 47
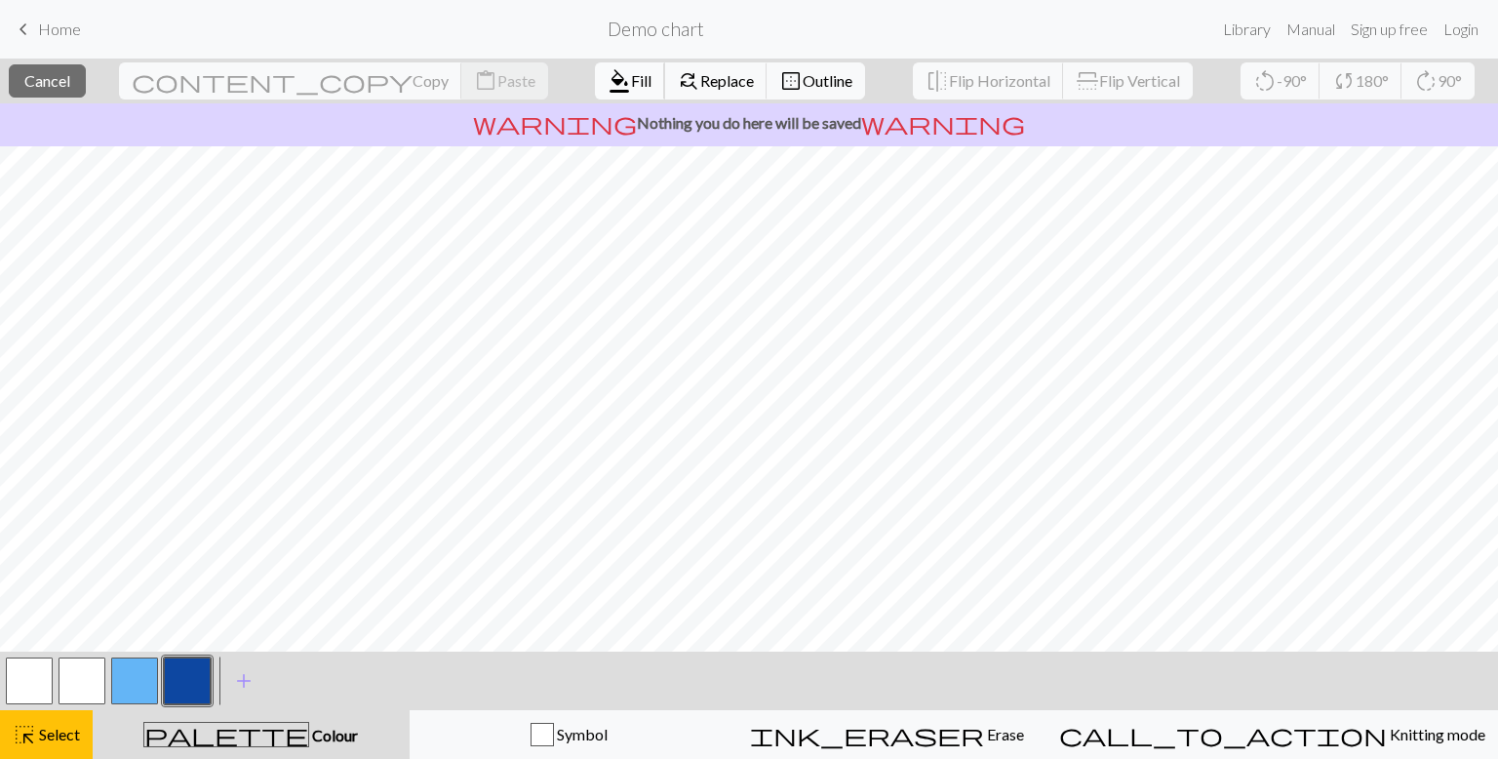
click at [595, 97] on button "format_color_fill Fill" at bounding box center [630, 80] width 70 height 37
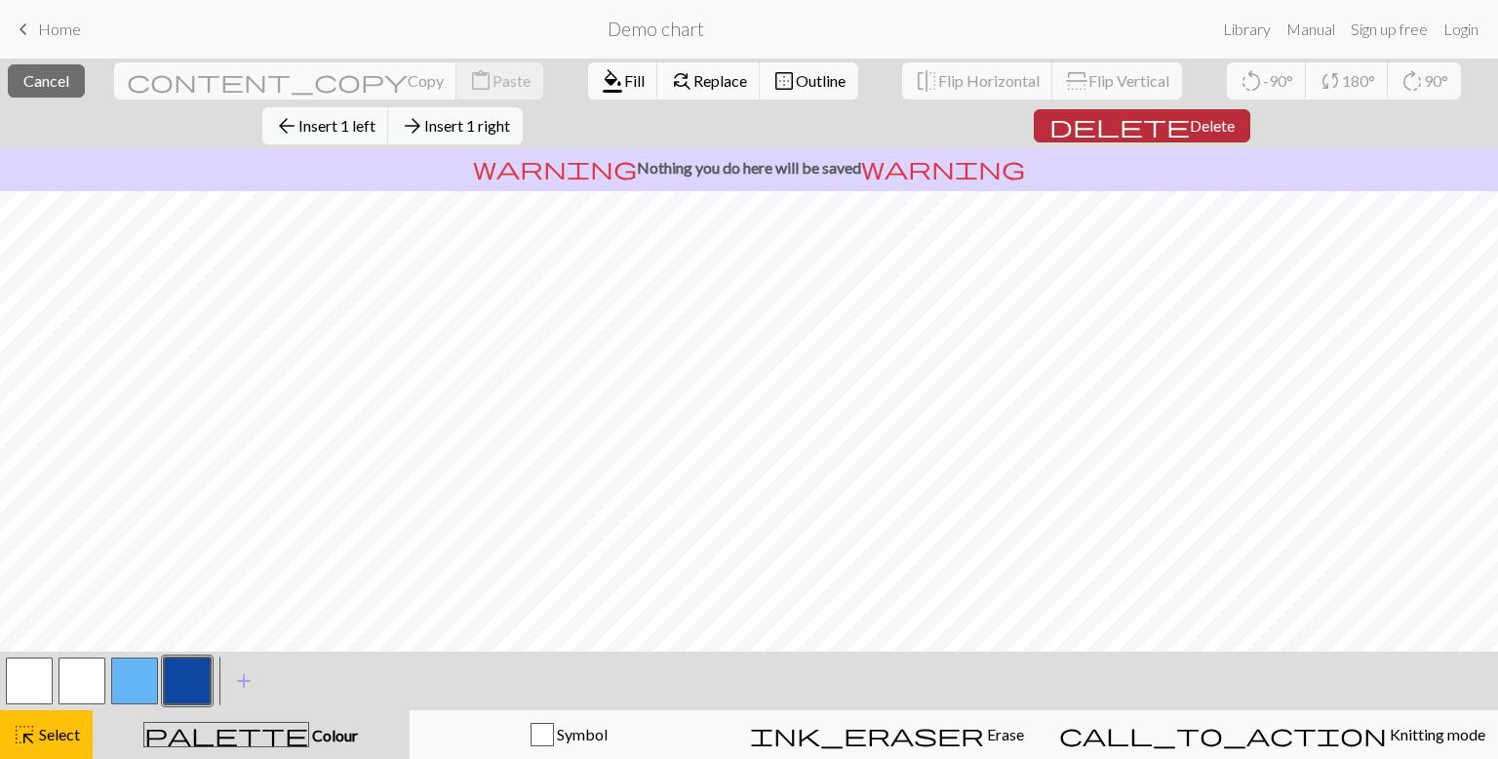
click at [1034, 115] on button "delete Delete" at bounding box center [1142, 125] width 216 height 33
click at [1190, 116] on span "Delete" at bounding box center [1212, 125] width 45 height 19
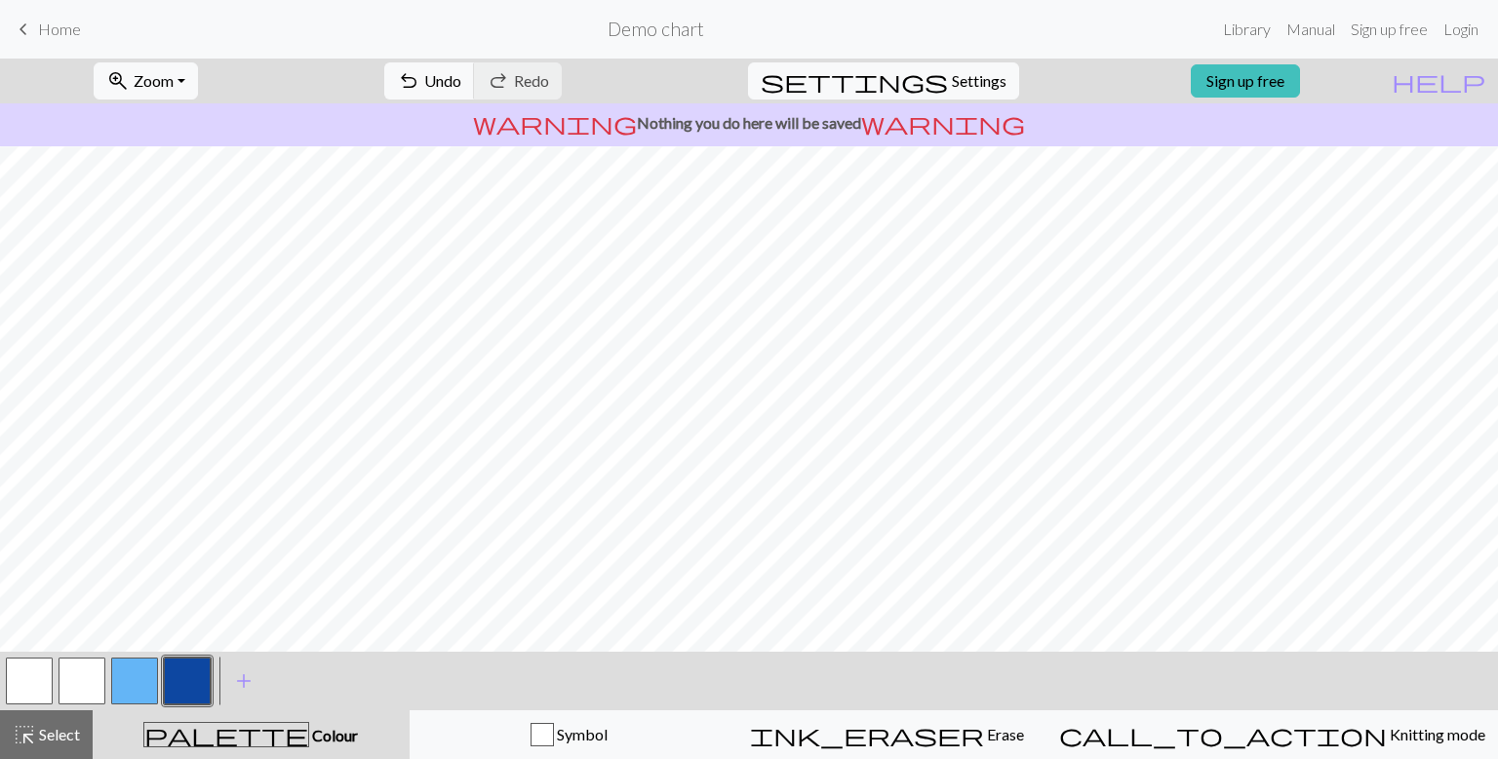
scroll to position [3775, 0]
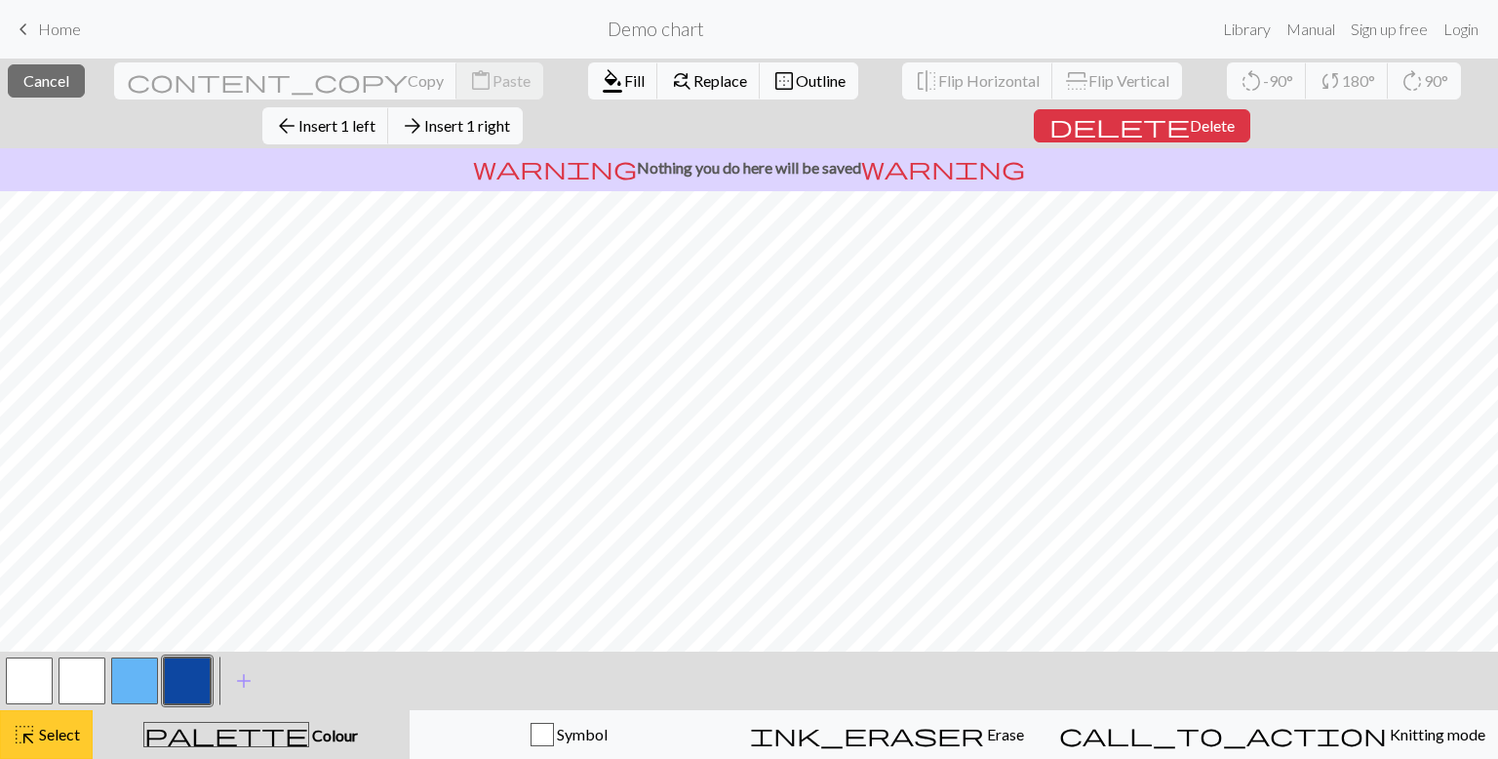
click at [51, 717] on button "highlight_alt Select Select" at bounding box center [46, 734] width 93 height 49
click at [500, 131] on span "Insert 1 below" at bounding box center [484, 125] width 96 height 19
click at [77, 717] on button "highlight_alt Select Select" at bounding box center [46, 734] width 93 height 49
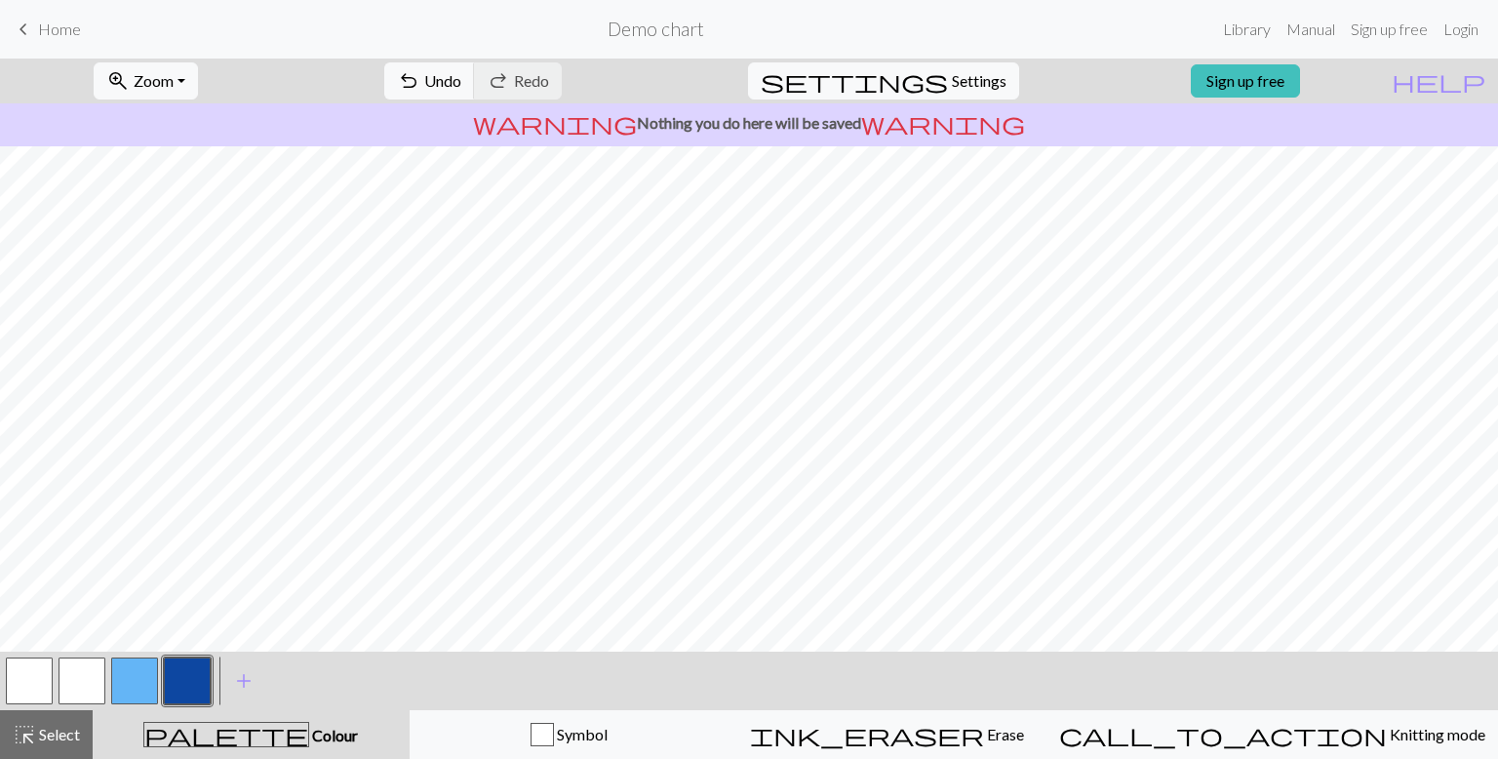
click at [196, 669] on button "button" at bounding box center [187, 680] width 47 height 47
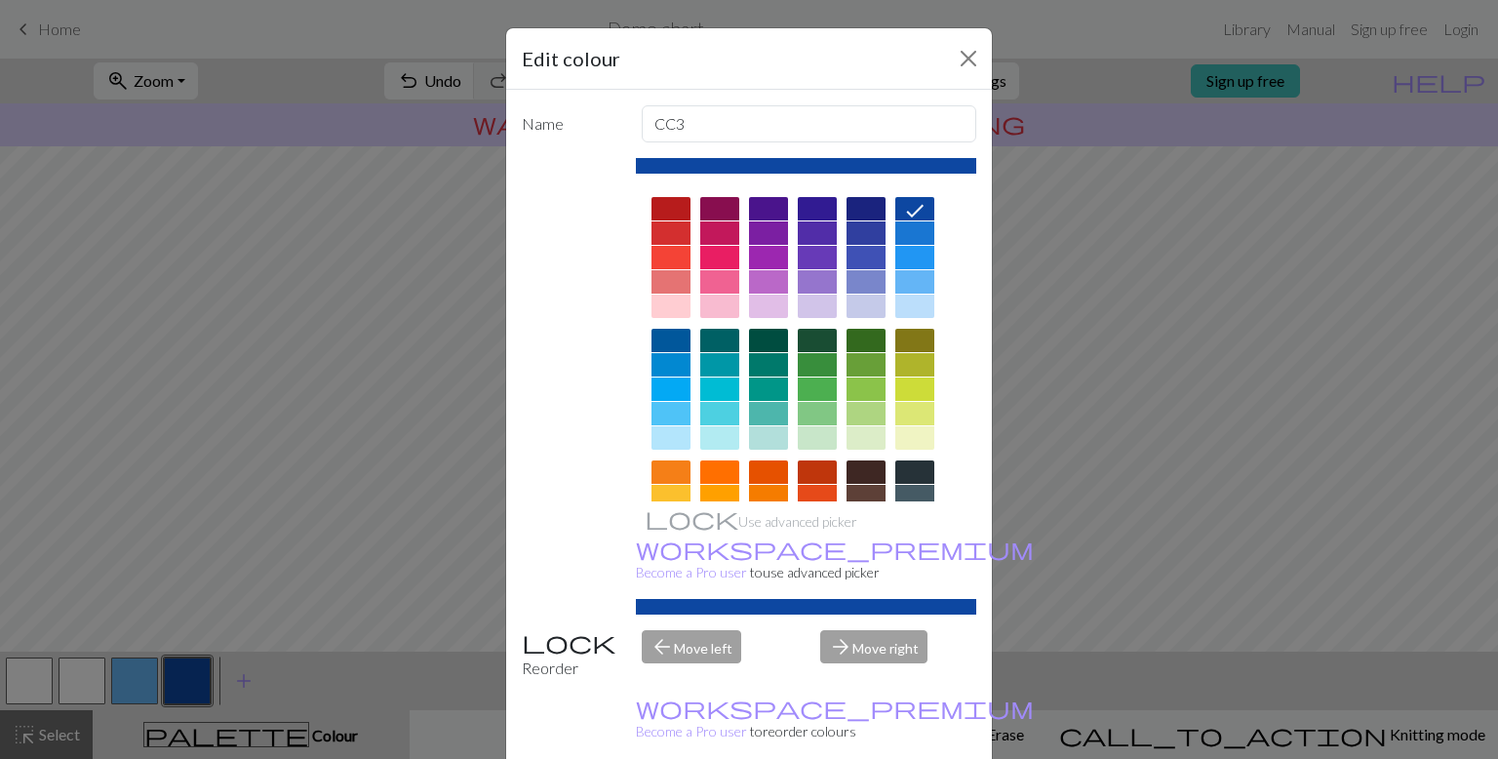
click at [1192, 448] on div "Edit colour Name CC3 Use advanced picker workspace_premium Become a Pro user to…" at bounding box center [749, 379] width 1498 height 759
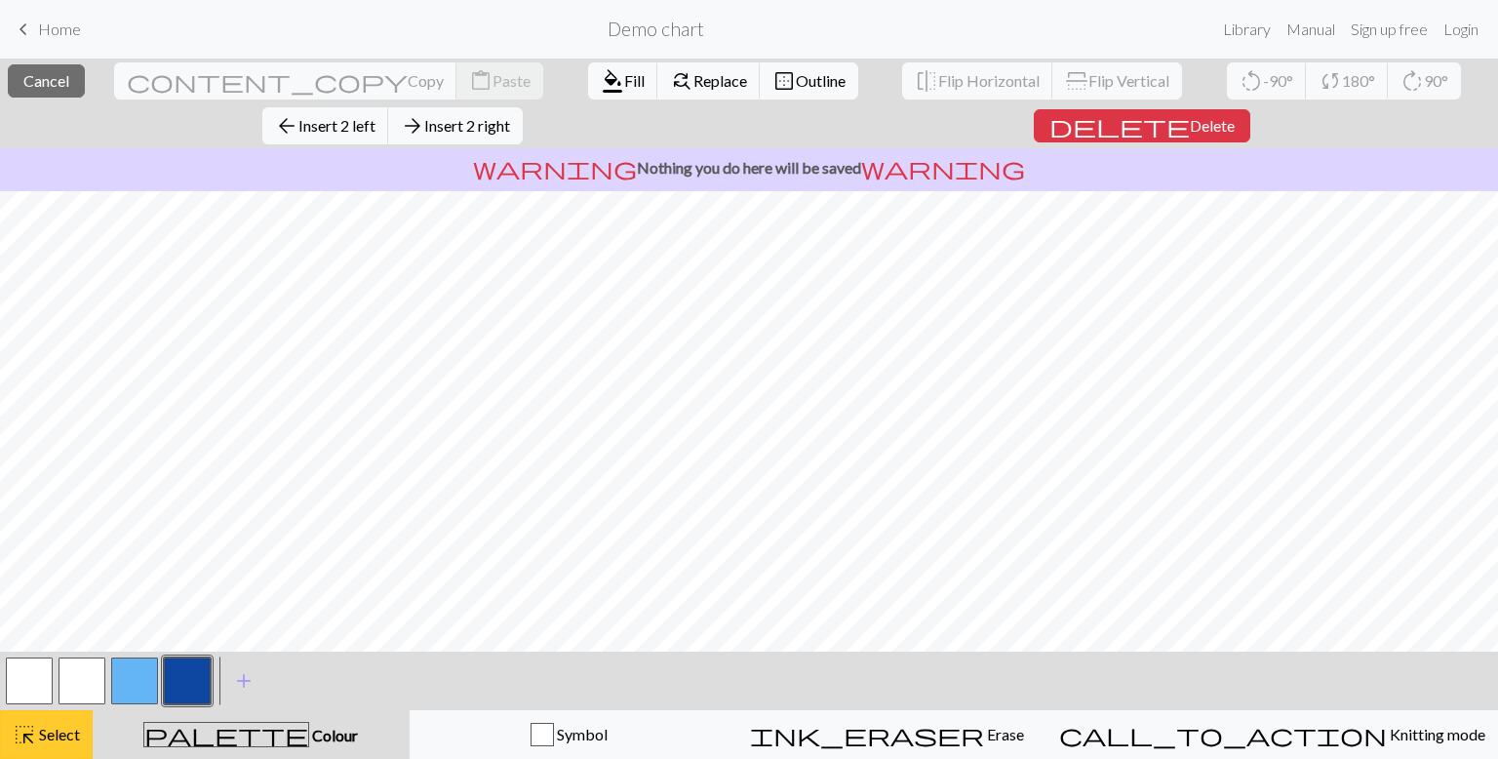
click at [27, 726] on span "highlight_alt" at bounding box center [24, 734] width 23 height 27
click at [91, 729] on button "highlight_alt Select Select" at bounding box center [46, 734] width 93 height 49
click at [61, 738] on span "Select" at bounding box center [58, 733] width 44 height 19
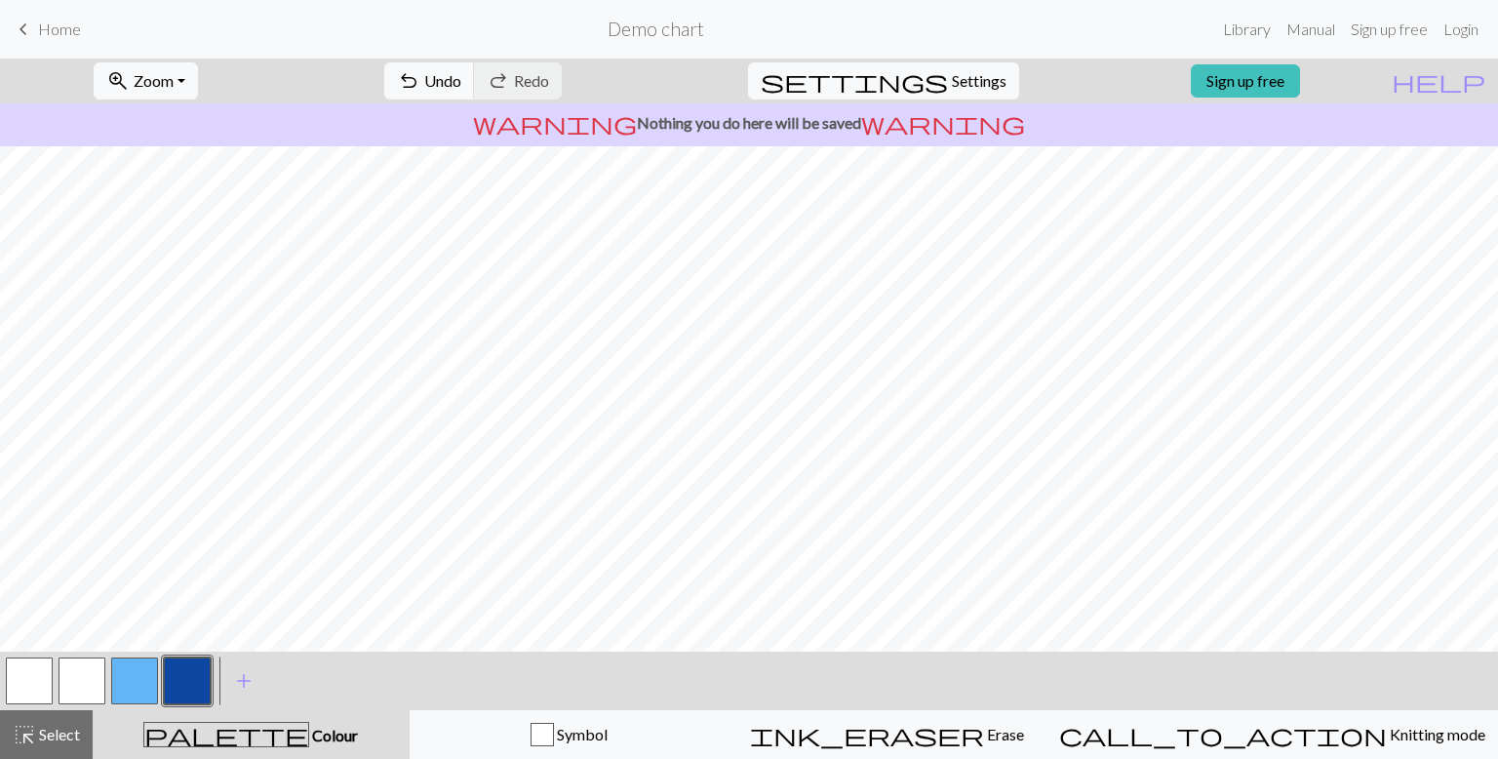
click at [188, 674] on button "button" at bounding box center [187, 680] width 47 height 47
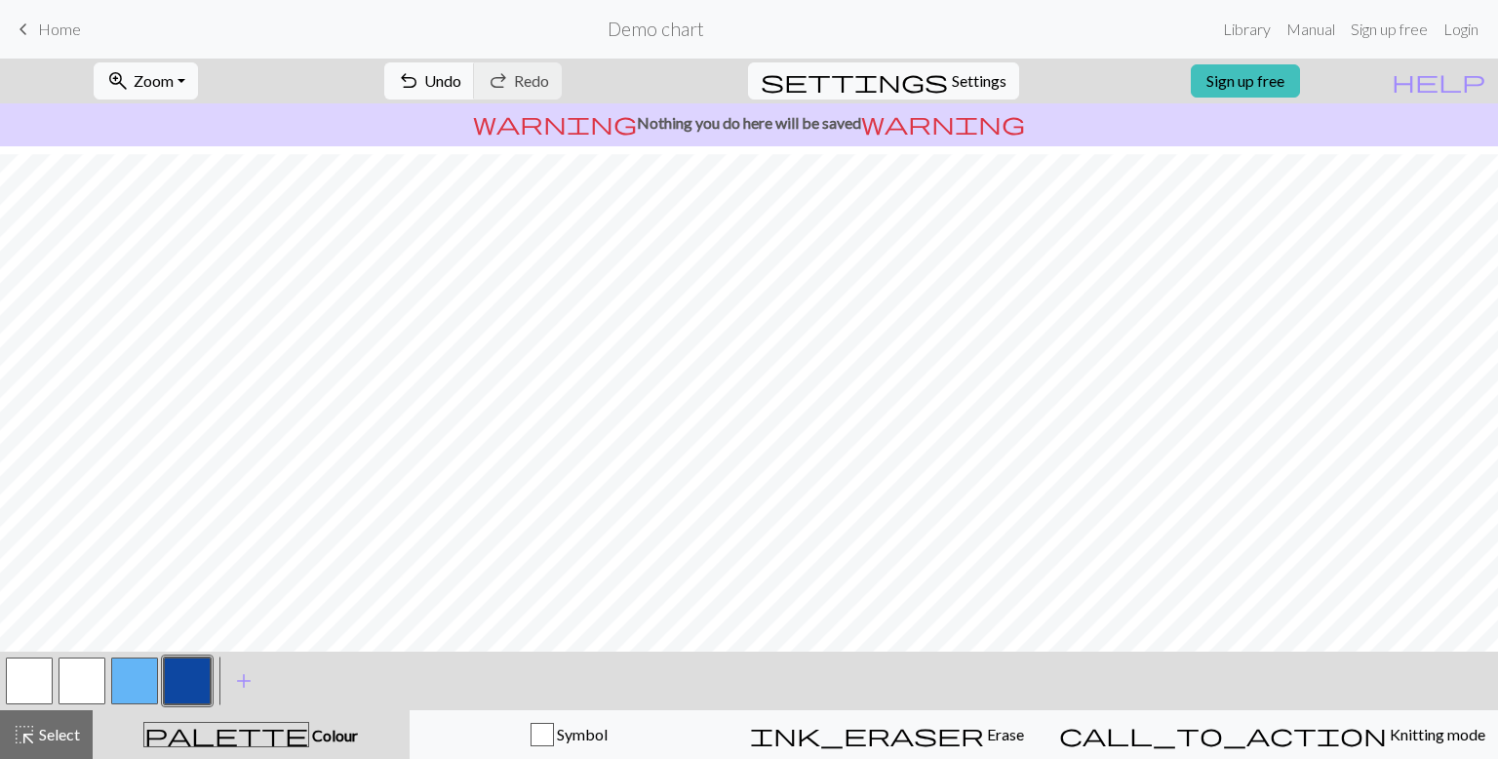
scroll to position [2702, 0]
click at [147, 676] on button "button" at bounding box center [134, 680] width 47 height 47
click at [77, 696] on button "button" at bounding box center [82, 680] width 47 height 47
click at [461, 86] on span "Undo" at bounding box center [442, 80] width 37 height 19
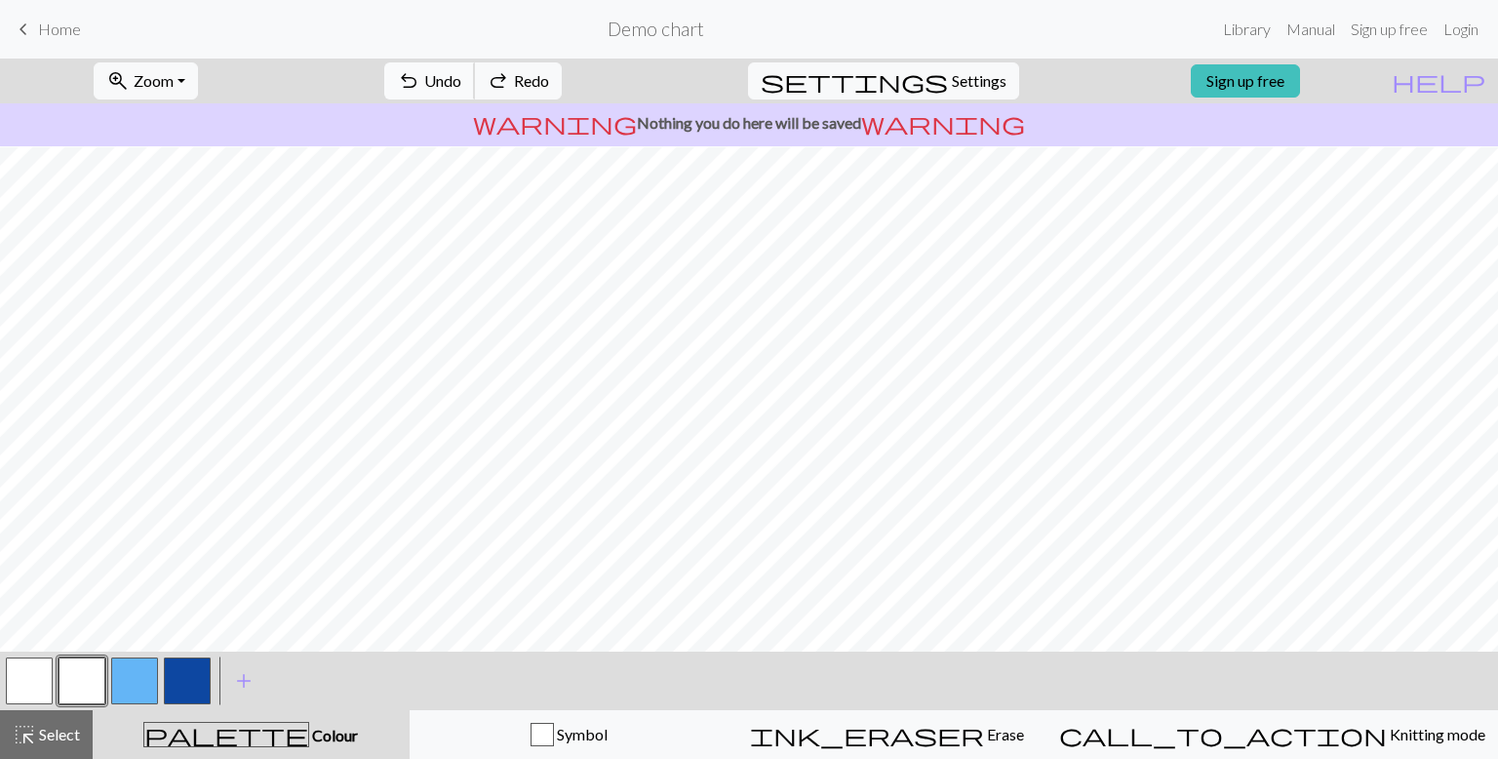
click at [461, 86] on span "Undo" at bounding box center [442, 80] width 37 height 19
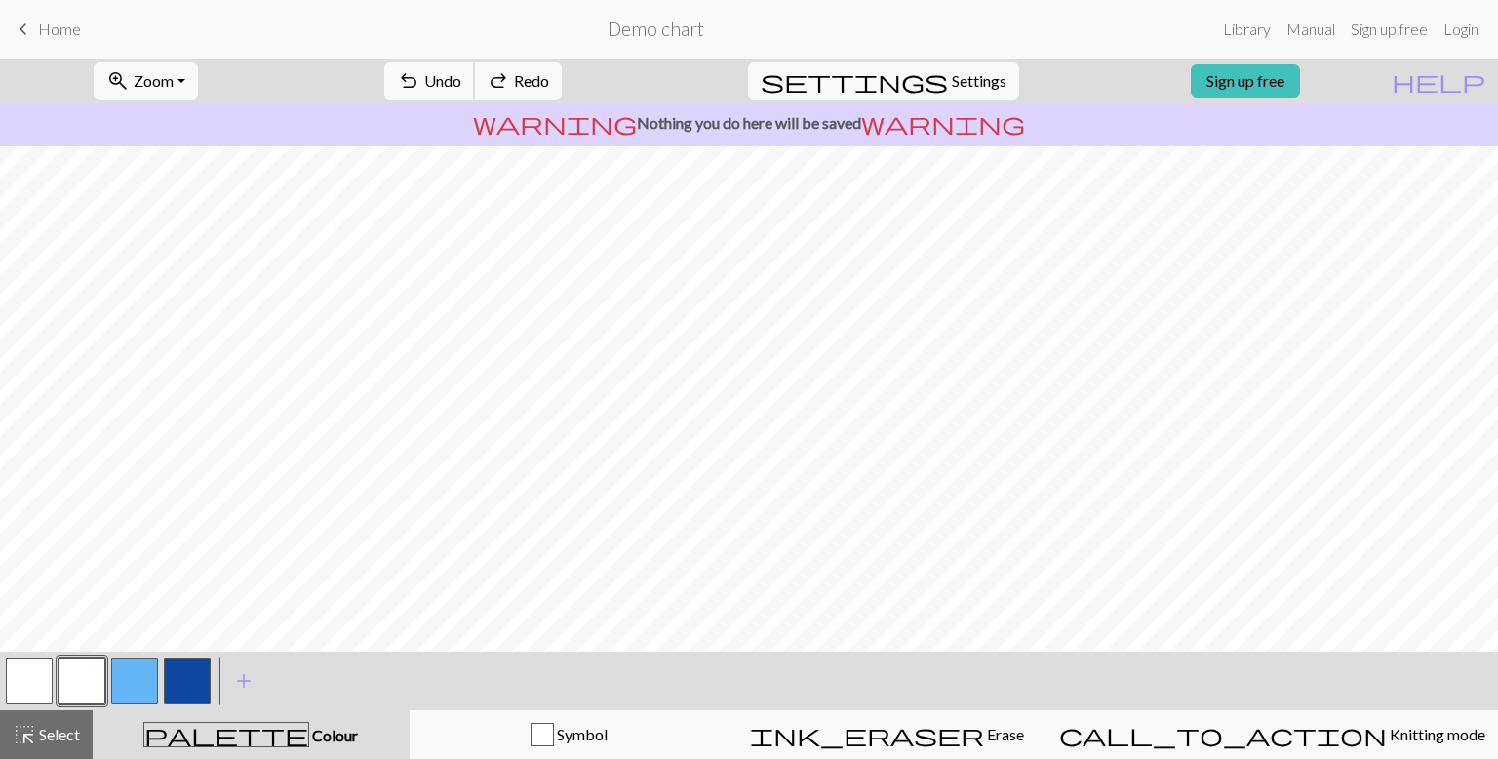
click at [461, 86] on span "Undo" at bounding box center [442, 80] width 37 height 19
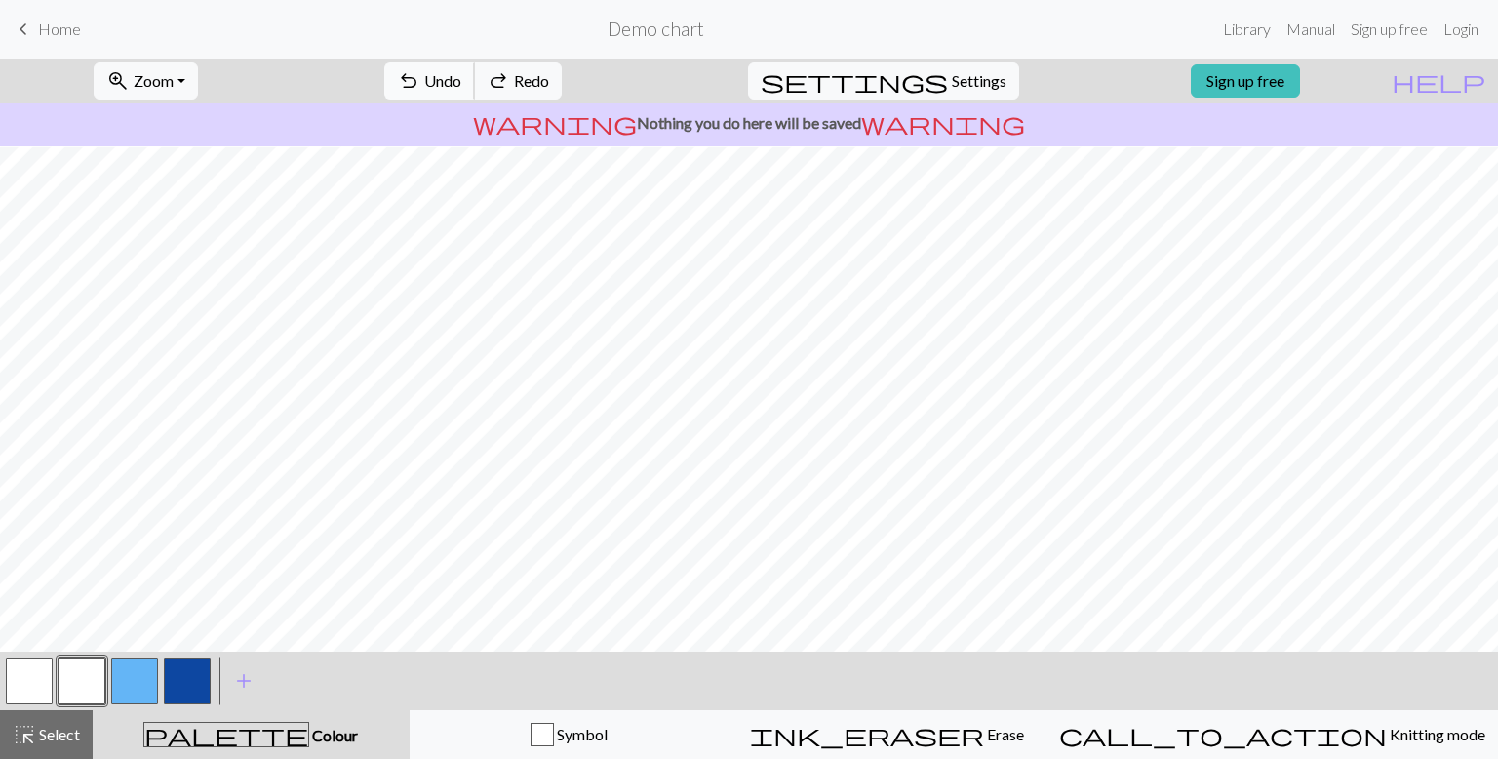
click at [461, 86] on span "Undo" at bounding box center [442, 80] width 37 height 19
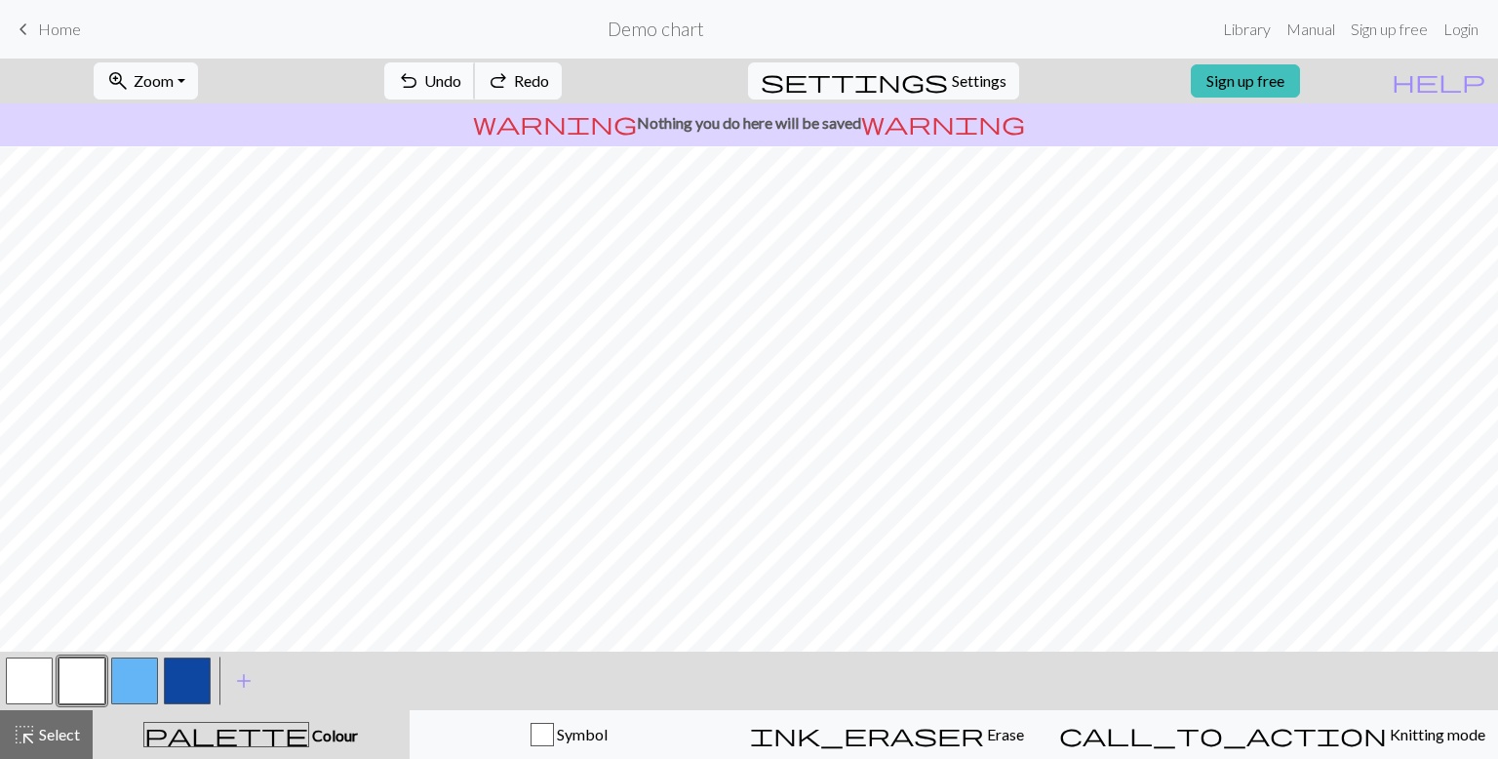
click at [461, 86] on span "Undo" at bounding box center [442, 80] width 37 height 19
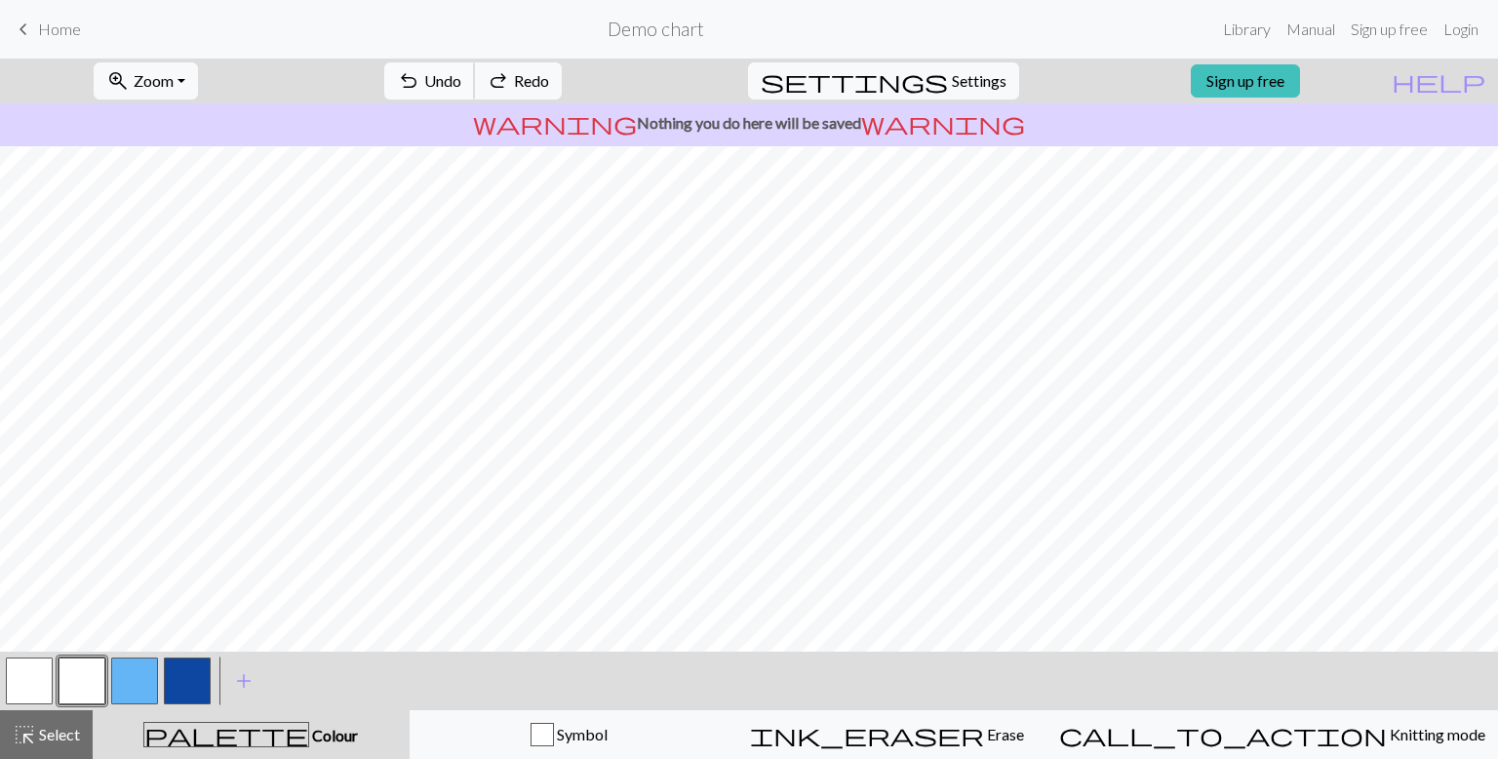
click at [461, 86] on span "Undo" at bounding box center [442, 80] width 37 height 19
click at [475, 67] on button "undo Undo Undo" at bounding box center [429, 80] width 91 height 37
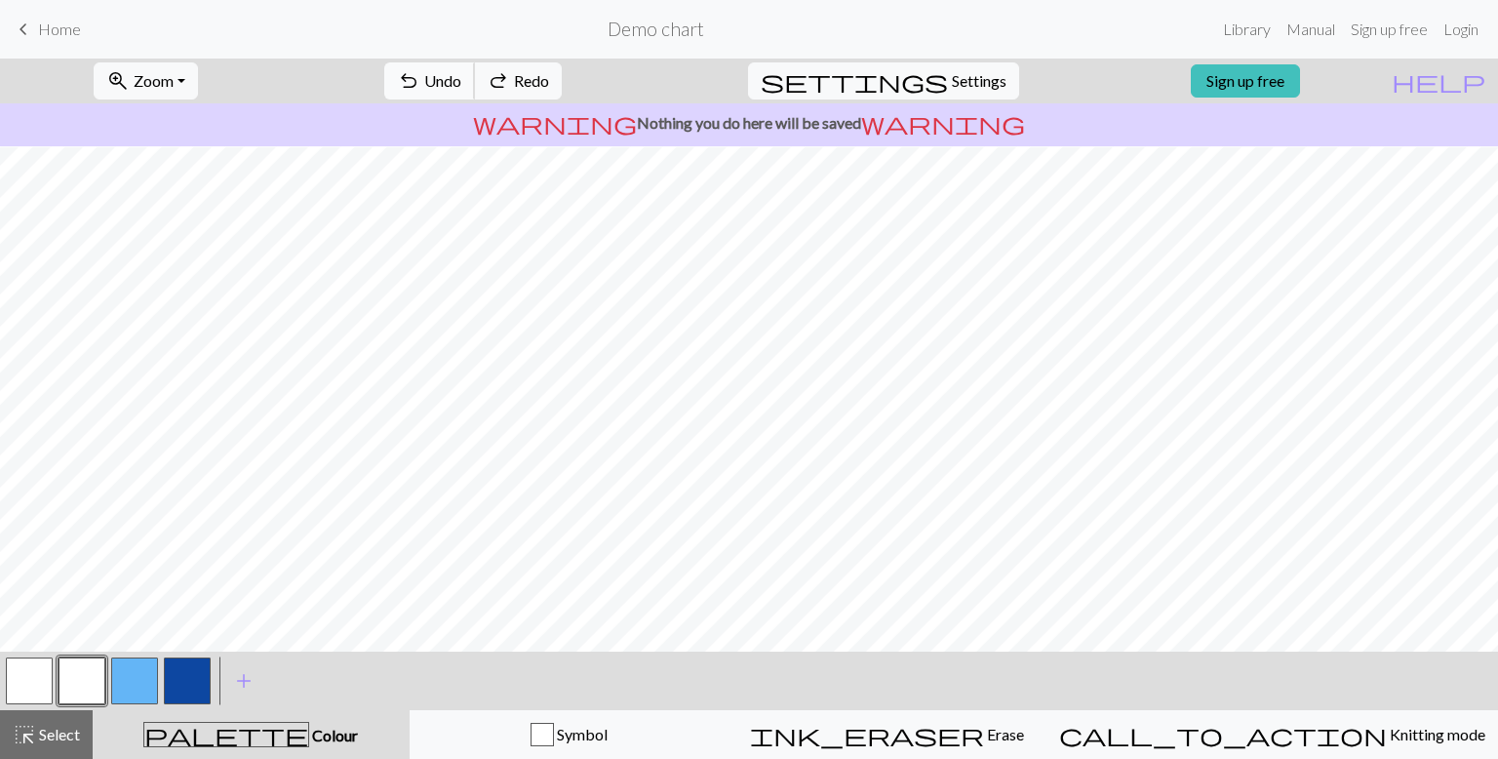
click at [475, 67] on button "undo Undo Undo" at bounding box center [429, 80] width 91 height 37
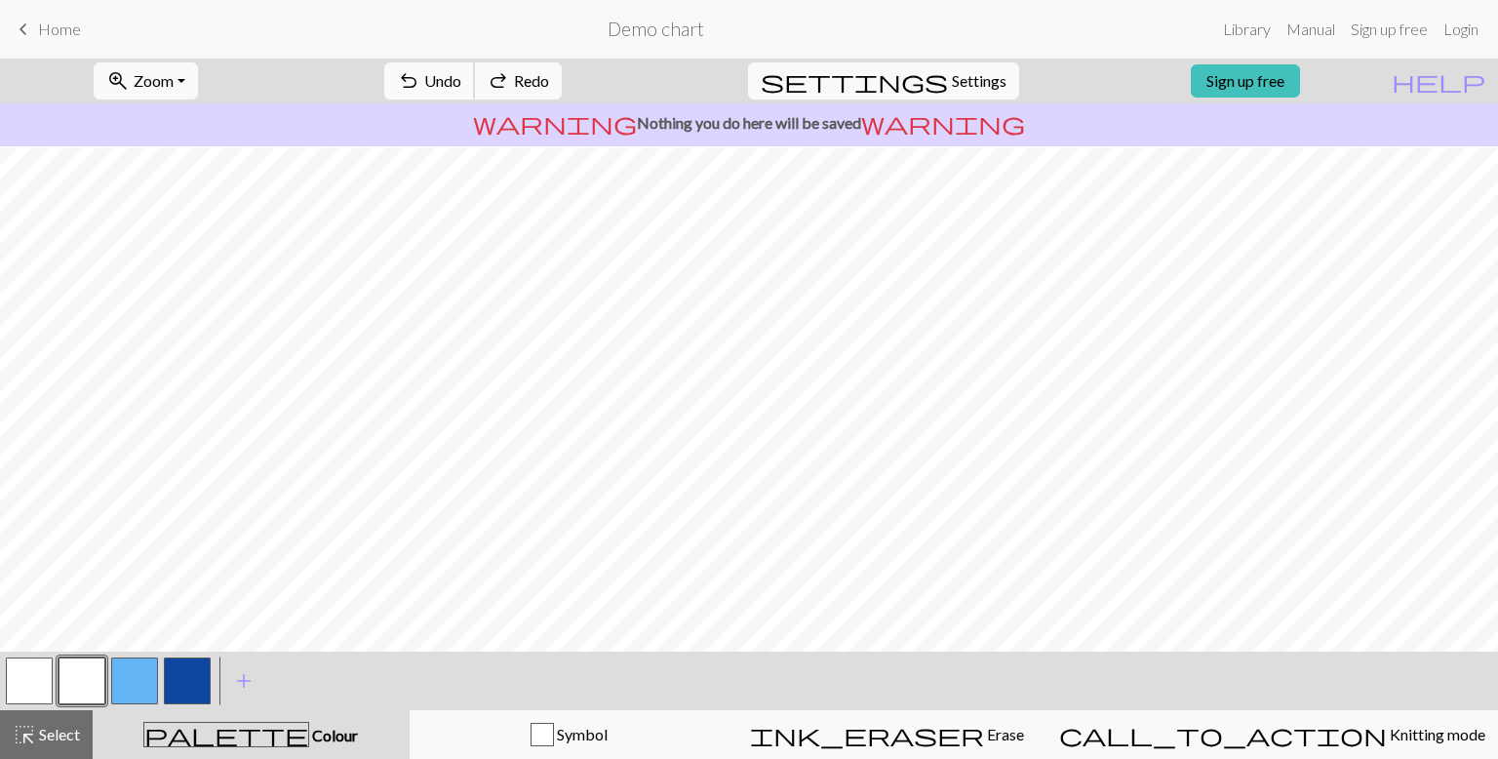
click at [475, 67] on button "undo Undo Undo" at bounding box center [429, 80] width 91 height 37
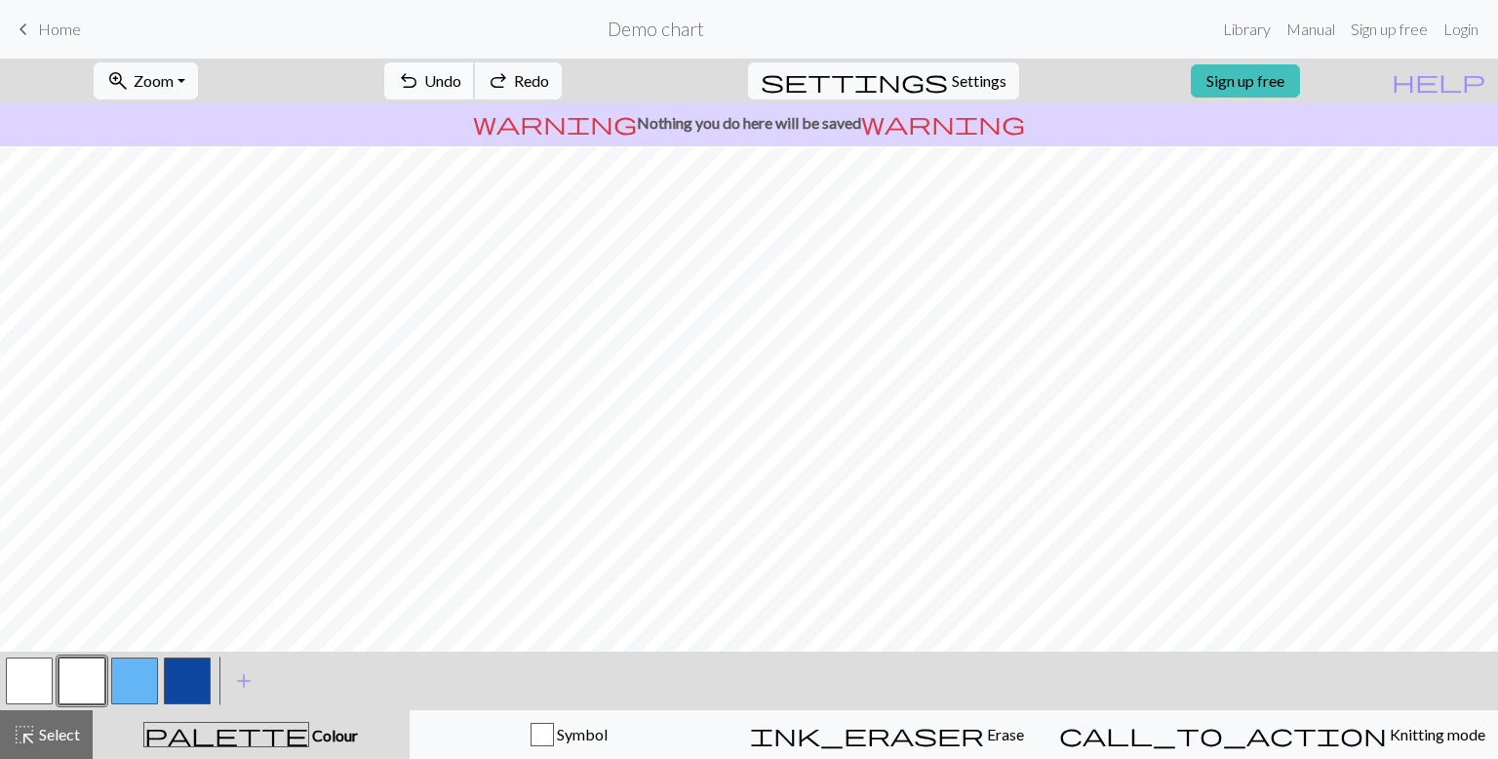
click at [475, 67] on button "undo Undo Undo" at bounding box center [429, 80] width 91 height 37
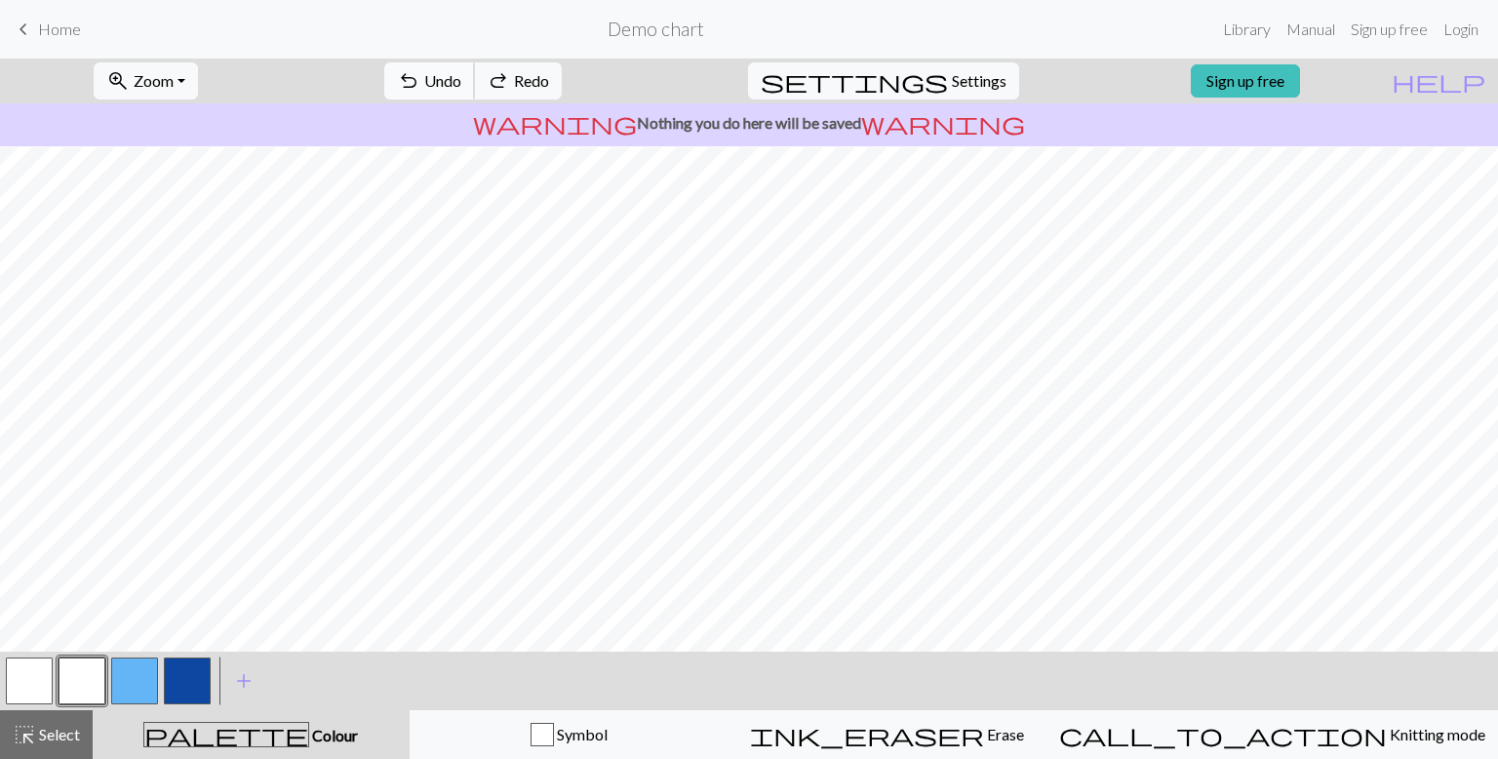
click at [475, 67] on button "undo Undo Undo" at bounding box center [429, 80] width 91 height 37
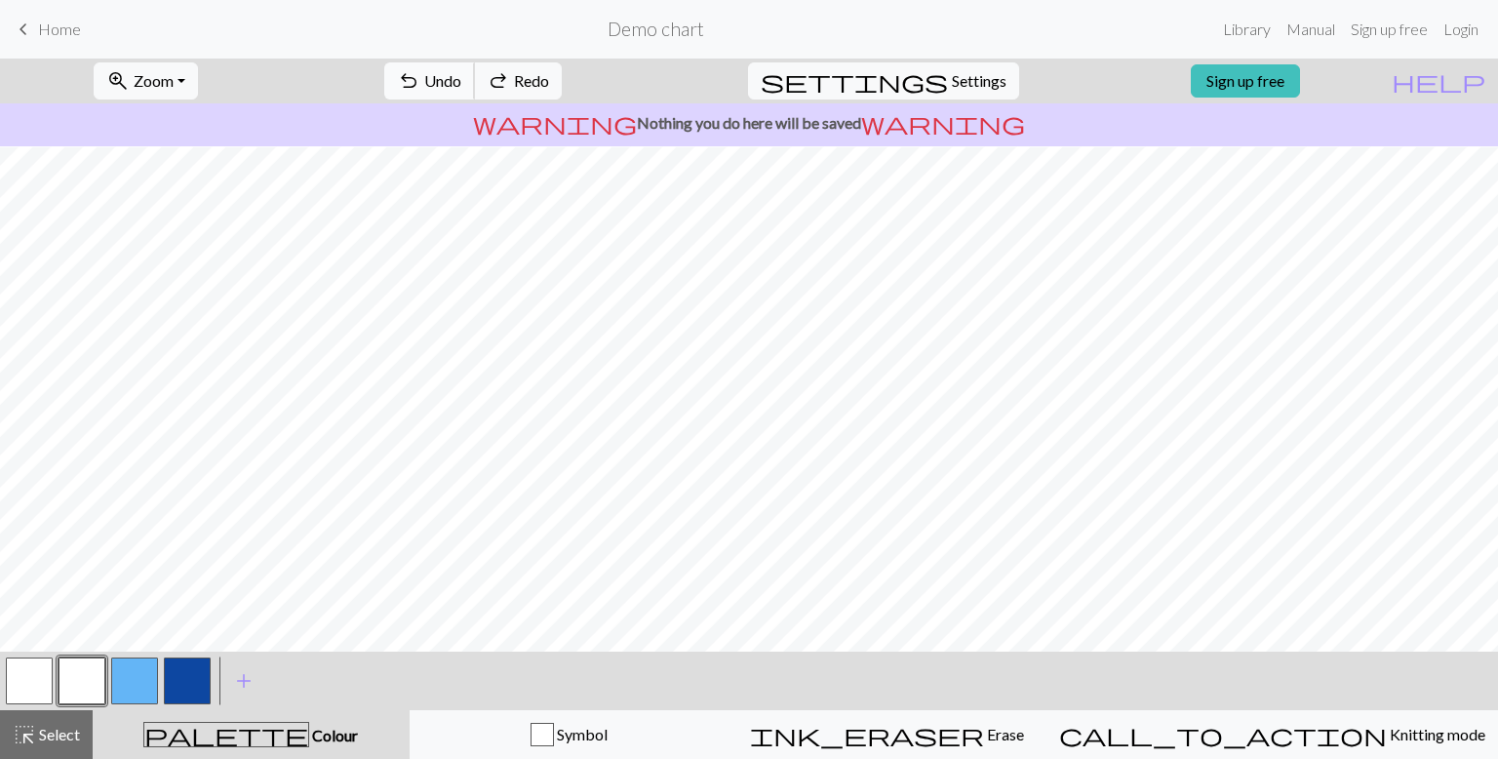
click at [475, 67] on button "undo Undo Undo" at bounding box center [429, 80] width 91 height 37
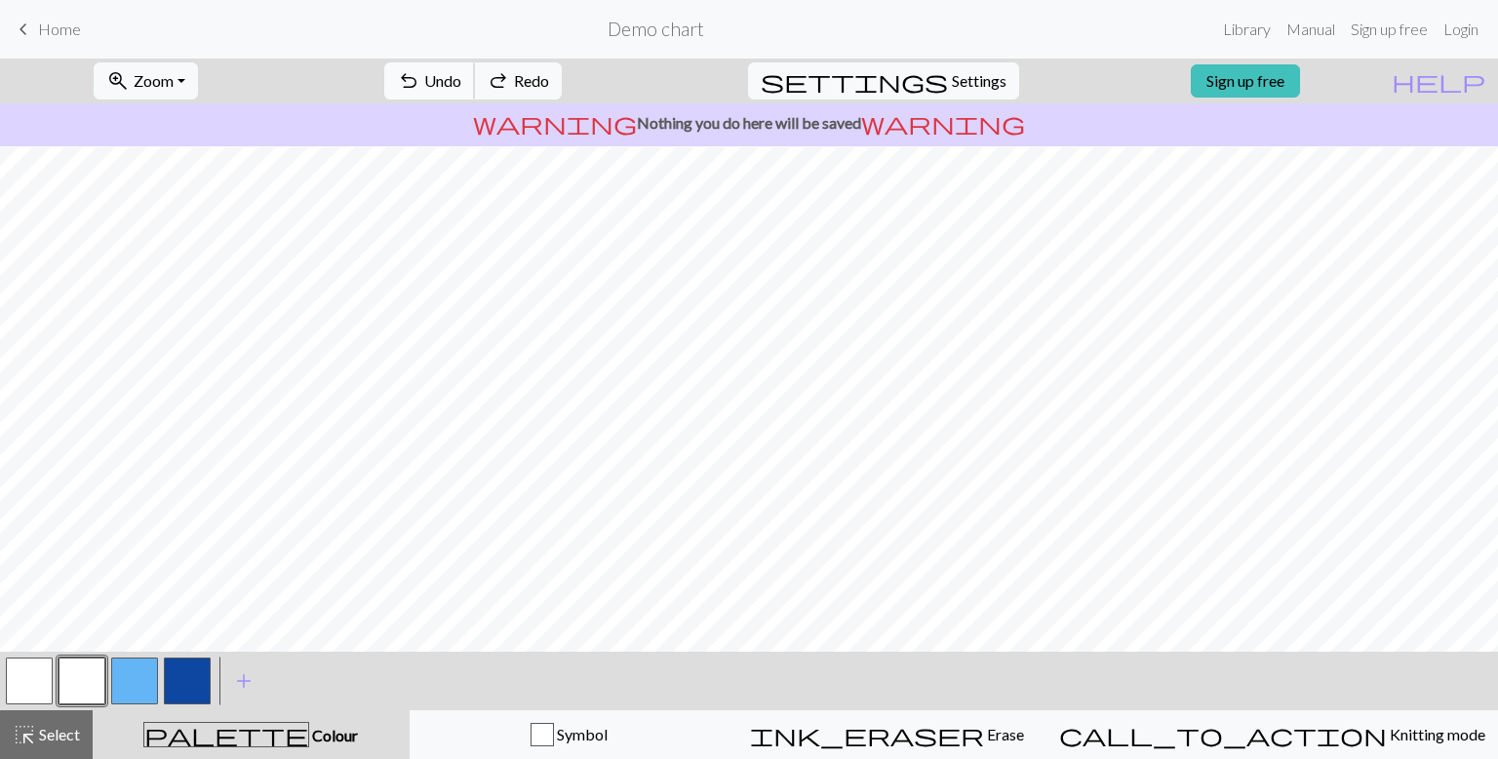
click at [475, 67] on button "undo Undo Undo" at bounding box center [429, 80] width 91 height 37
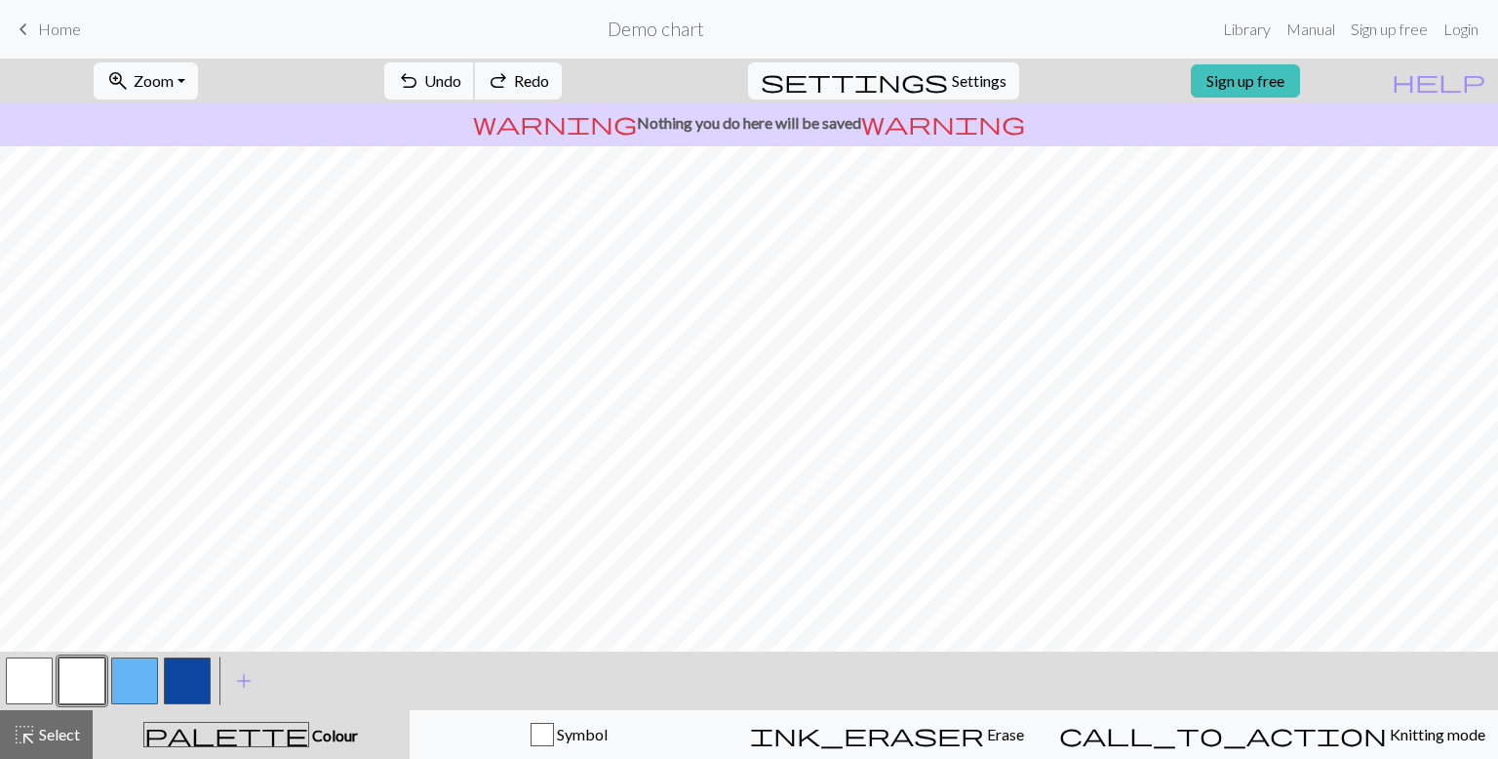
click at [475, 67] on button "undo Undo Undo" at bounding box center [429, 80] width 91 height 37
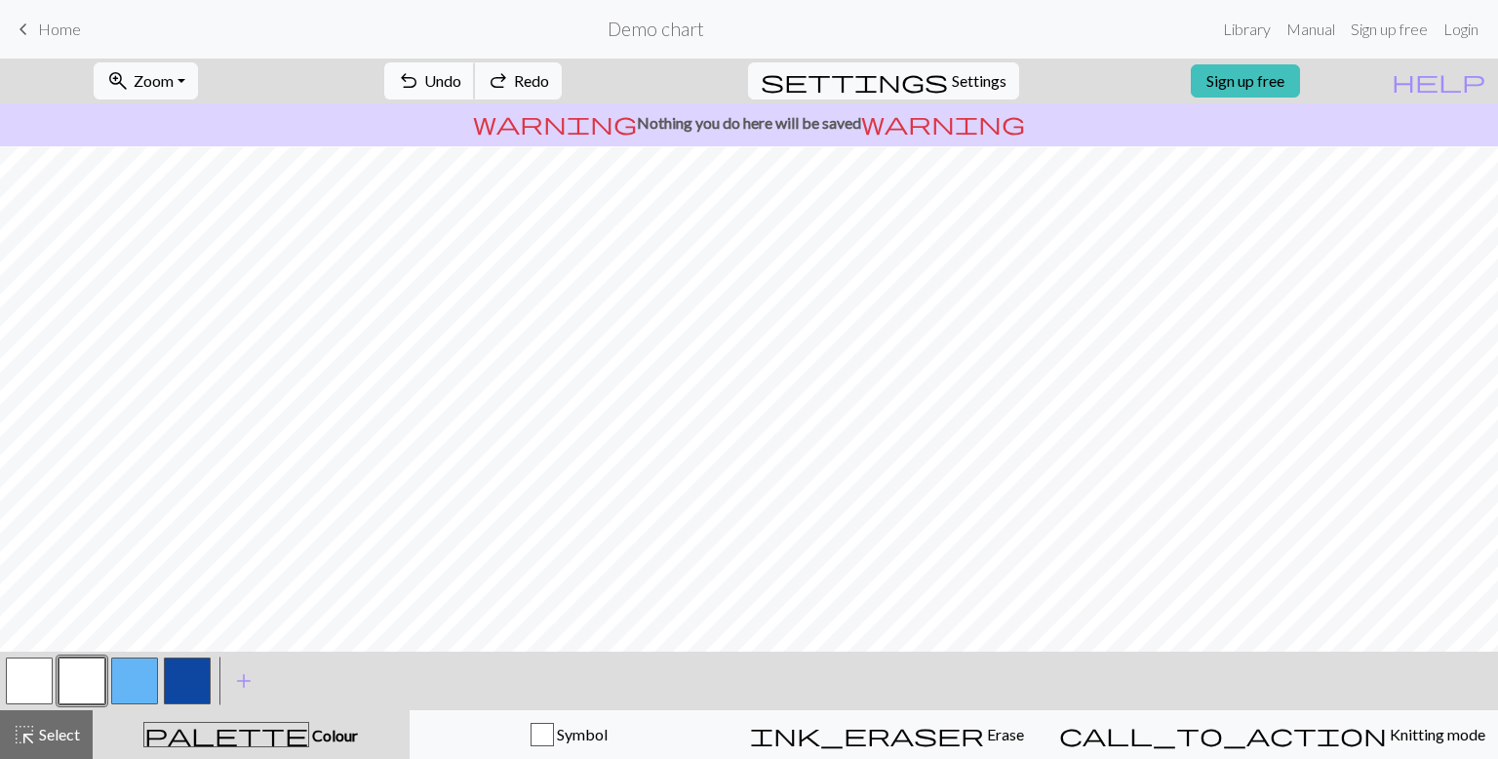
click at [475, 67] on button "undo Undo Undo" at bounding box center [429, 80] width 91 height 37
click at [461, 73] on span "Undo" at bounding box center [442, 80] width 37 height 19
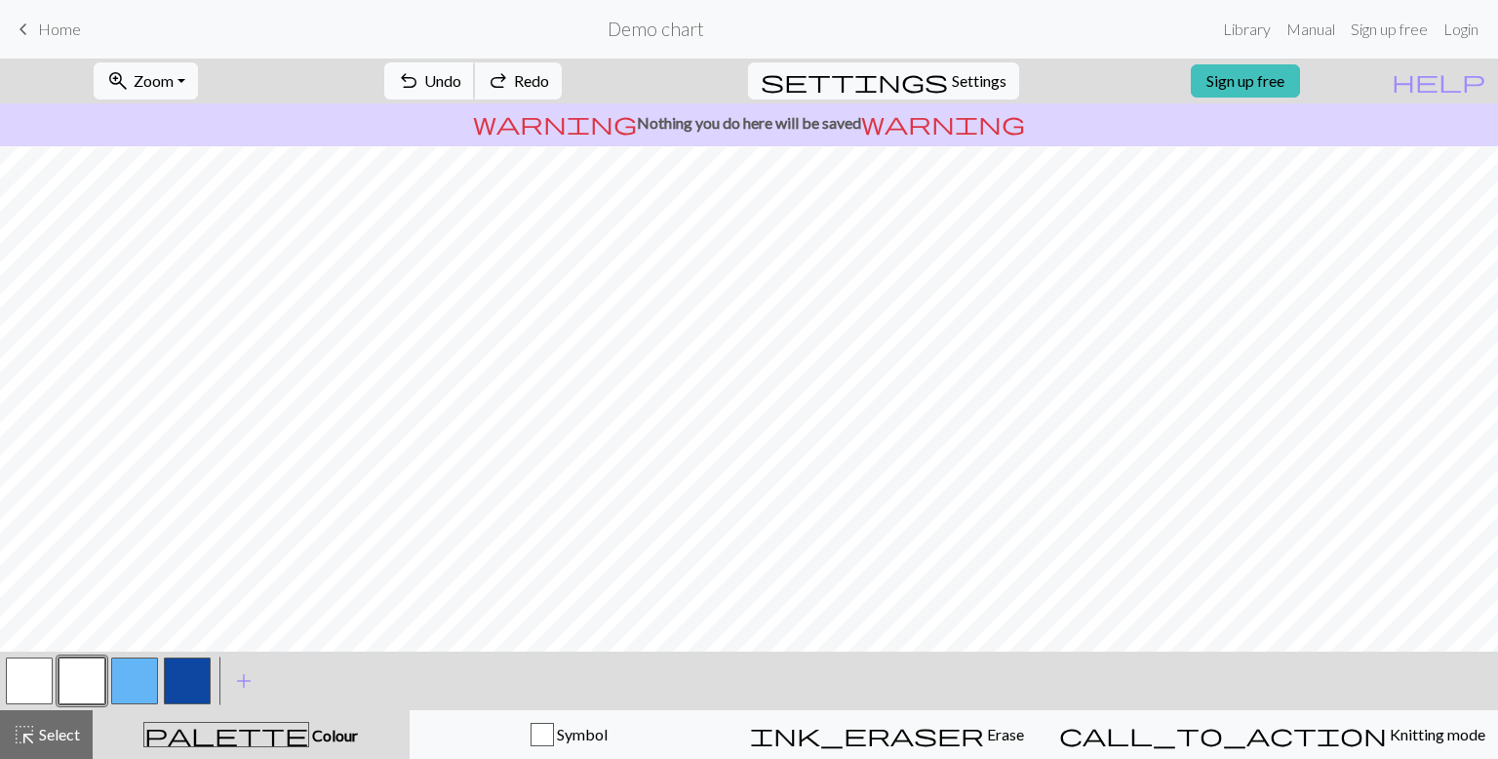
click at [461, 73] on span "Undo" at bounding box center [442, 80] width 37 height 19
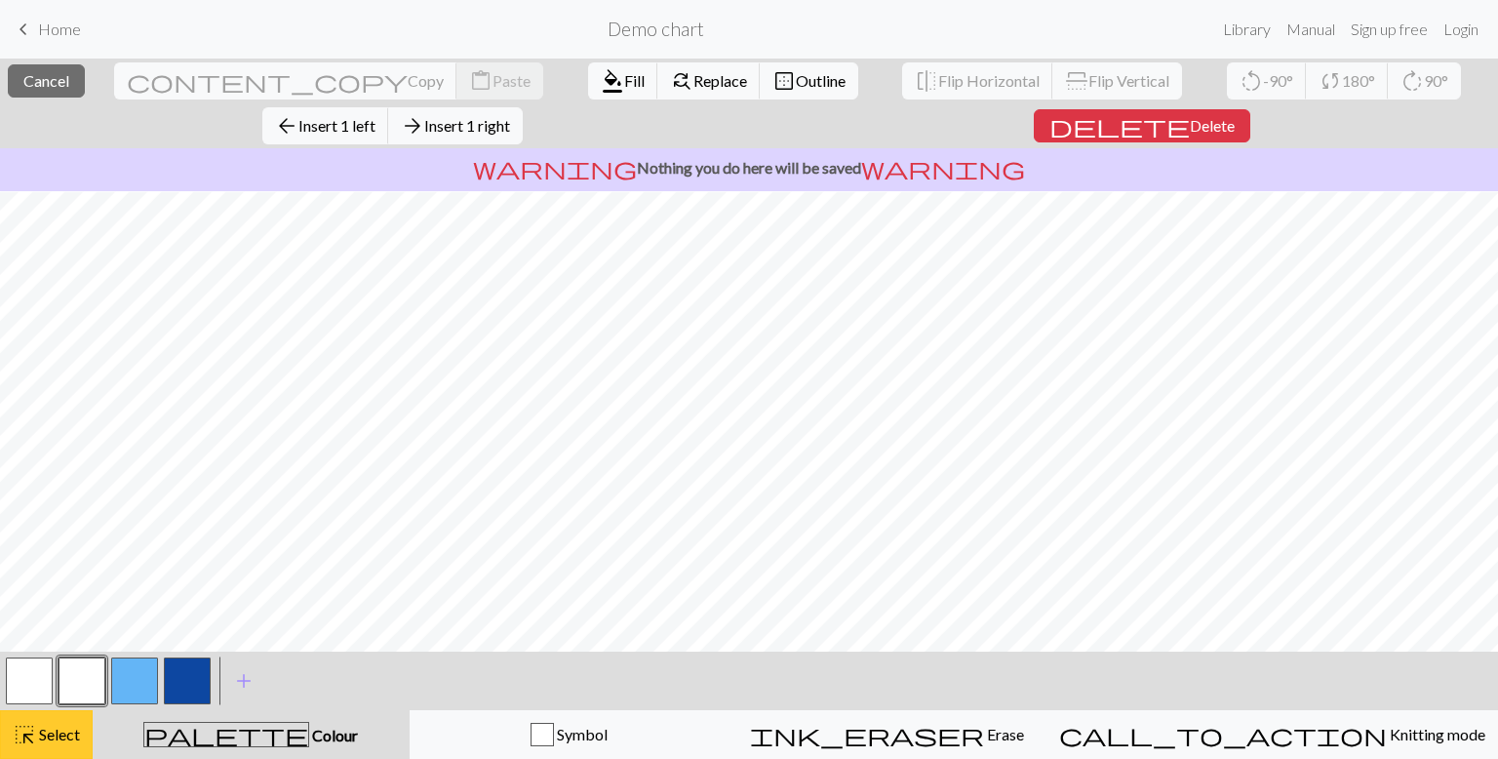
click at [67, 732] on span "Select" at bounding box center [58, 733] width 44 height 19
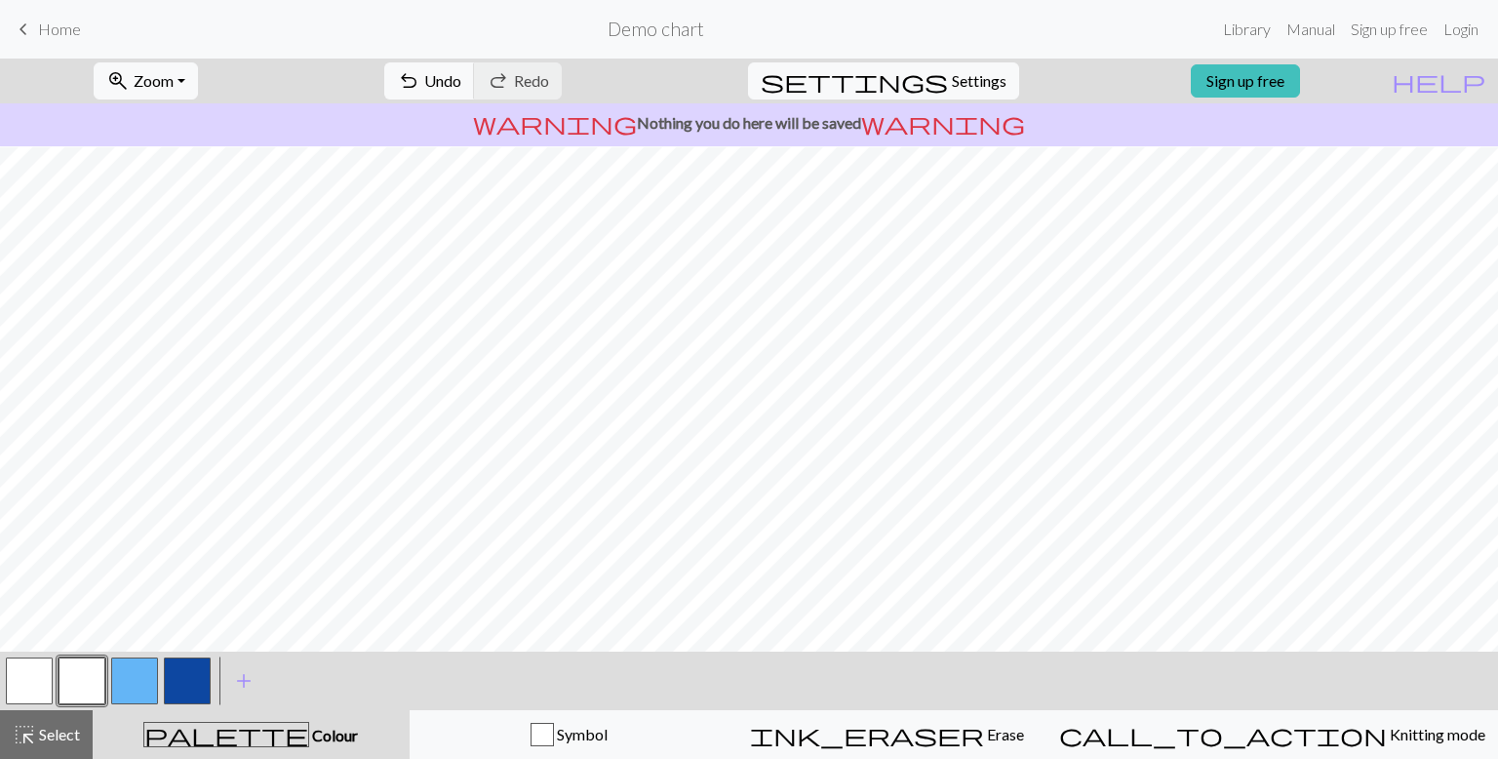
click at [171, 681] on button "button" at bounding box center [187, 680] width 47 height 47
click at [22, 684] on button "button" at bounding box center [29, 680] width 47 height 47
click at [186, 682] on button "button" at bounding box center [187, 680] width 47 height 47
click at [189, 672] on button "button" at bounding box center [187, 680] width 47 height 47
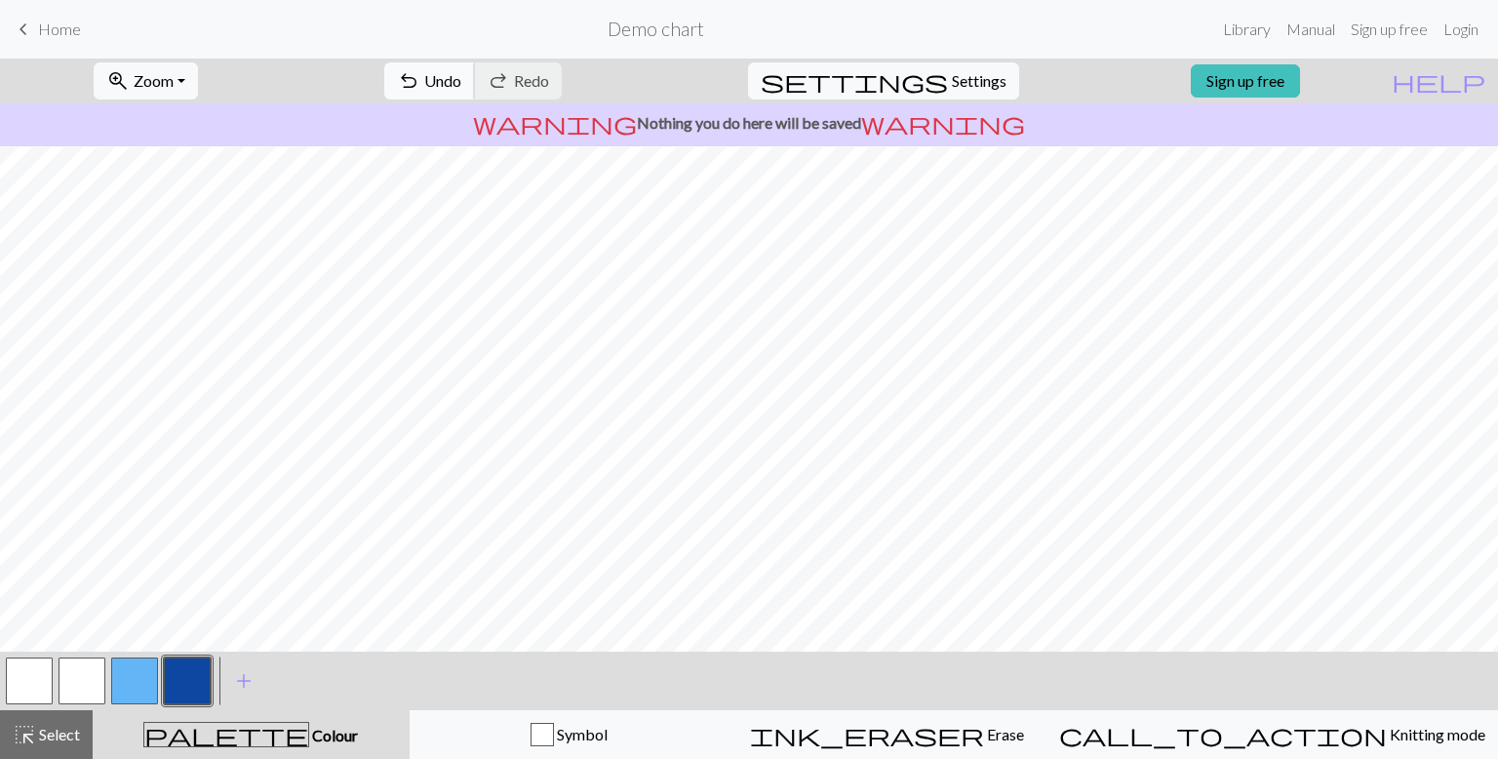
click at [461, 77] on span "Undo" at bounding box center [442, 80] width 37 height 19
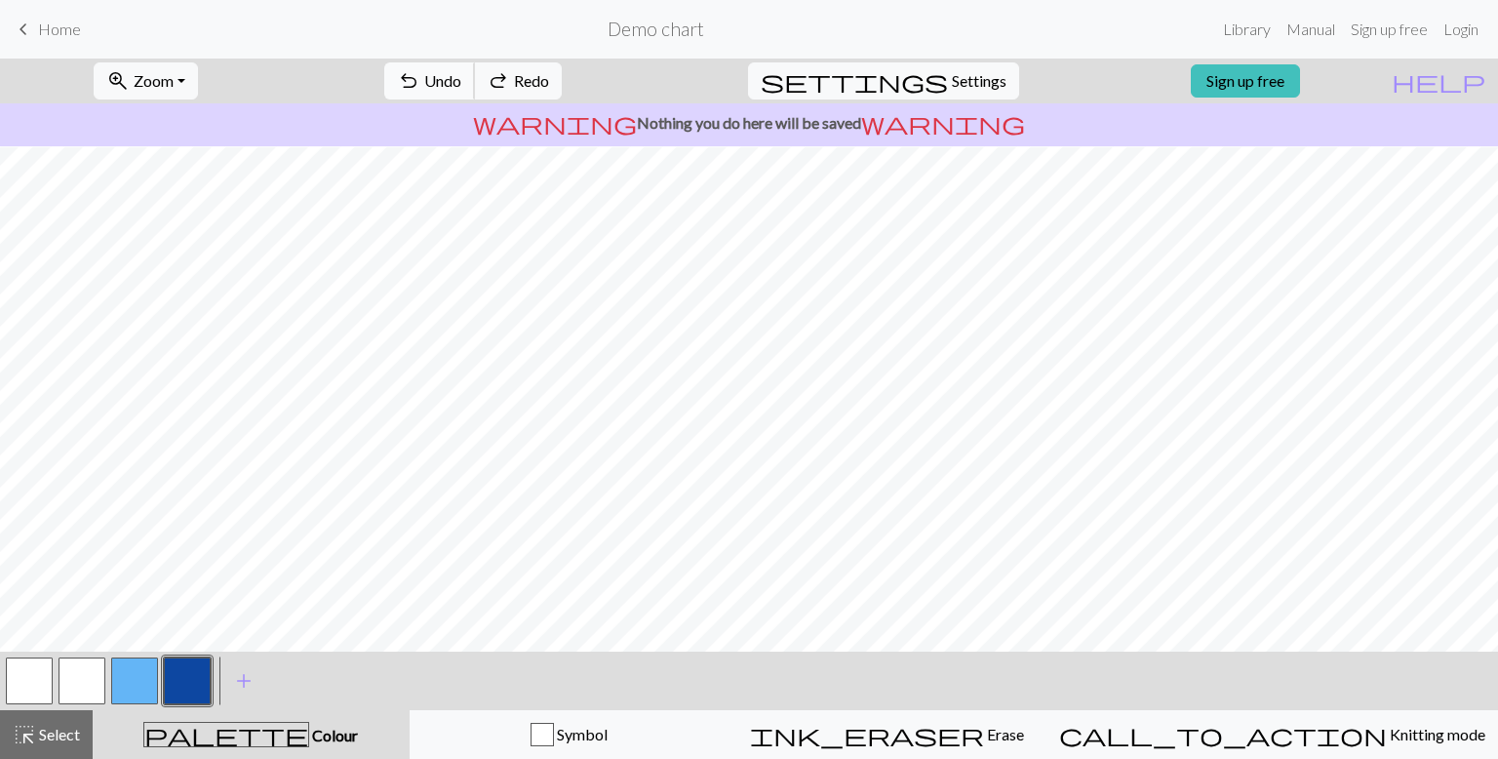
click at [461, 77] on span "Undo" at bounding box center [442, 80] width 37 height 19
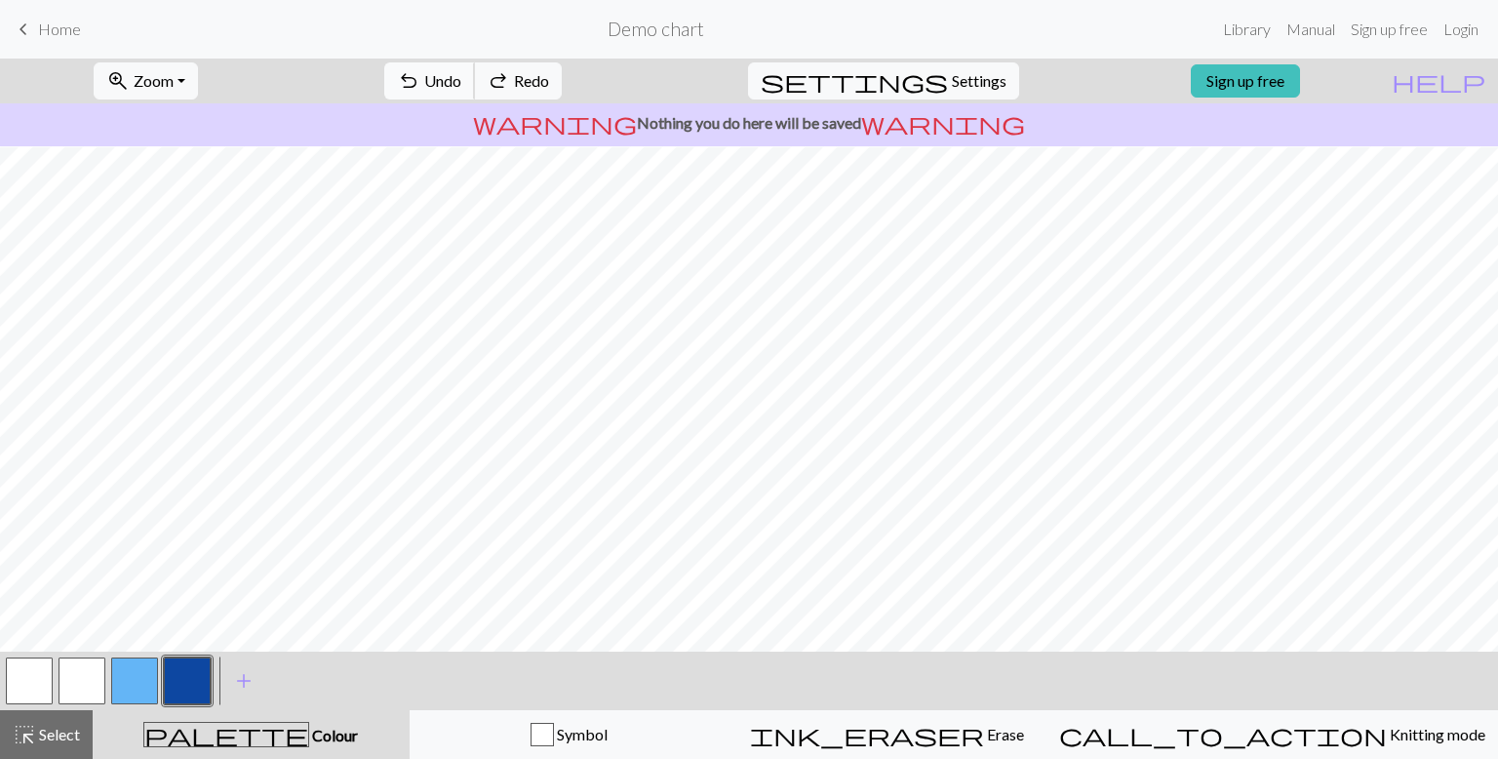
click at [461, 77] on span "Undo" at bounding box center [442, 80] width 37 height 19
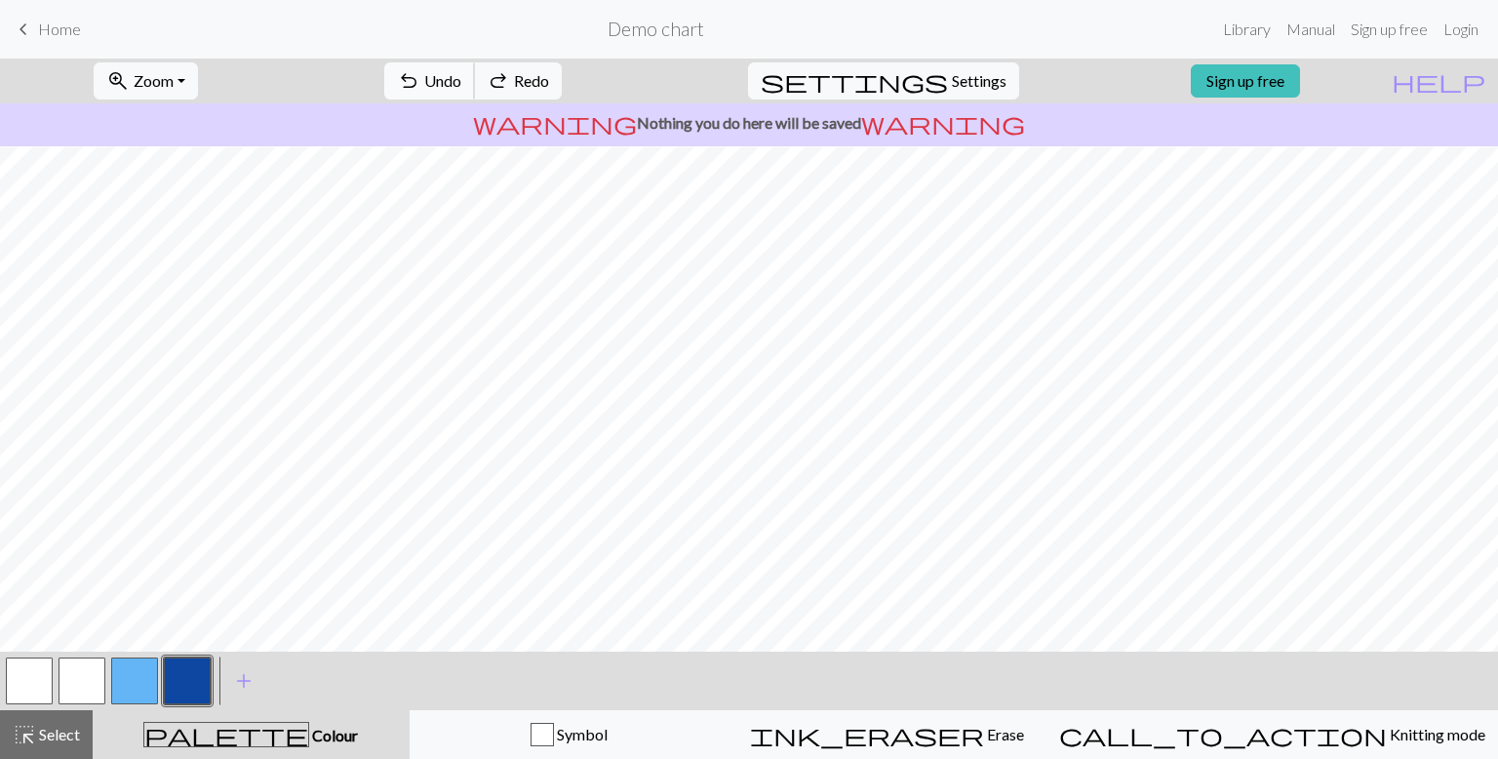
click at [461, 77] on span "Undo" at bounding box center [442, 80] width 37 height 19
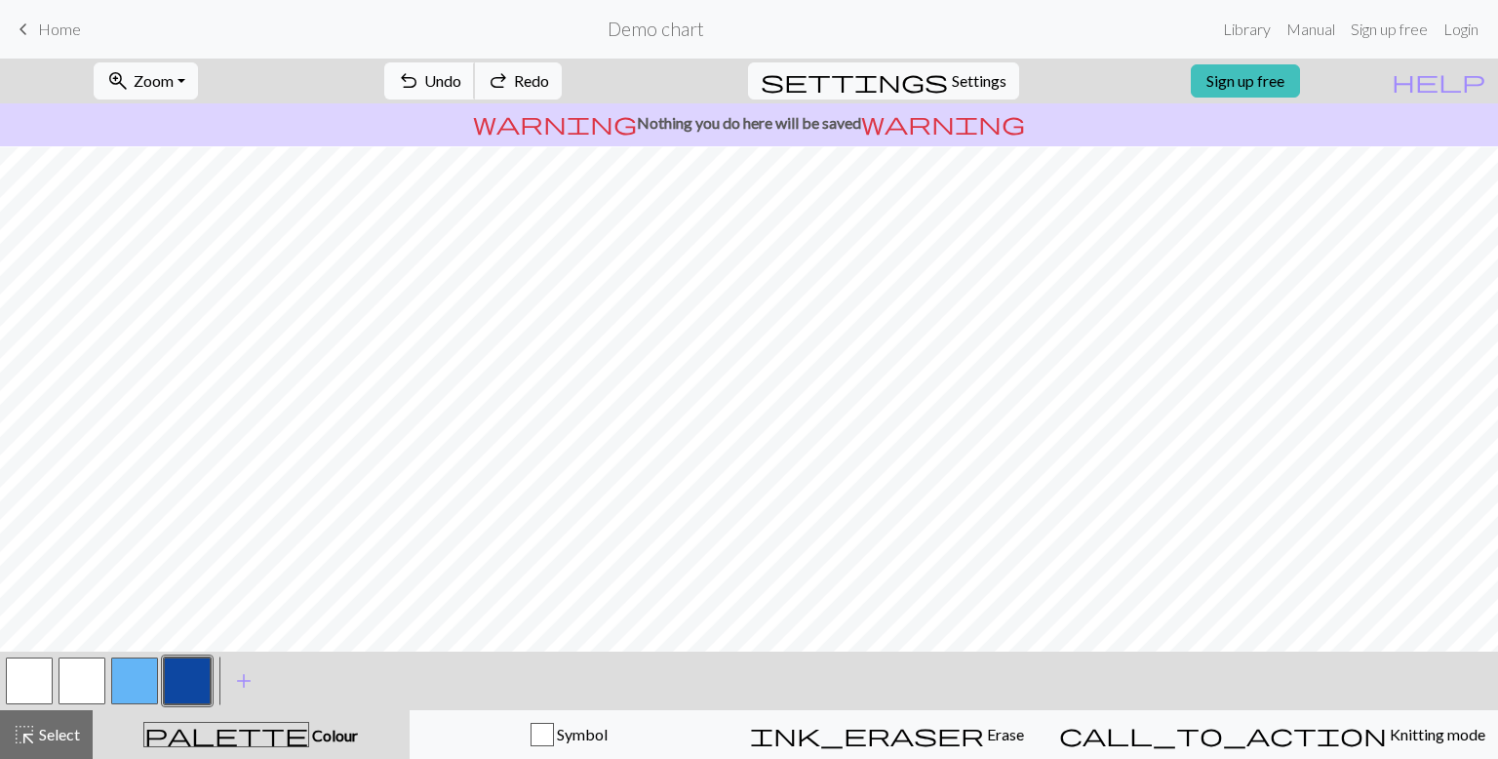
click at [461, 77] on span "Undo" at bounding box center [442, 80] width 37 height 19
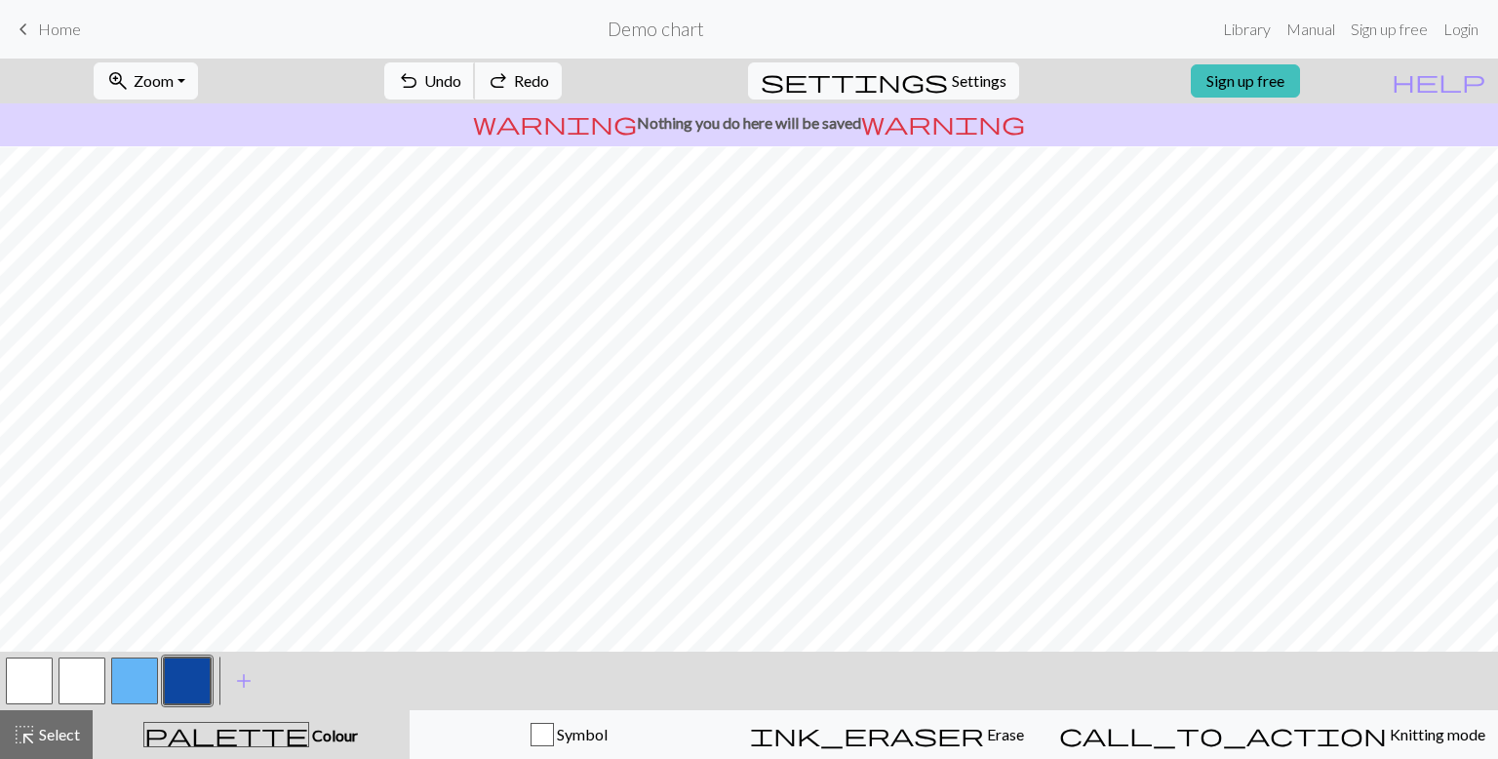
click at [461, 77] on span "Undo" at bounding box center [442, 80] width 37 height 19
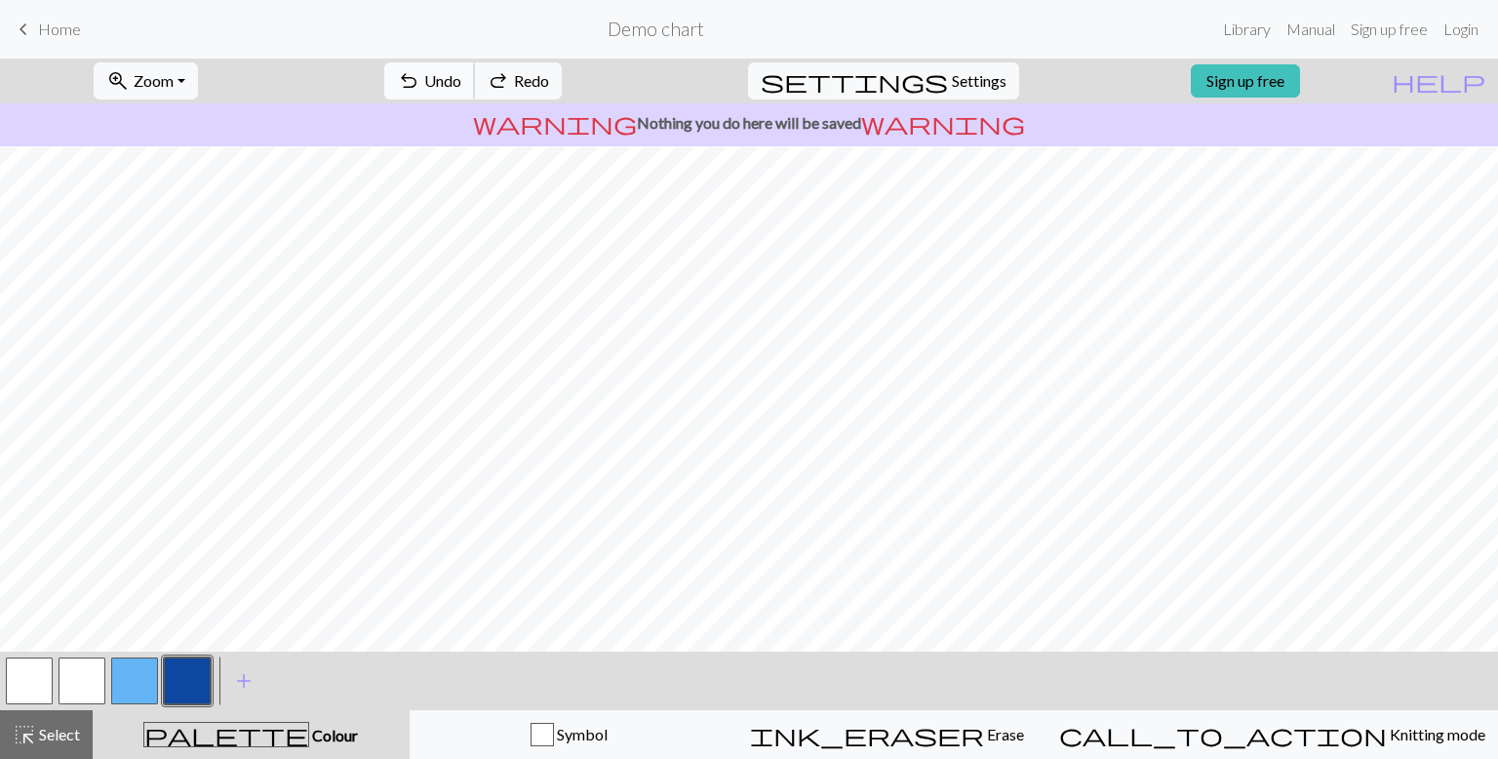
click at [461, 77] on span "Undo" at bounding box center [442, 80] width 37 height 19
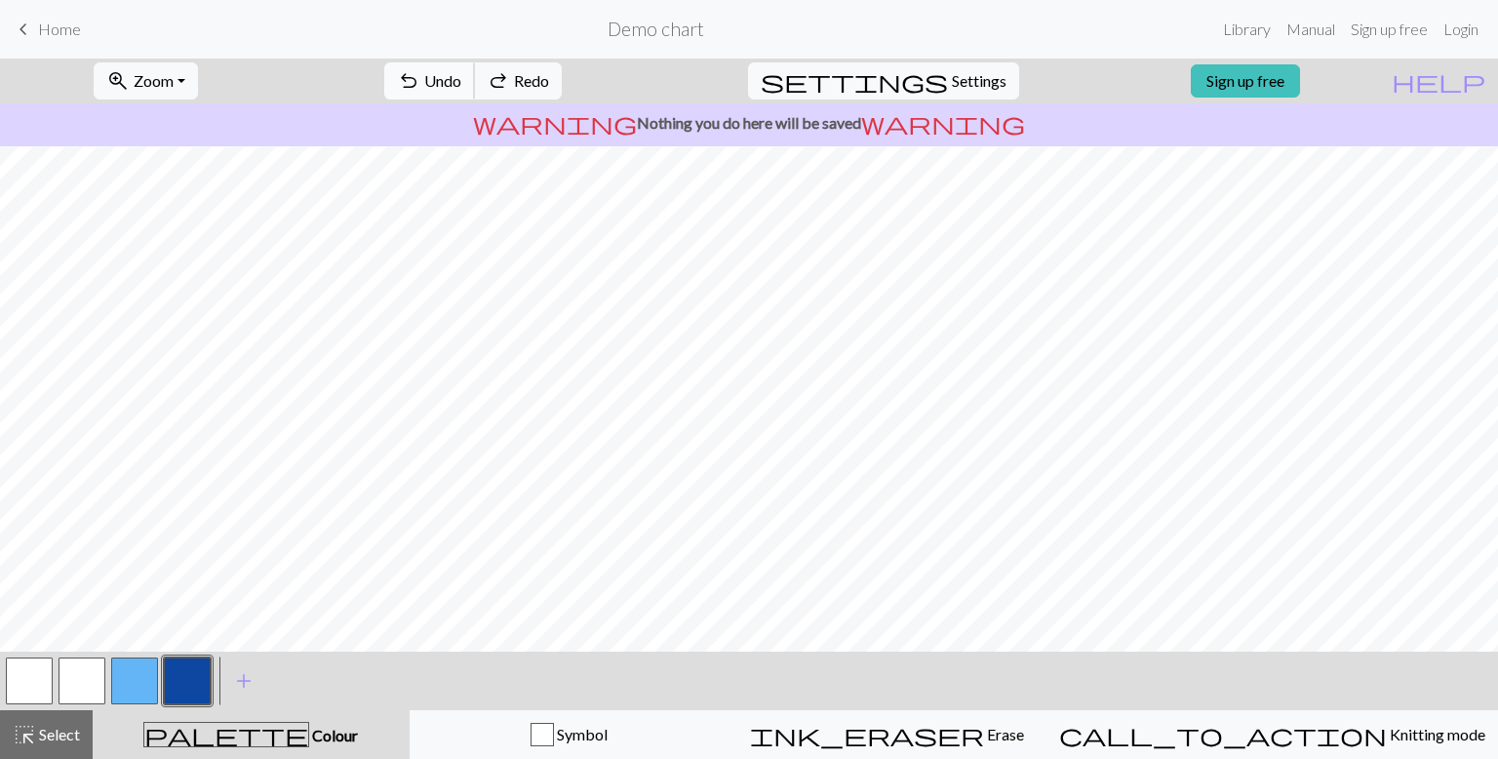
click at [461, 77] on span "Undo" at bounding box center [442, 80] width 37 height 19
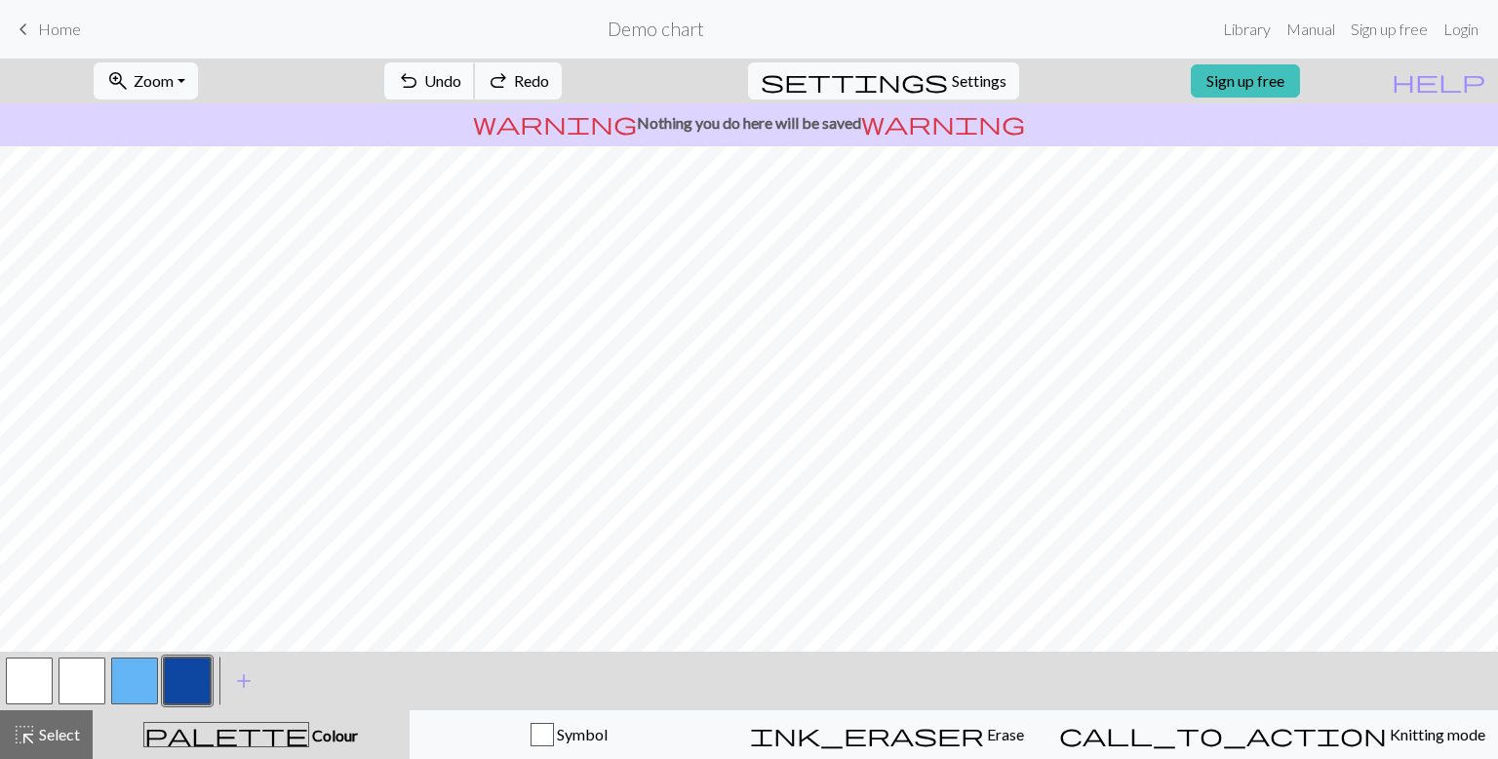
click at [461, 77] on span "Undo" at bounding box center [442, 80] width 37 height 19
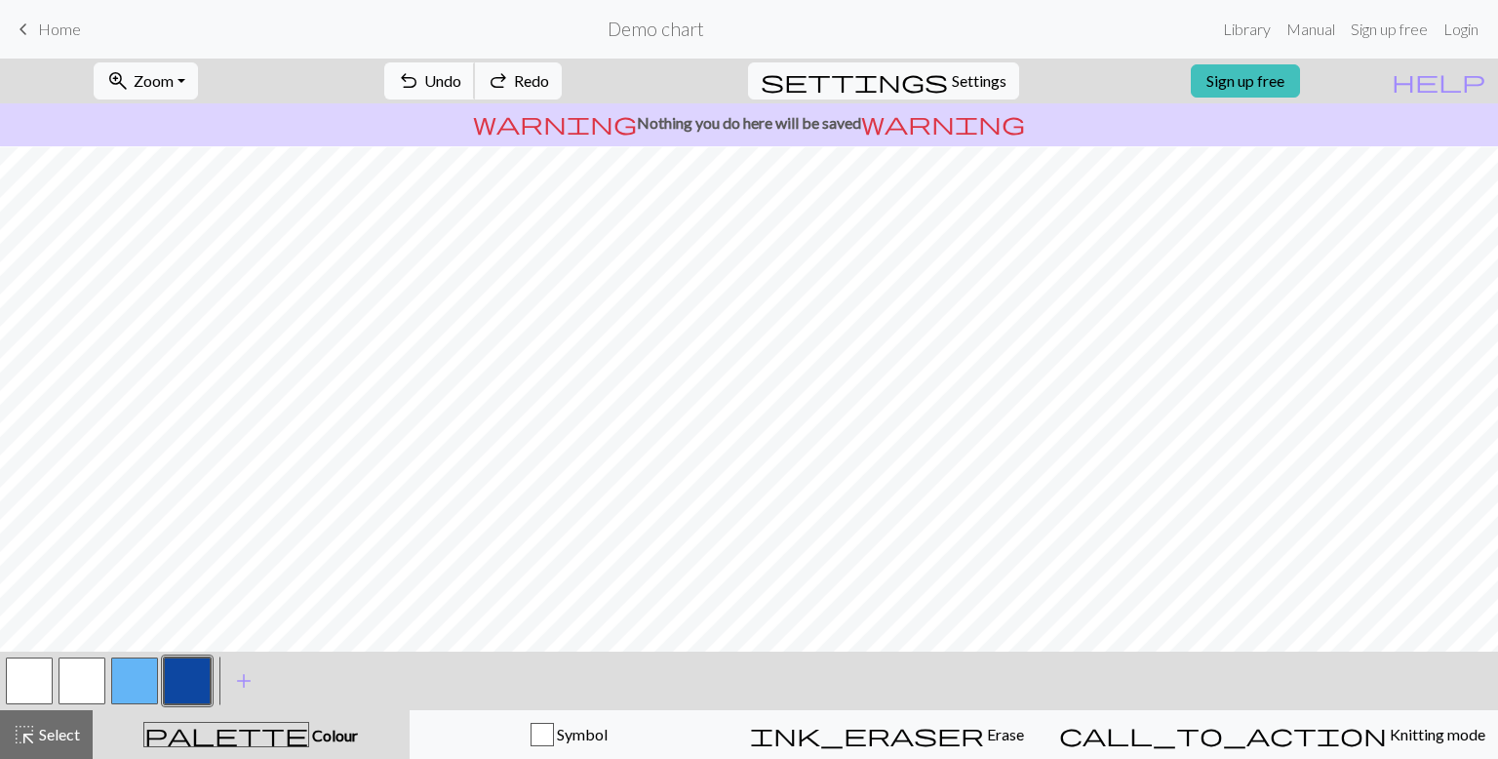
click at [461, 77] on span "Undo" at bounding box center [442, 80] width 37 height 19
click at [522, 77] on div "undo Undo Undo redo Redo Redo" at bounding box center [473, 81] width 207 height 45
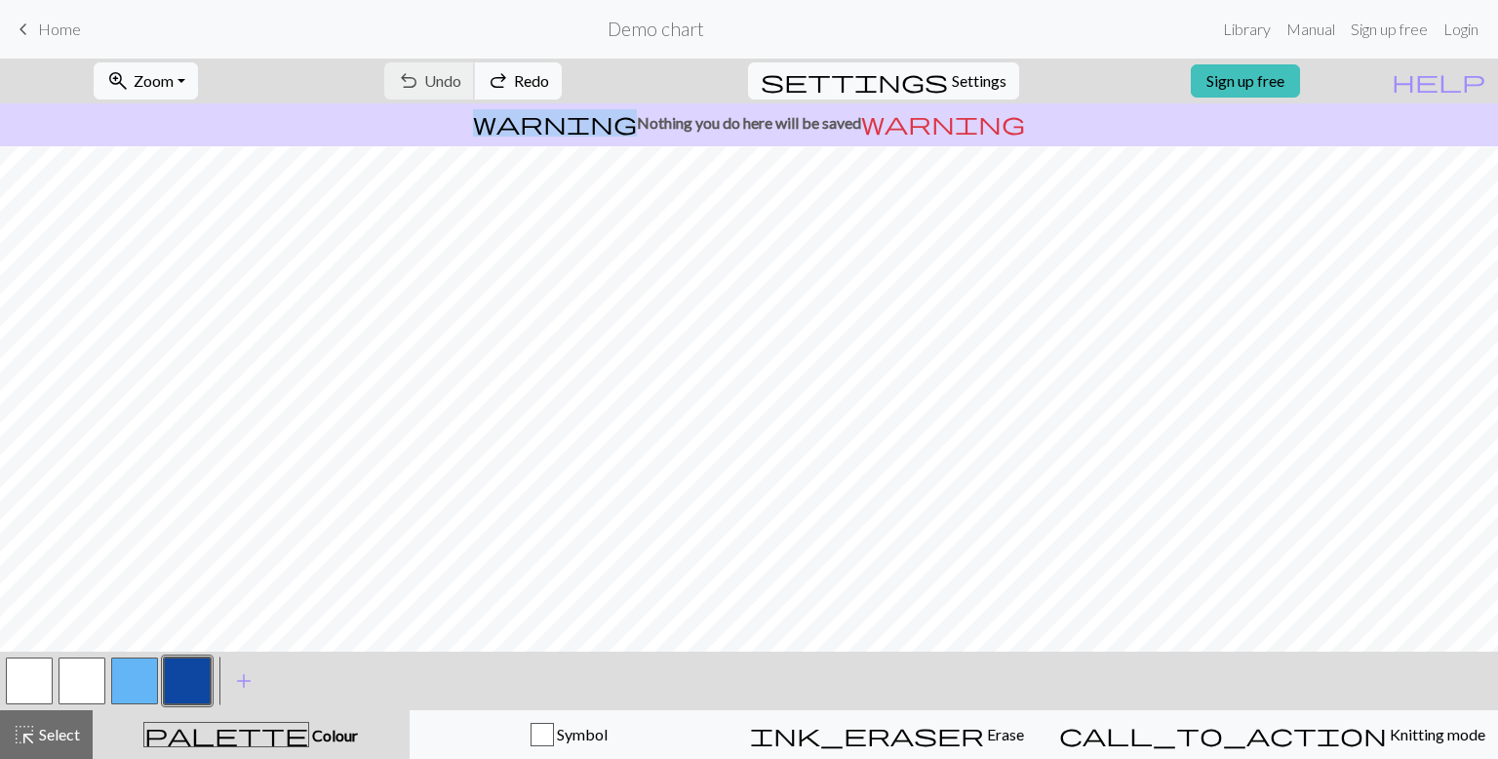
click at [522, 77] on div "undo Undo Undo redo Redo Redo" at bounding box center [473, 81] width 207 height 45
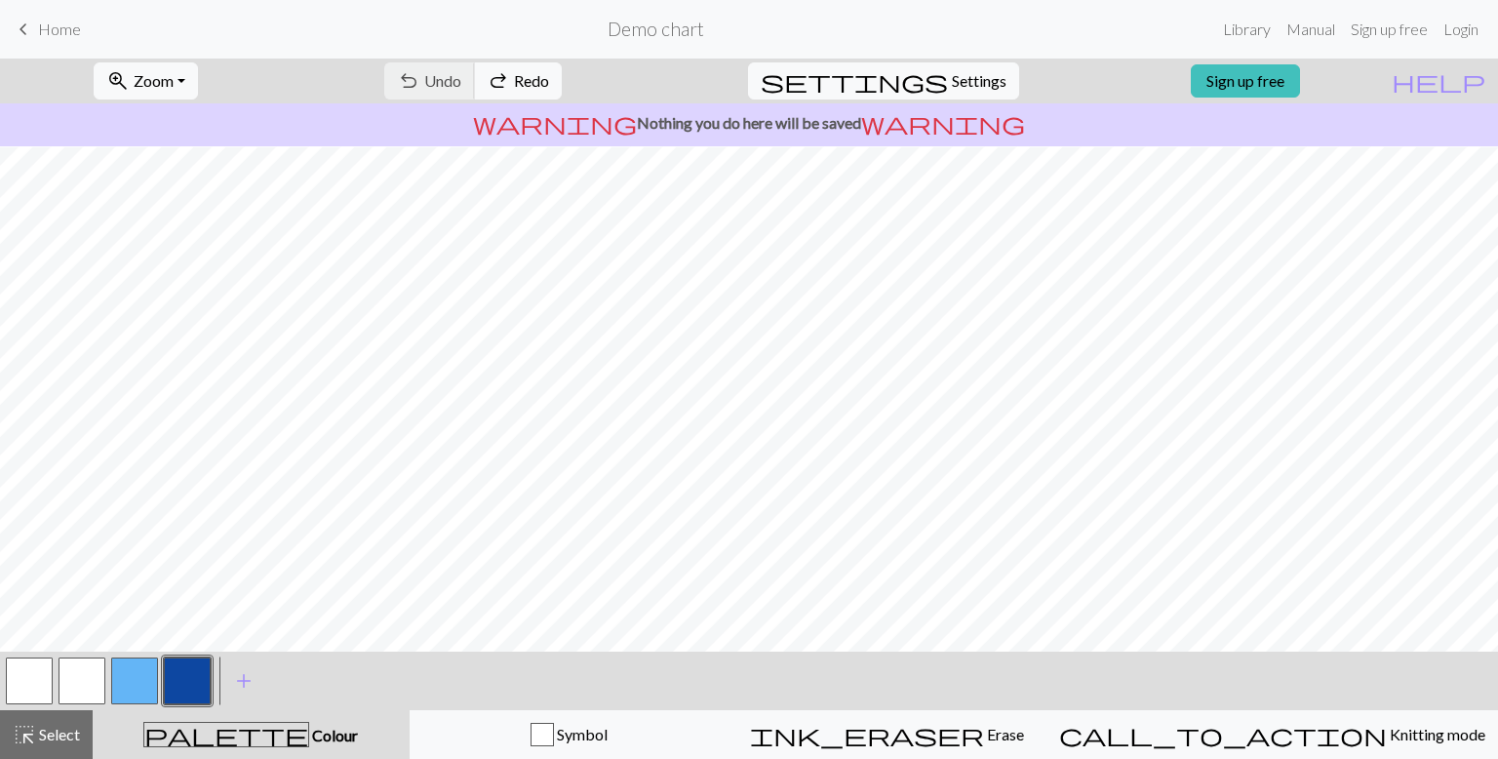
click at [522, 77] on div "undo Undo Undo redo Redo Redo" at bounding box center [473, 81] width 207 height 45
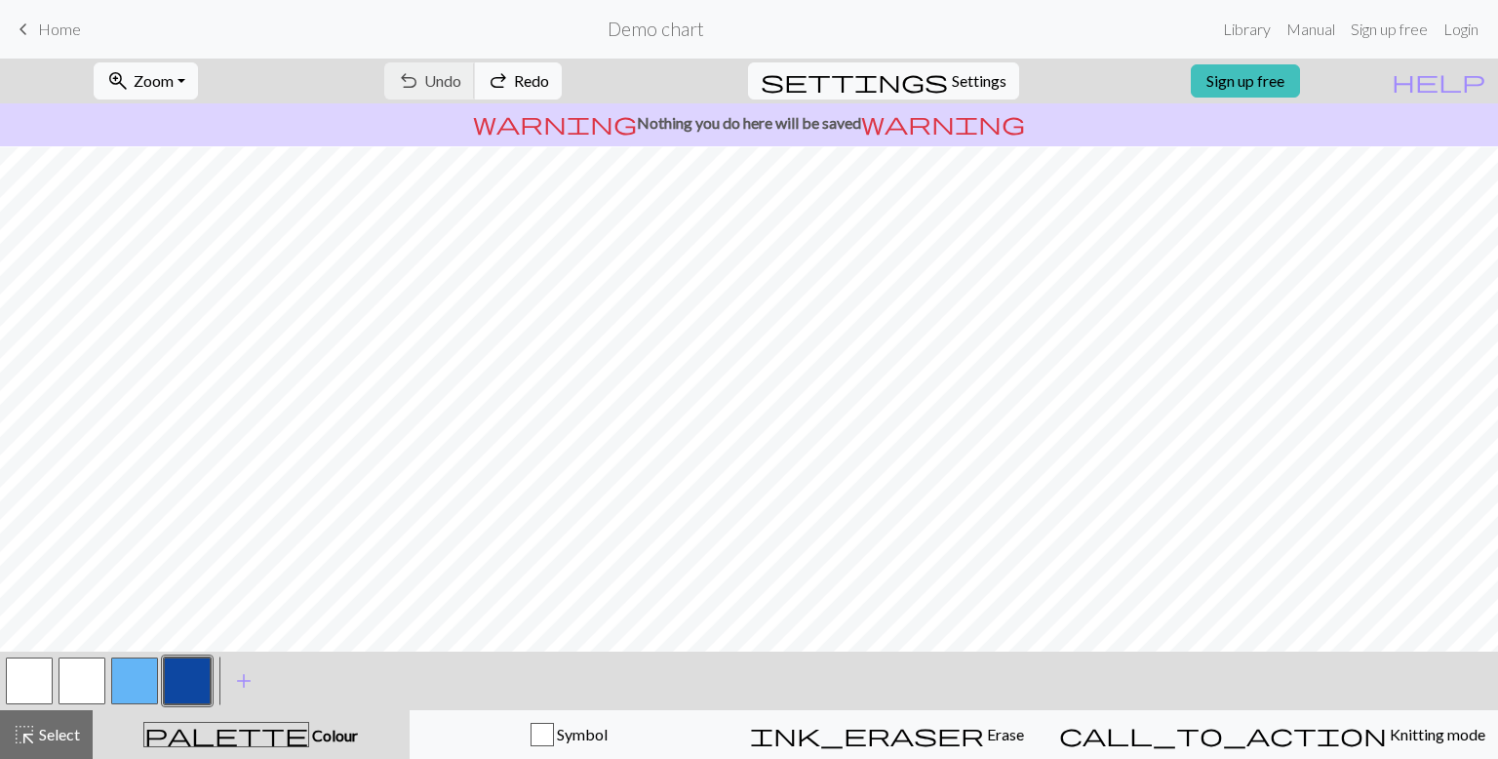
click at [522, 77] on div "undo Undo Undo redo Redo Redo" at bounding box center [473, 81] width 207 height 45
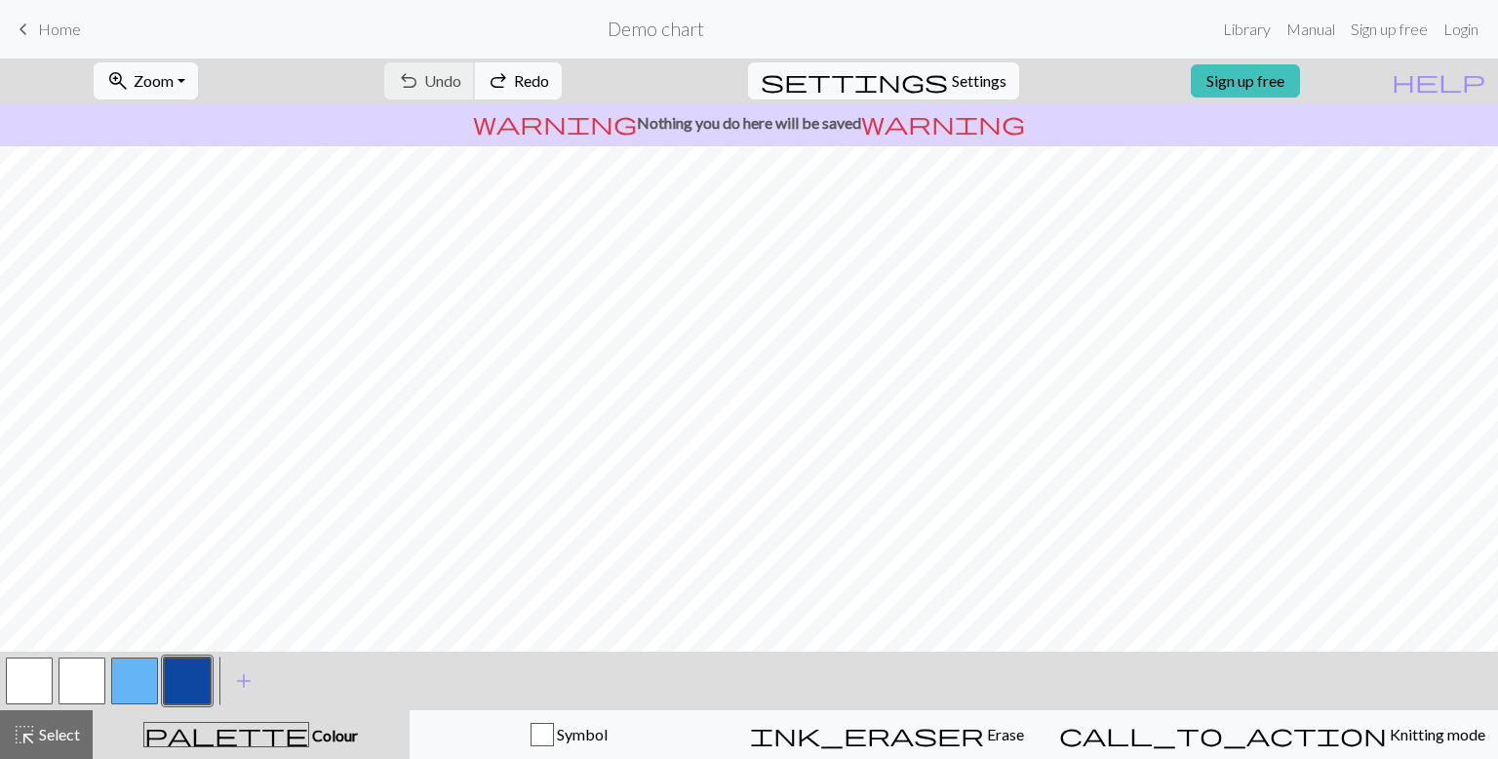
click at [522, 77] on div "undo Undo Undo redo Redo Redo" at bounding box center [473, 81] width 207 height 45
click at [101, 687] on button "button" at bounding box center [82, 680] width 47 height 47
click at [420, 78] on span "undo" at bounding box center [408, 80] width 23 height 27
click at [475, 92] on button "undo Undo Undo" at bounding box center [429, 80] width 91 height 37
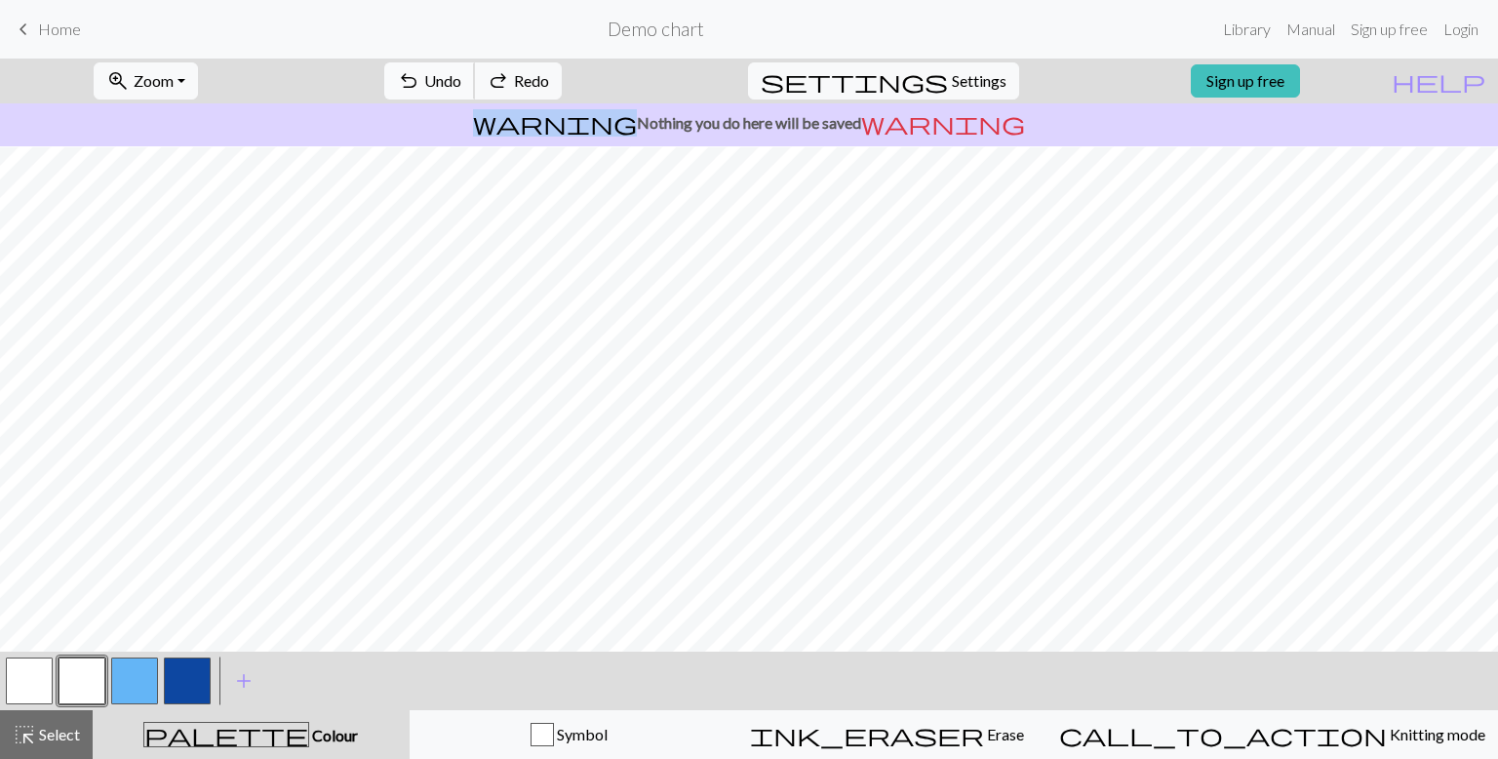
click at [475, 92] on button "undo Undo Undo" at bounding box center [429, 80] width 91 height 37
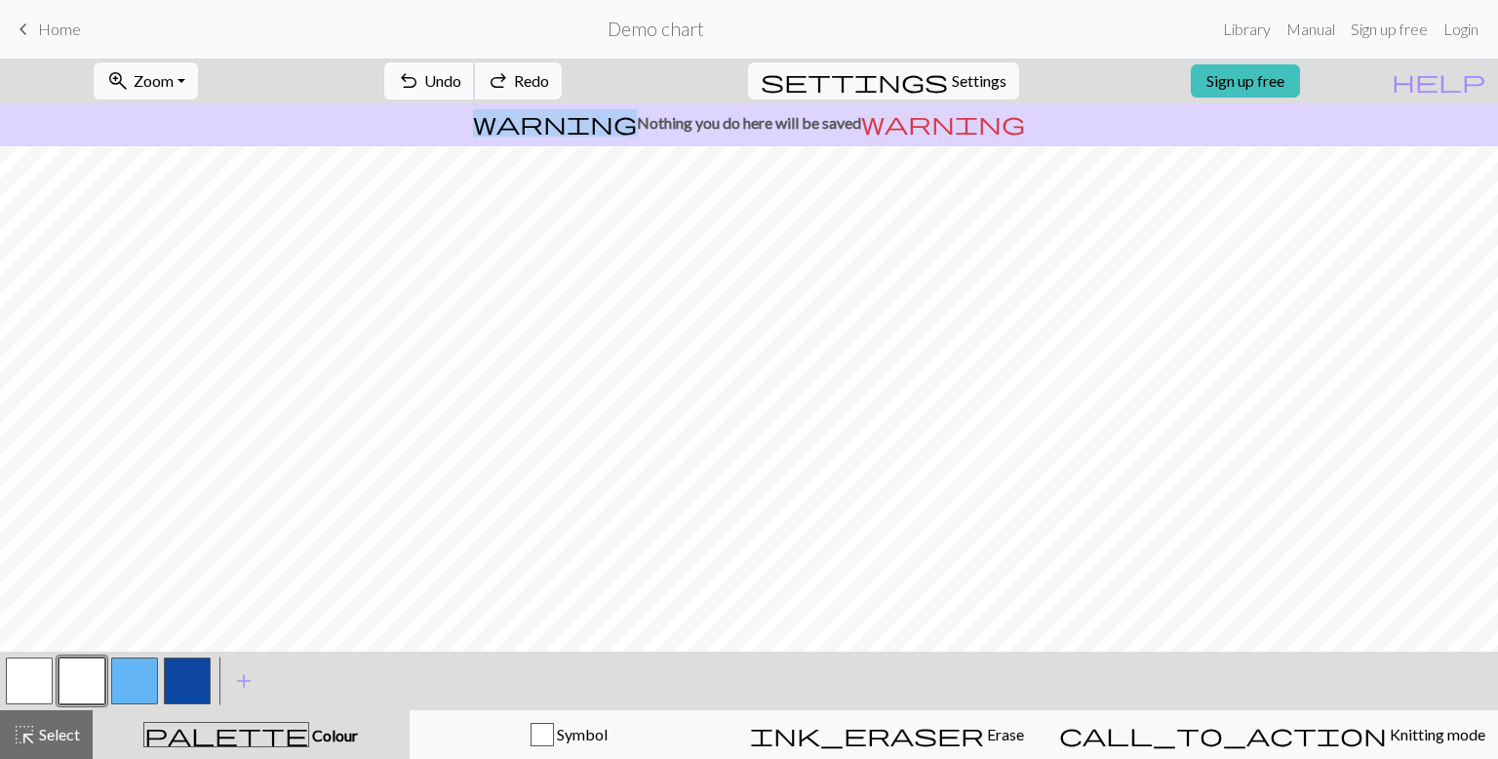
click at [475, 92] on button "undo Undo Undo" at bounding box center [429, 80] width 91 height 37
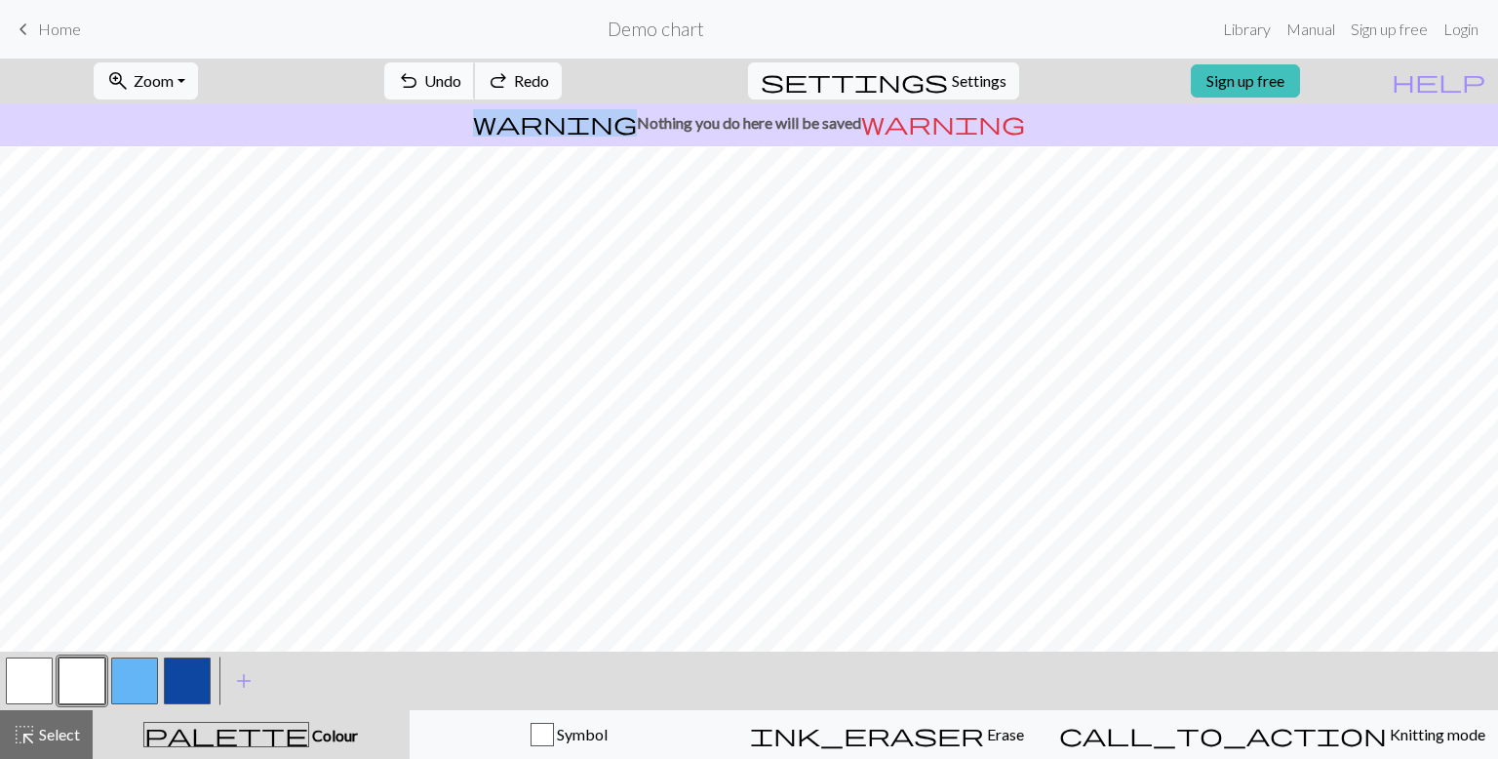
click at [475, 92] on button "undo Undo Undo" at bounding box center [429, 80] width 91 height 37
click at [604, 104] on div "warning Nothing you do here will be saved warning" at bounding box center [749, 124] width 1498 height 43
click at [562, 92] on button "redo Redo Redo" at bounding box center [518, 80] width 88 height 37
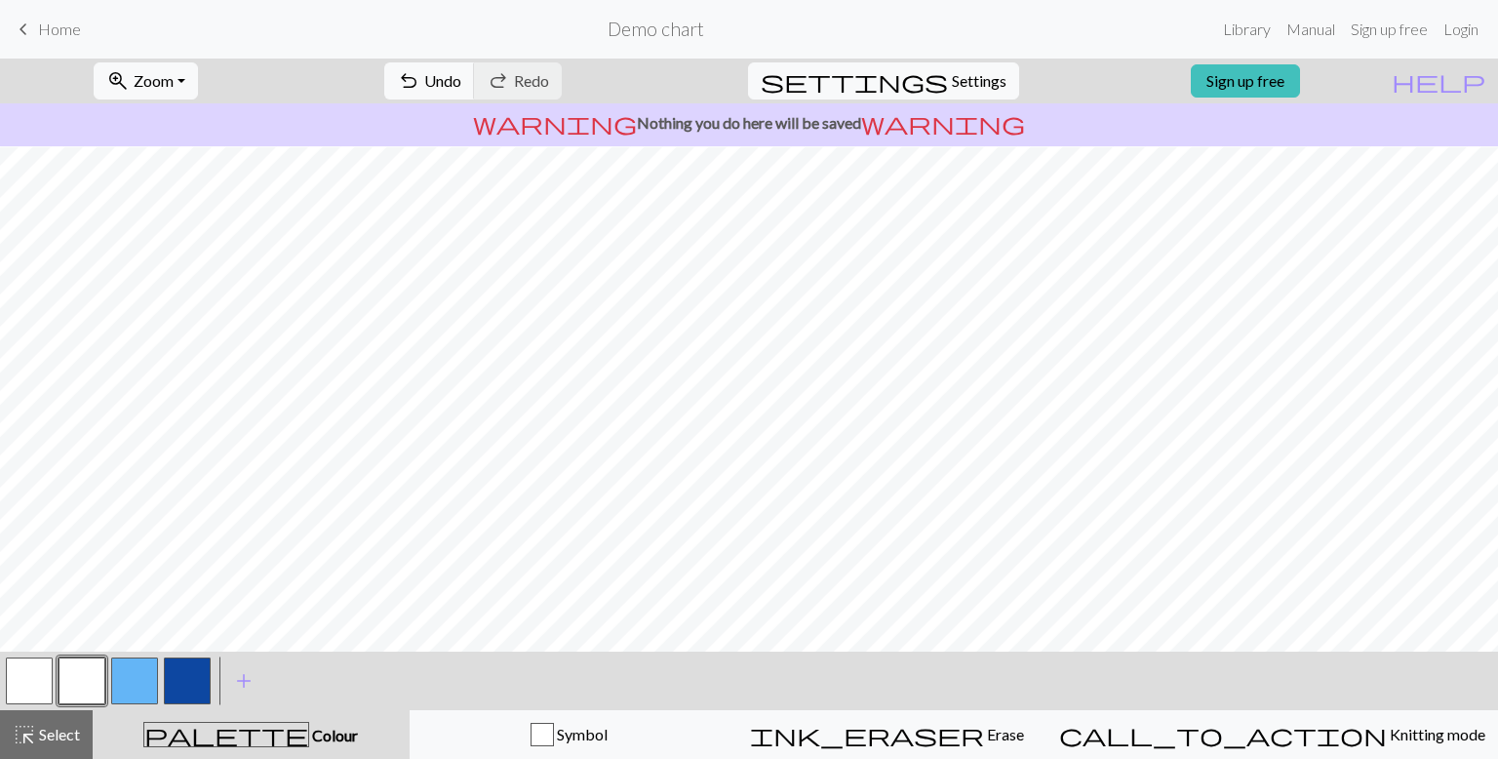
click at [169, 683] on button "button" at bounding box center [187, 680] width 47 height 47
click at [27, 697] on button "button" at bounding box center [29, 680] width 47 height 47
click at [188, 687] on button "button" at bounding box center [187, 680] width 47 height 47
click at [189, 683] on button "button" at bounding box center [187, 680] width 47 height 47
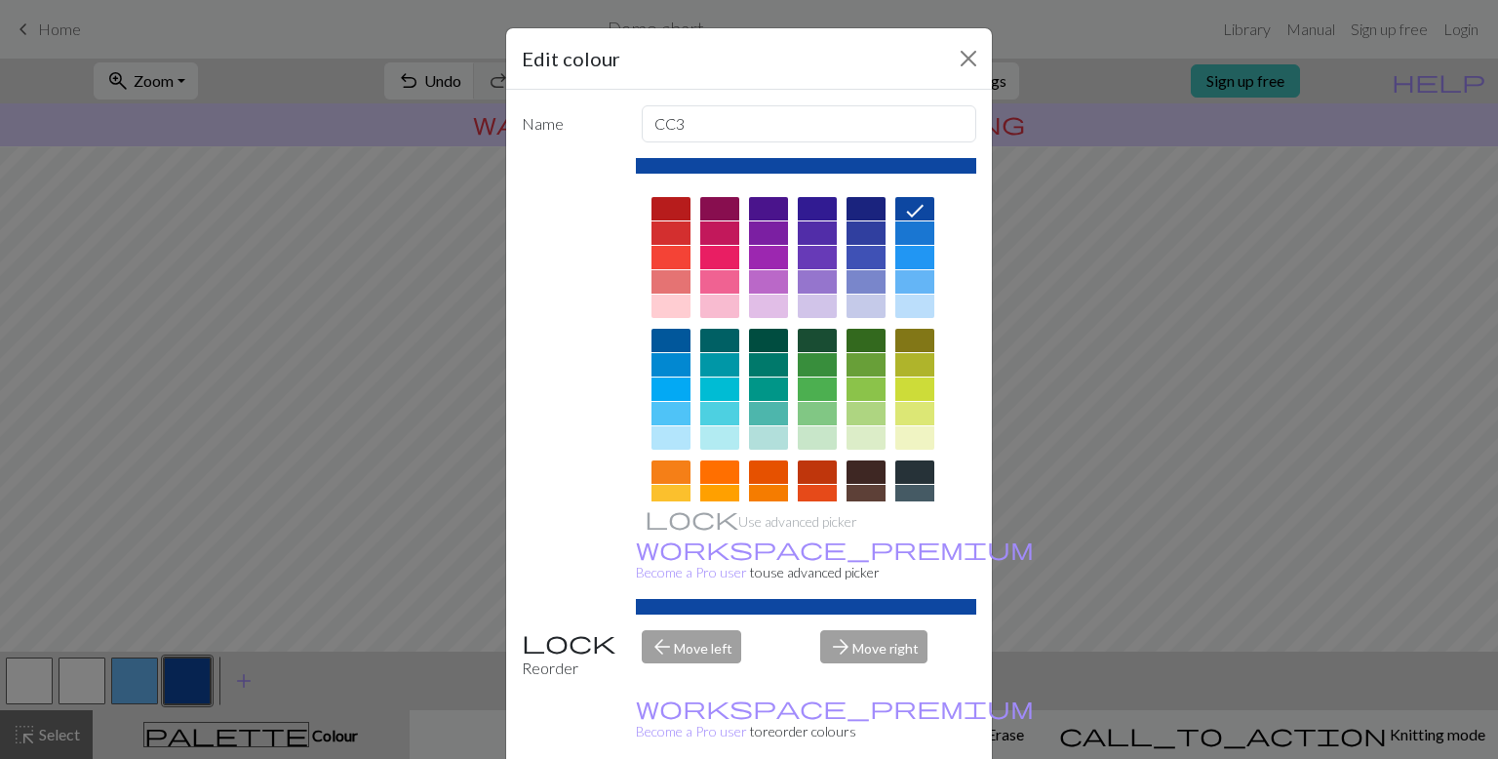
click at [1350, 311] on div "Edit colour Name CC3 Use advanced picker workspace_premium Become a Pro user to…" at bounding box center [749, 379] width 1498 height 759
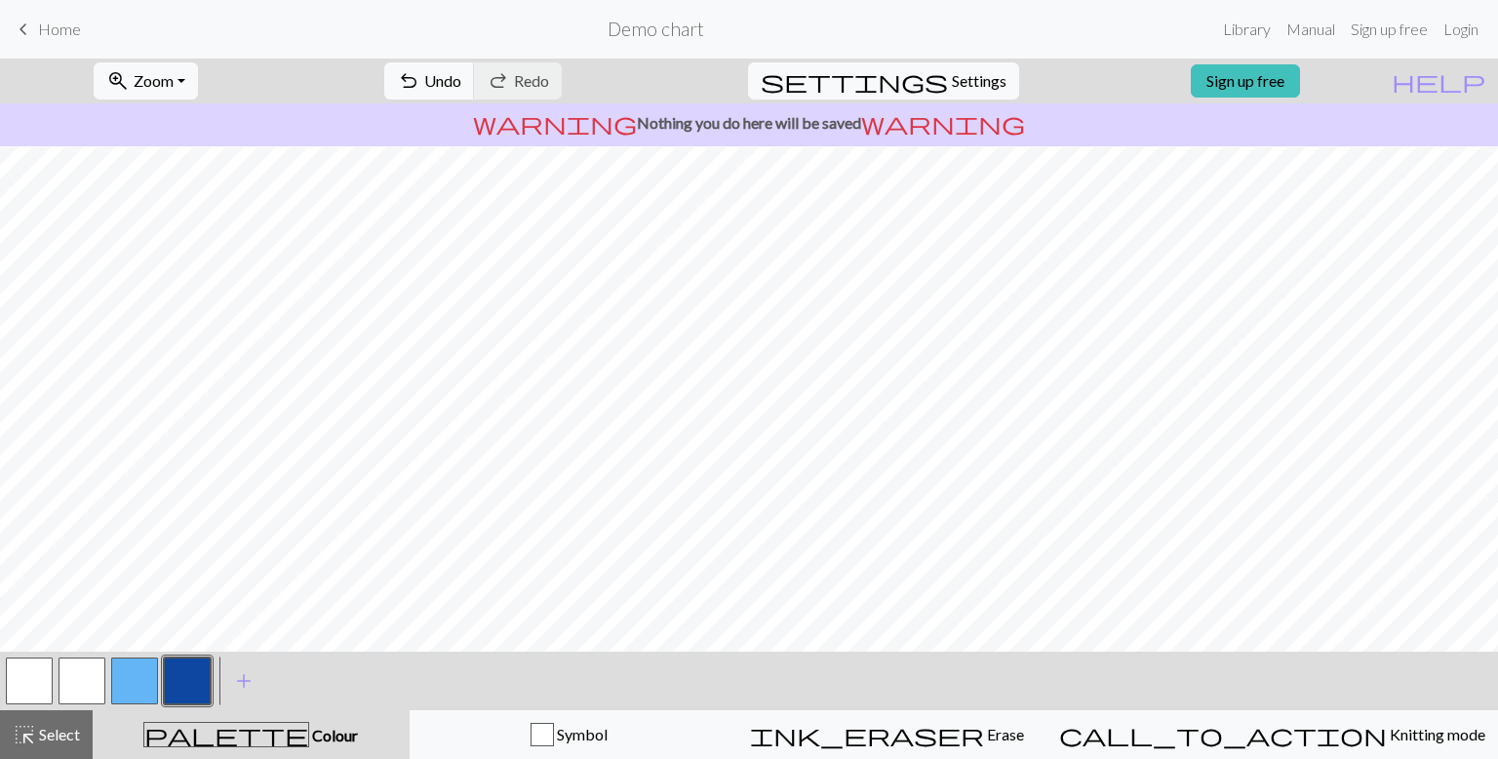
click at [43, 696] on button "button" at bounding box center [29, 680] width 47 height 47
click at [184, 703] on button "button" at bounding box center [187, 680] width 47 height 47
click at [36, 691] on button "button" at bounding box center [29, 680] width 47 height 47
click at [211, 670] on div at bounding box center [187, 680] width 53 height 53
click at [196, 672] on button "button" at bounding box center [187, 680] width 47 height 47
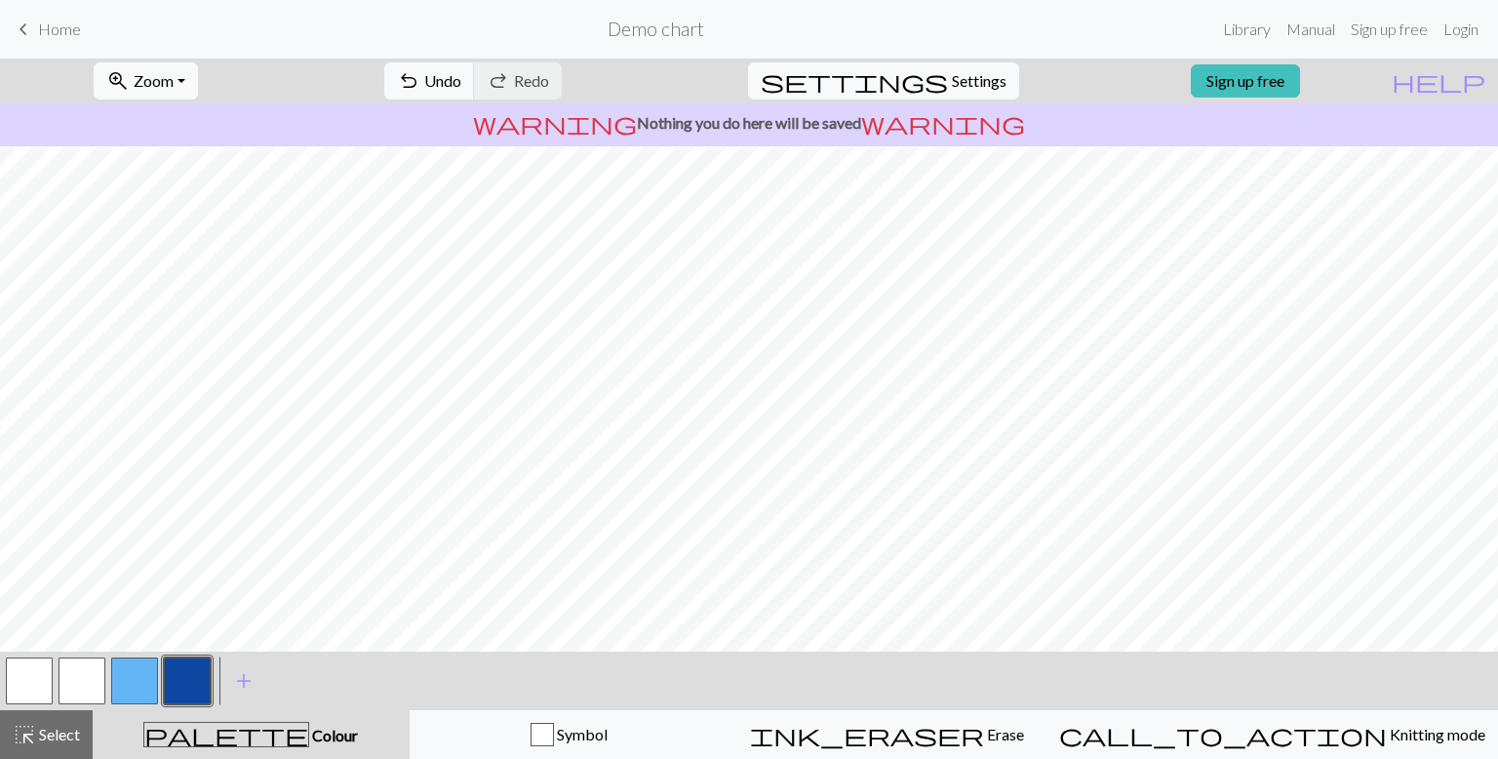
click at [27, 668] on button "button" at bounding box center [29, 680] width 47 height 47
click at [204, 685] on button "button" at bounding box center [187, 680] width 47 height 47
